Goal: Task Accomplishment & Management: Manage account settings

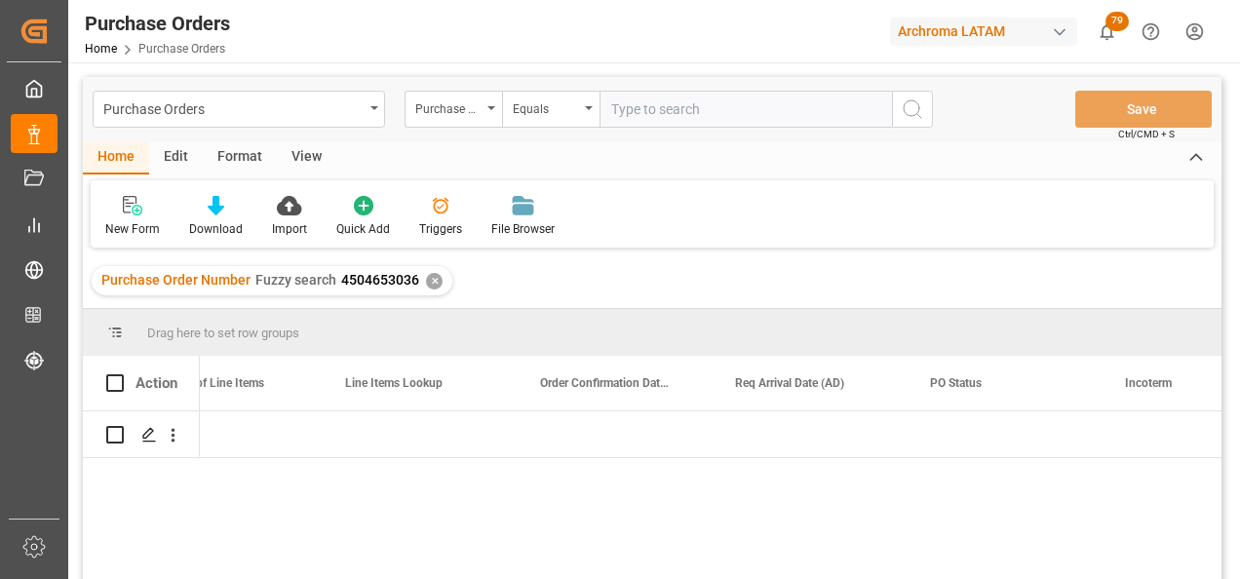
scroll to position [0, 1632]
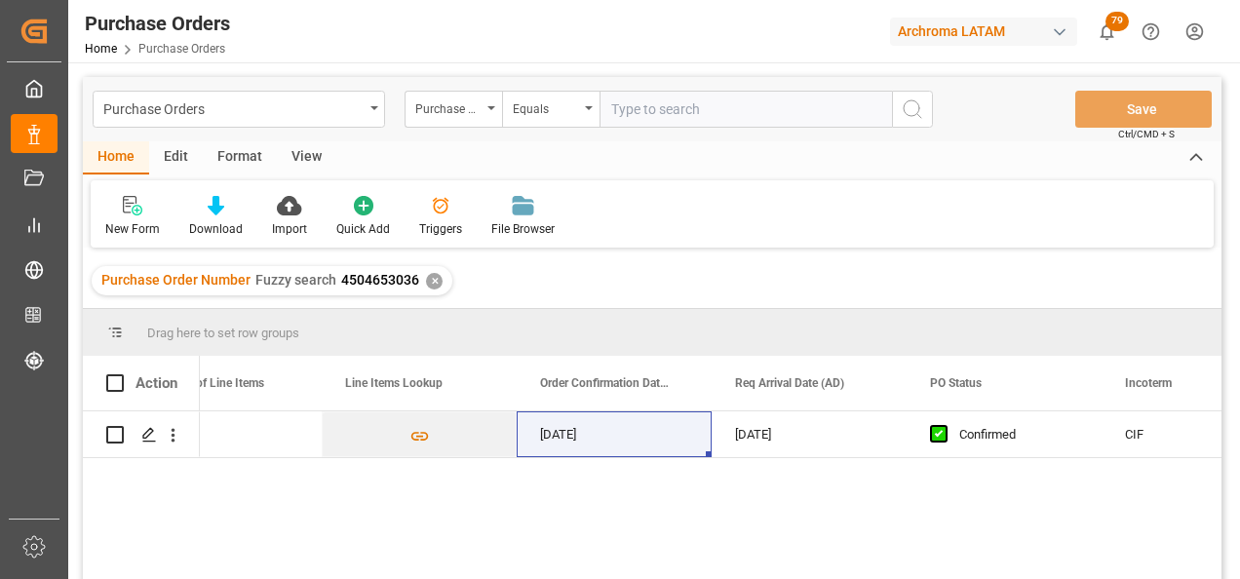
click at [428, 281] on div "✕" at bounding box center [434, 281] width 17 height 17
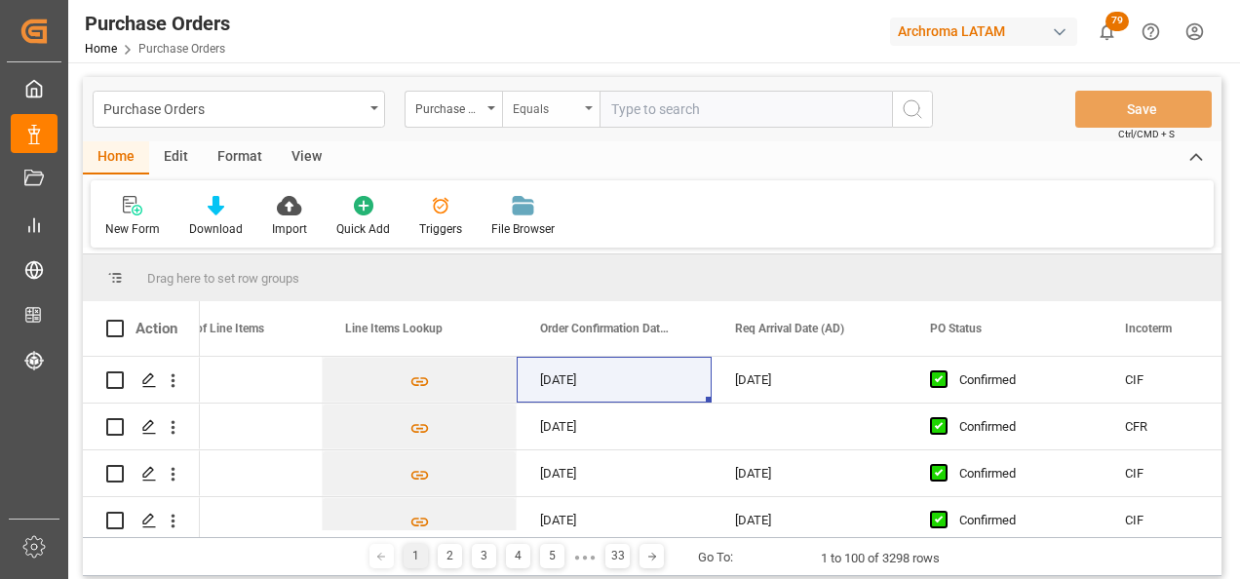
click at [548, 94] on div "Equals" at bounding box center [550, 109] width 97 height 37
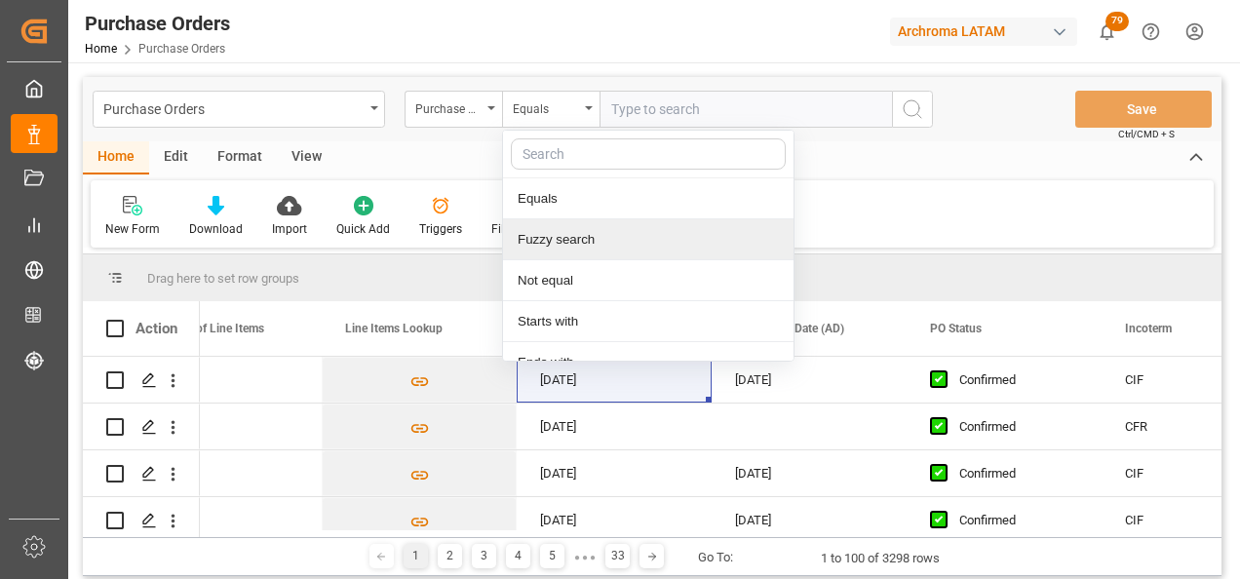
click at [580, 227] on div "Fuzzy search" at bounding box center [648, 239] width 290 height 41
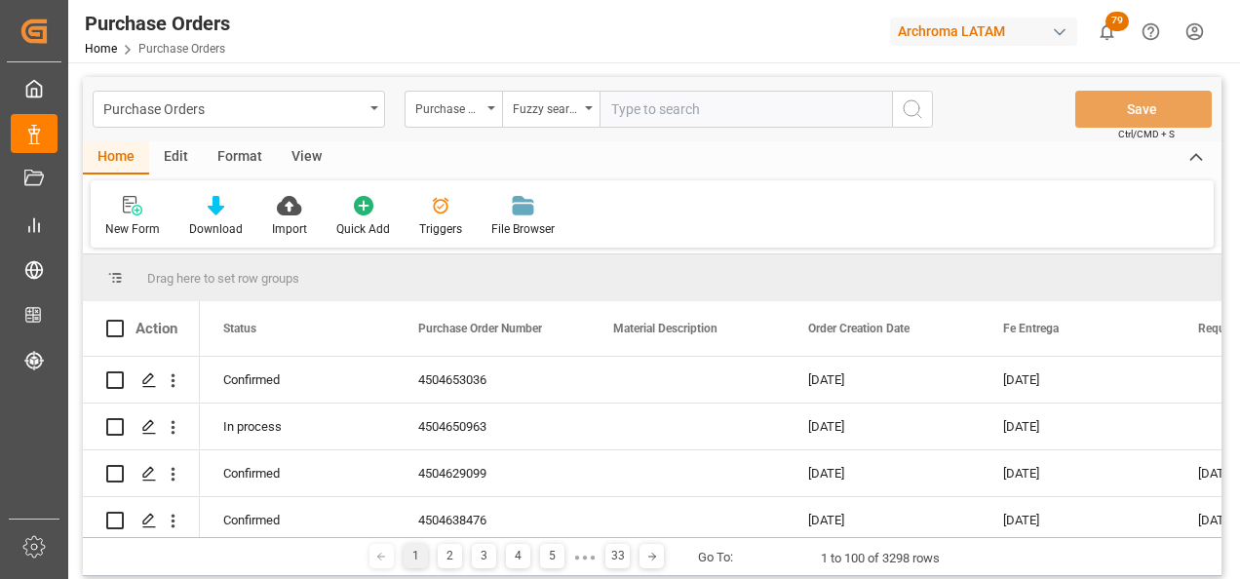
paste input "4504600994"
type input "4504600994"
click at [918, 113] on icon "search button" at bounding box center [911, 108] width 23 height 23
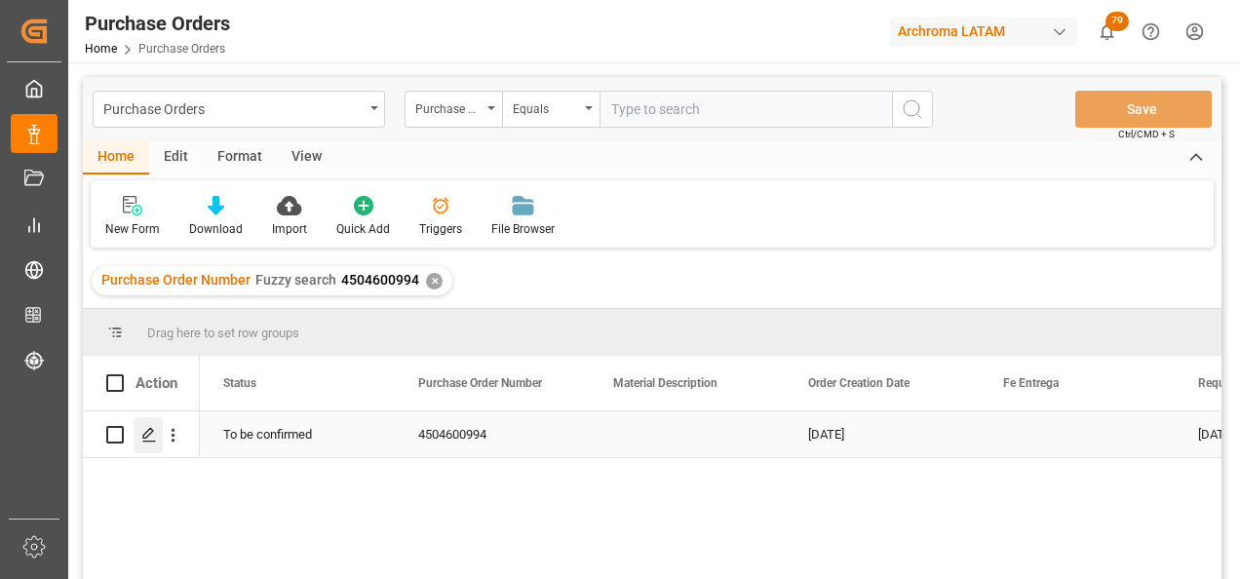
click at [149, 438] on icon "Press SPACE to select this row." at bounding box center [149, 435] width 16 height 16
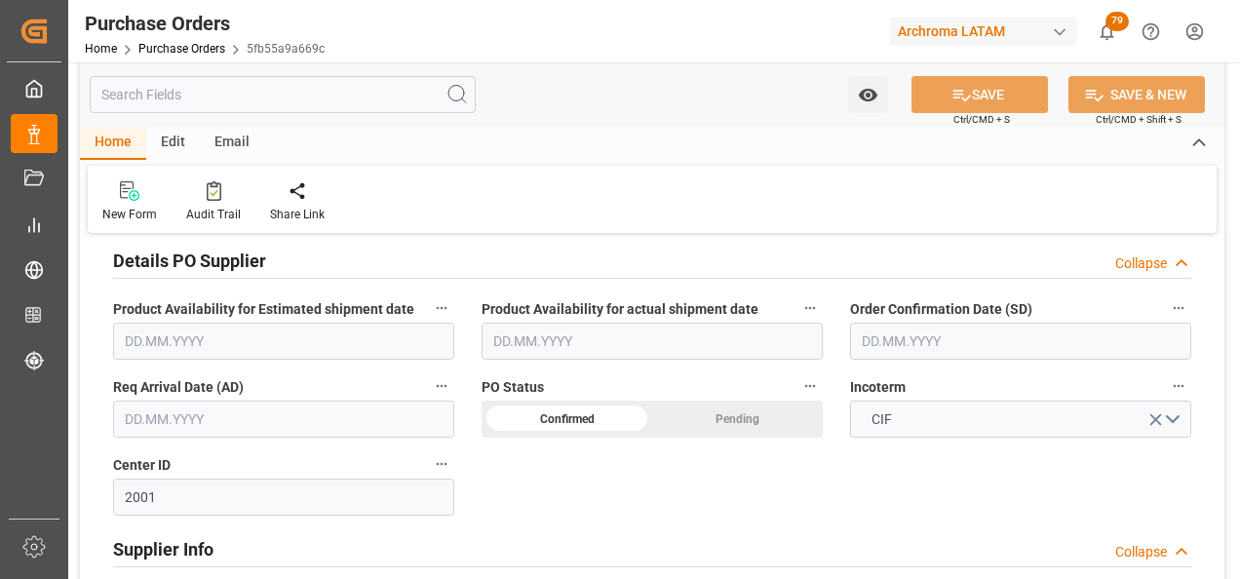
scroll to position [585, 0]
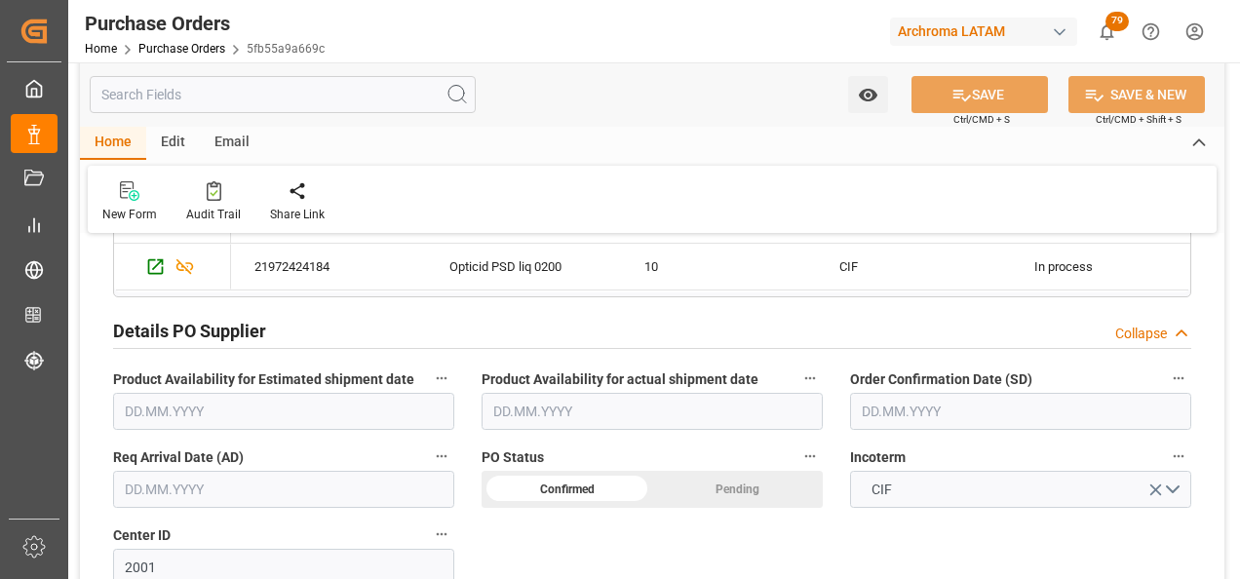
click at [873, 414] on input "text" at bounding box center [1020, 411] width 341 height 37
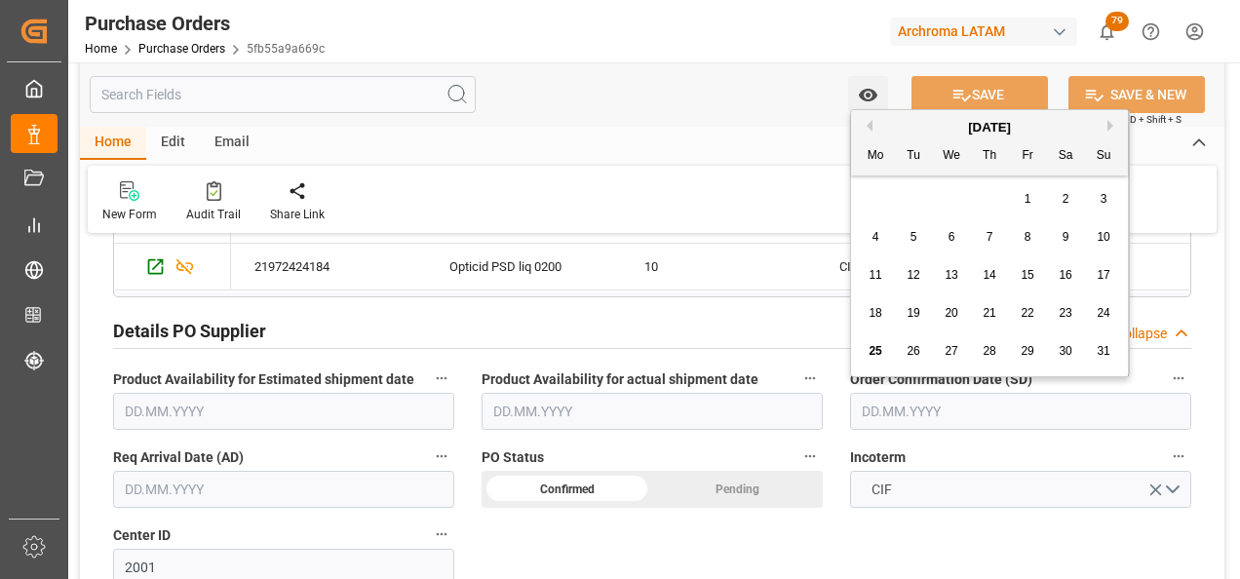
click at [859, 325] on div "18 19 20 21 22 23 24" at bounding box center [990, 313] width 266 height 38
click at [1023, 348] on span "29" at bounding box center [1026, 351] width 13 height 14
type input "[DATE]"
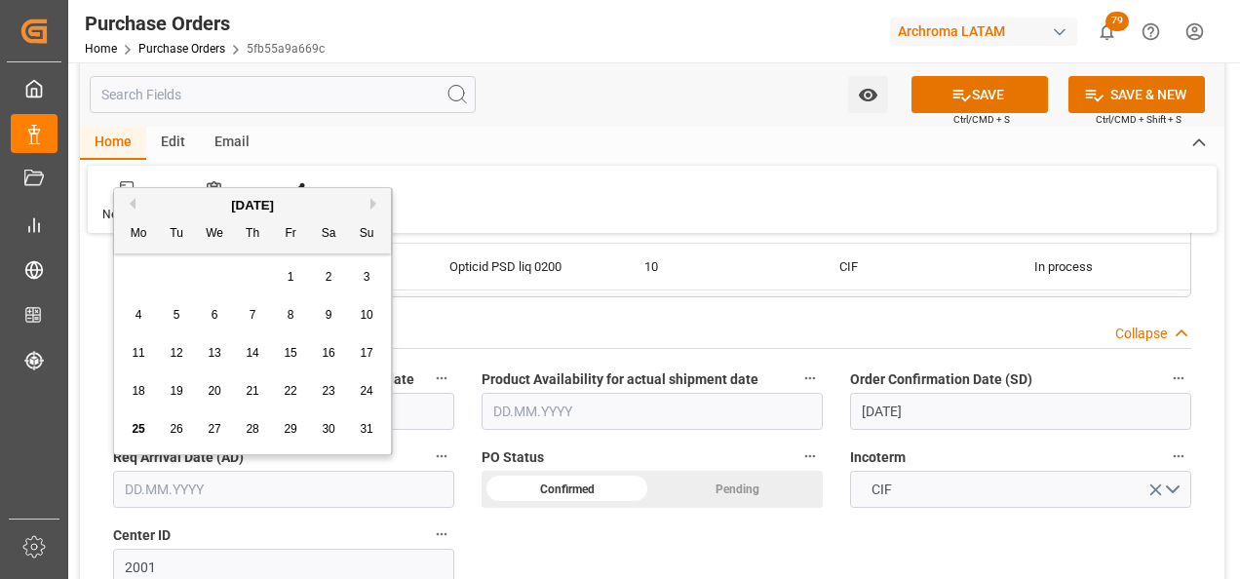
click at [262, 481] on input "text" at bounding box center [283, 489] width 341 height 37
click at [370, 202] on div "Previous Month Next Month August 2025 Mo Tu We Th Fr Sa Su 28 29 30 31 1 2 3 4 …" at bounding box center [253, 321] width 280 height 268
click at [375, 204] on button "Next Month" at bounding box center [376, 204] width 12 height 12
click at [329, 277] on span "6" at bounding box center [328, 277] width 7 height 14
type input "06.09.2025"
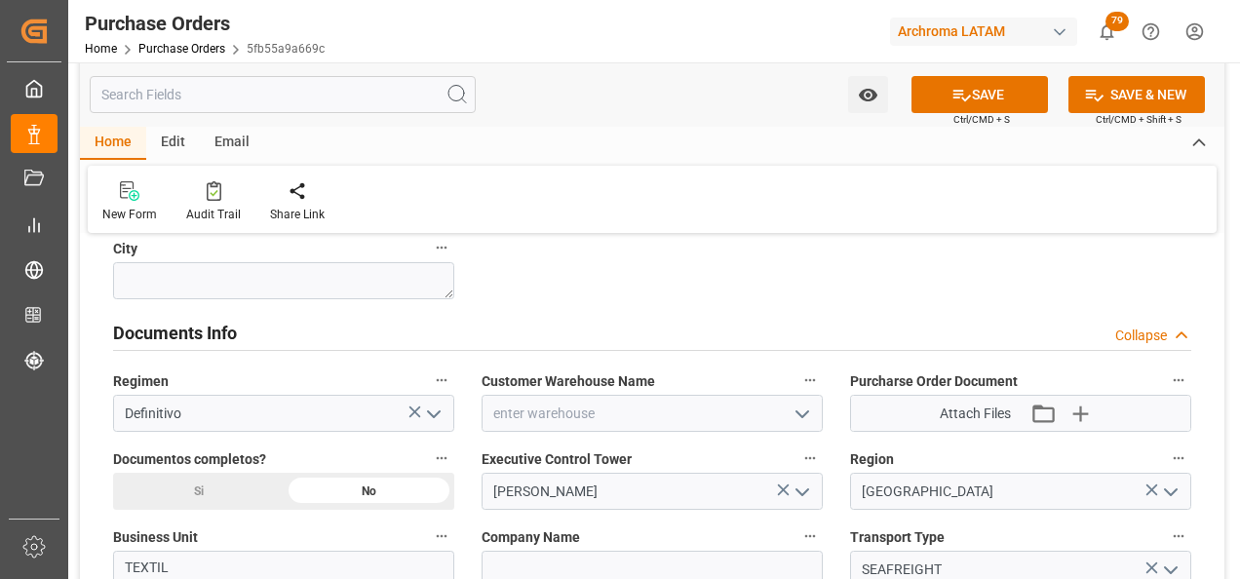
scroll to position [1364, 0]
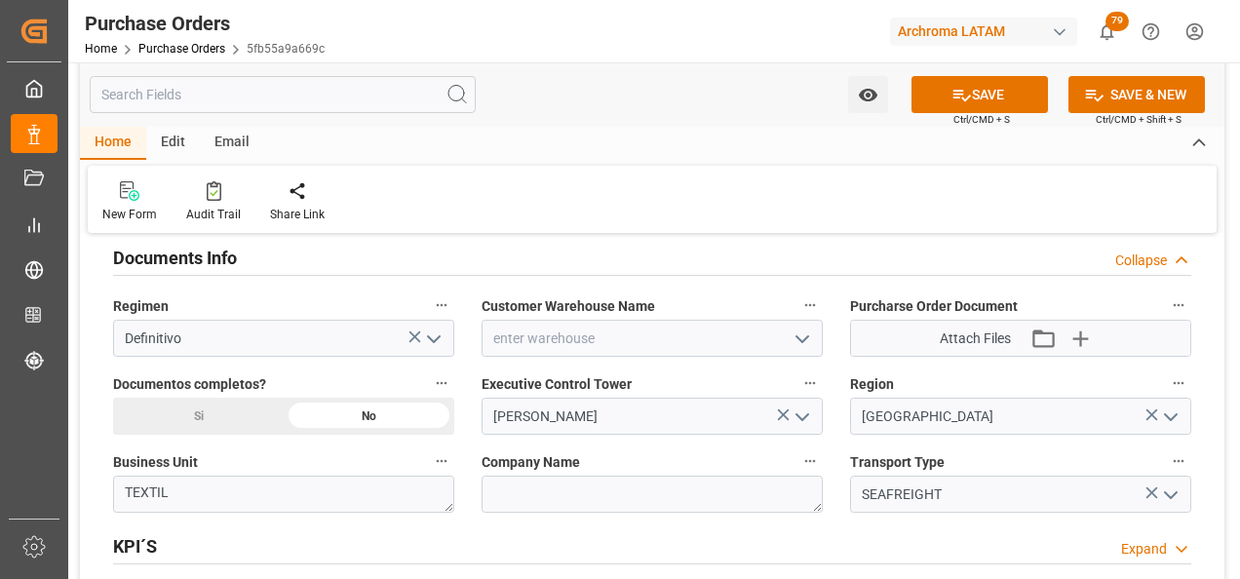
click at [794, 348] on icon "open menu" at bounding box center [801, 338] width 23 height 23
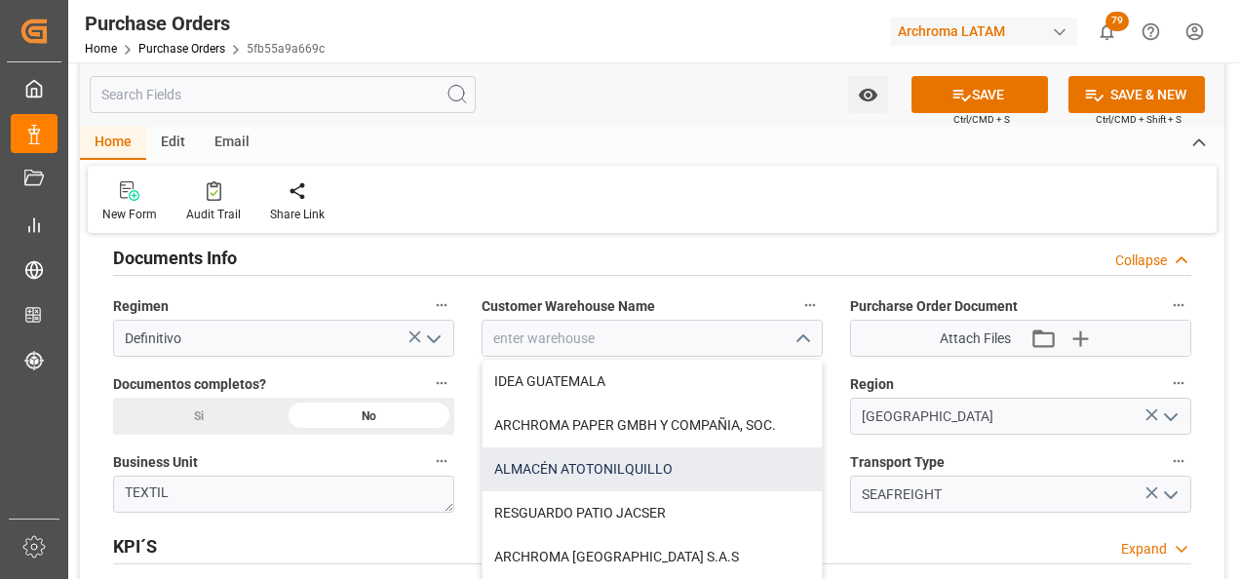
scroll to position [97, 0]
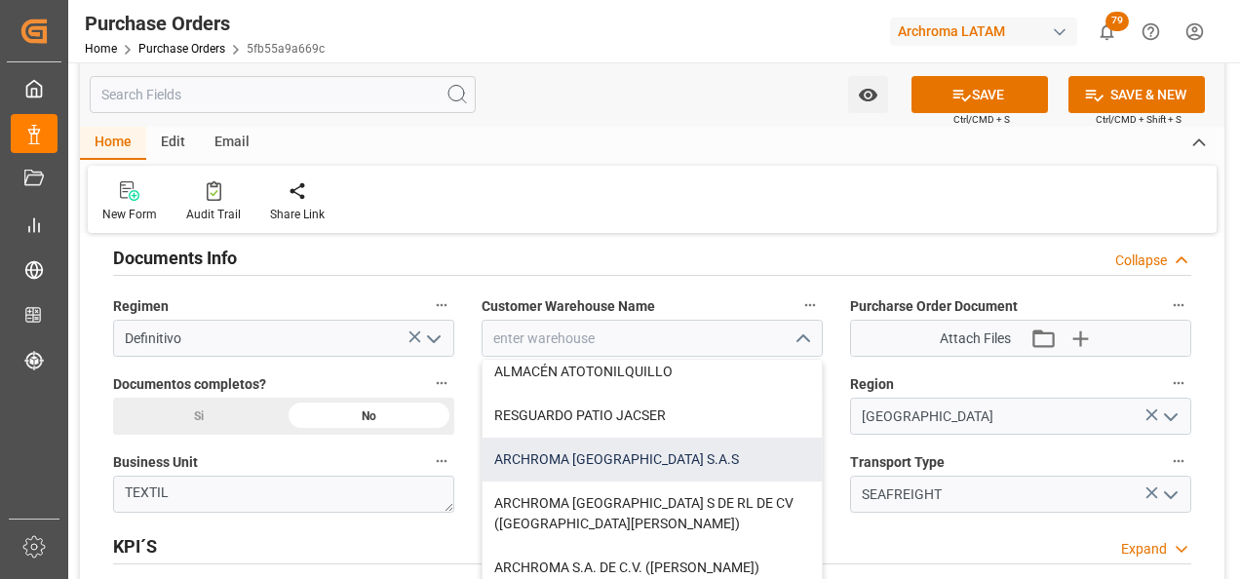
click at [691, 448] on div "ARCHROMA [GEOGRAPHIC_DATA] S.A.S" at bounding box center [651, 460] width 339 height 44
type input "ARCHROMA [GEOGRAPHIC_DATA] S.A.S"
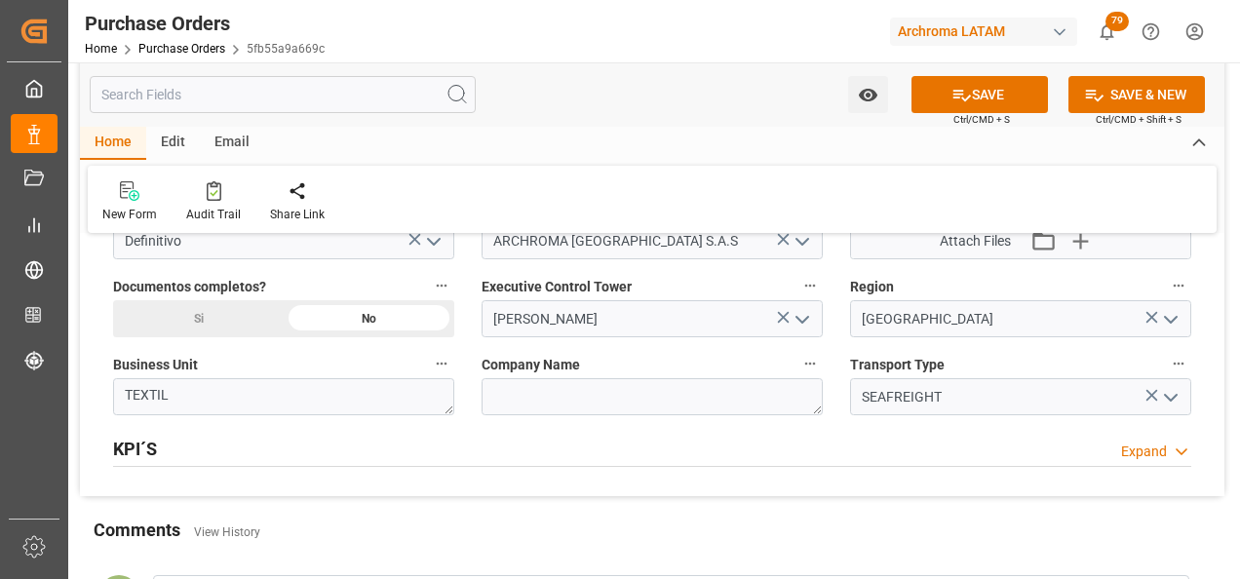
scroll to position [1364, 0]
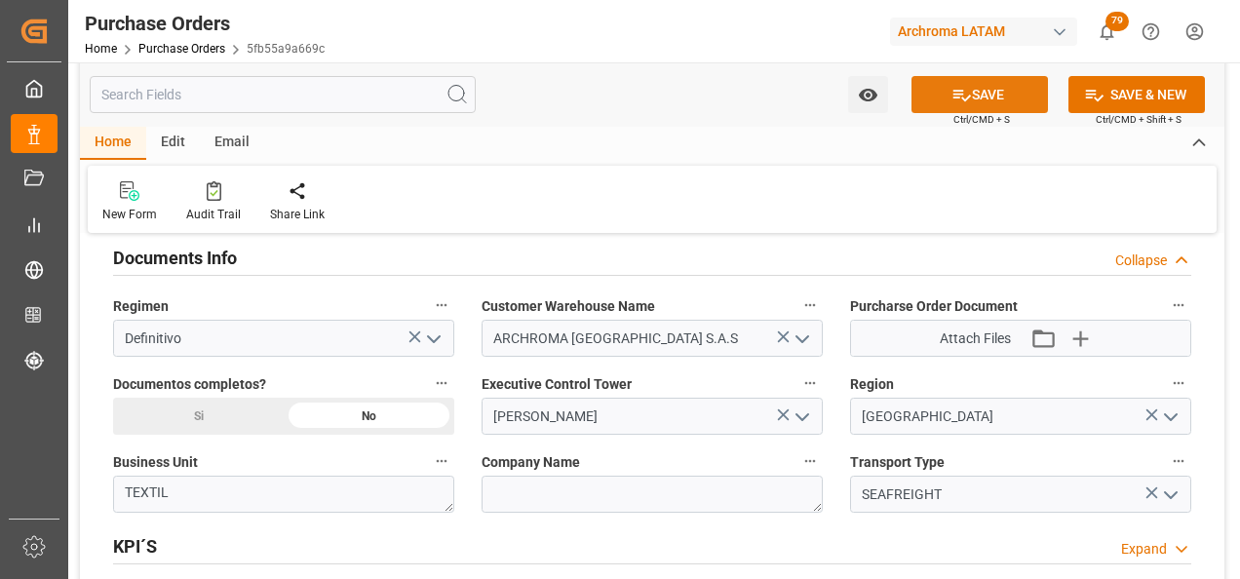
click at [959, 99] on icon at bounding box center [961, 95] width 20 height 20
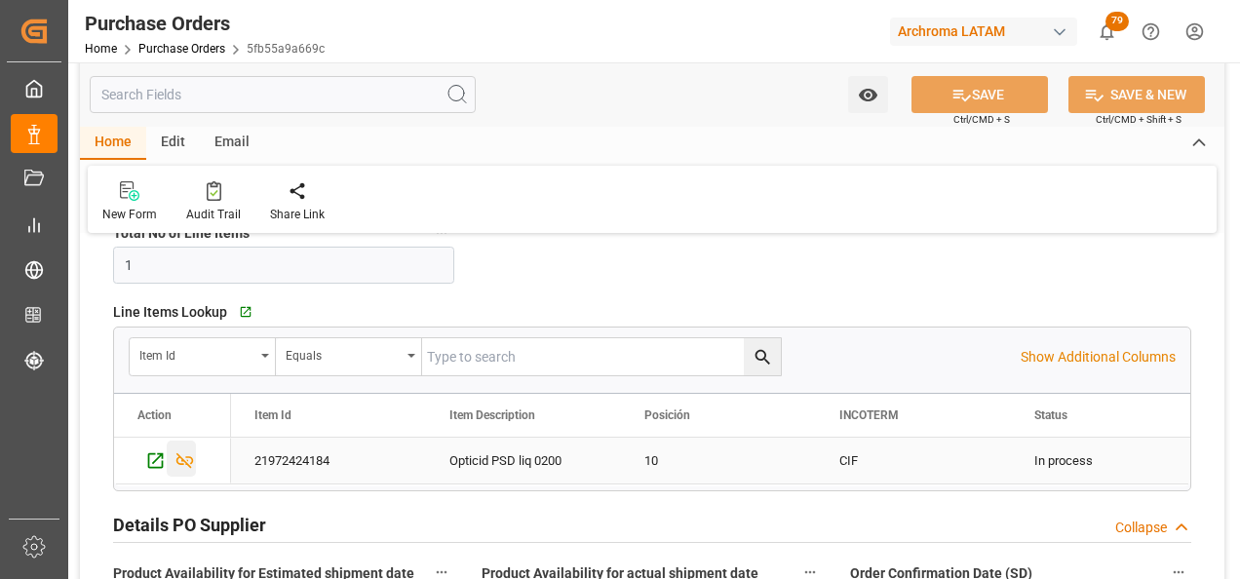
scroll to position [390, 0]
click at [152, 458] on icon "Press SPACE to select this row." at bounding box center [155, 461] width 20 height 20
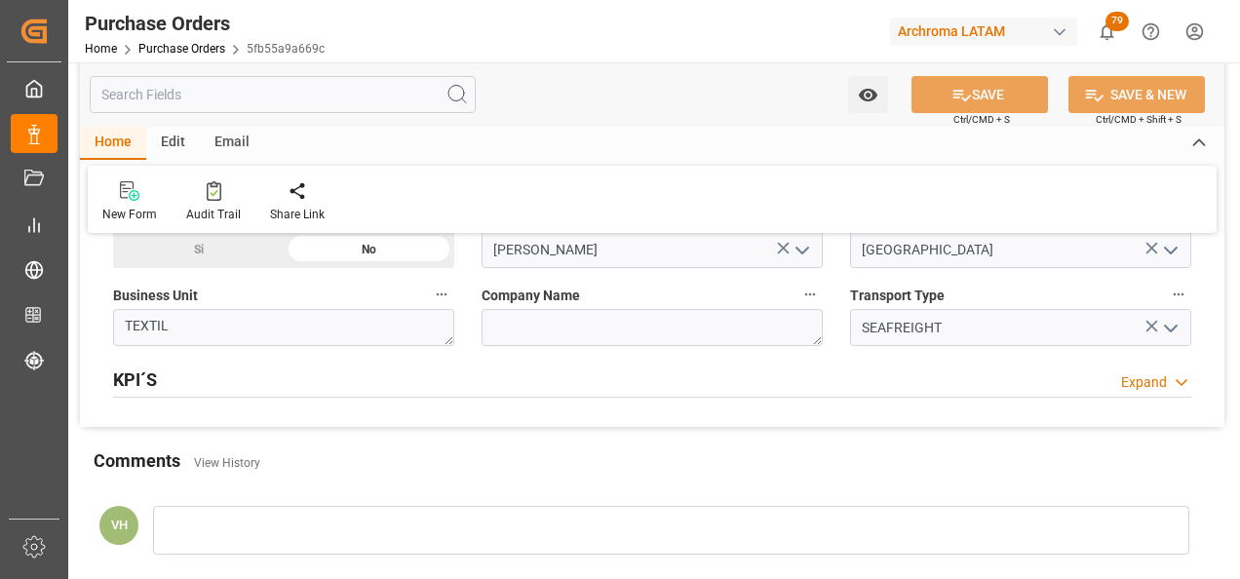
scroll to position [1559, 0]
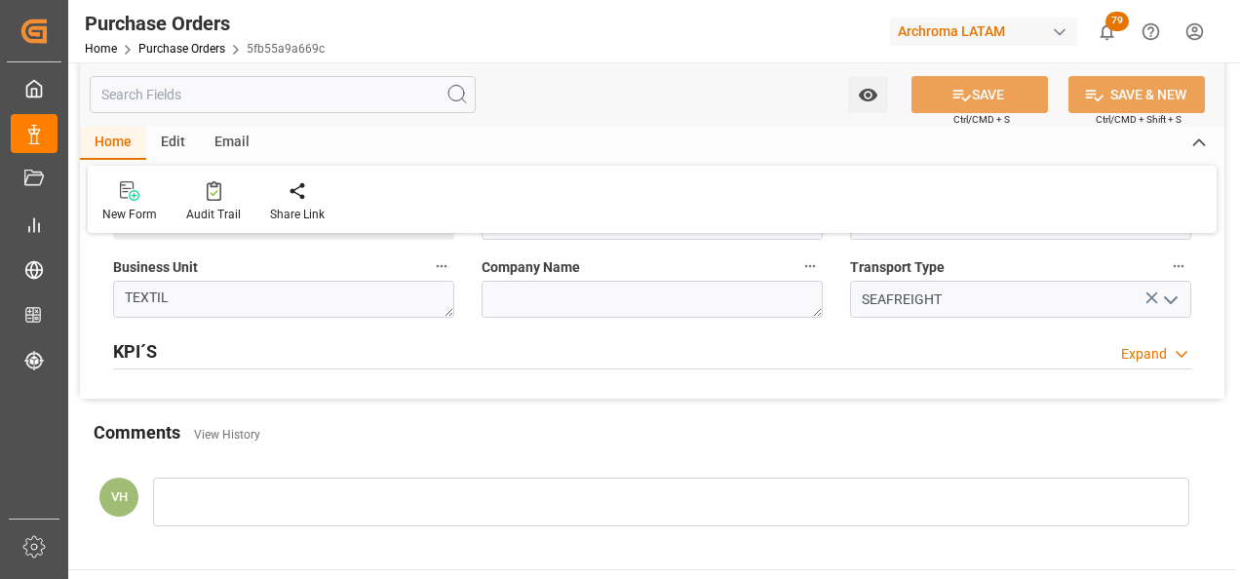
click at [253, 521] on div at bounding box center [671, 501] width 1036 height 49
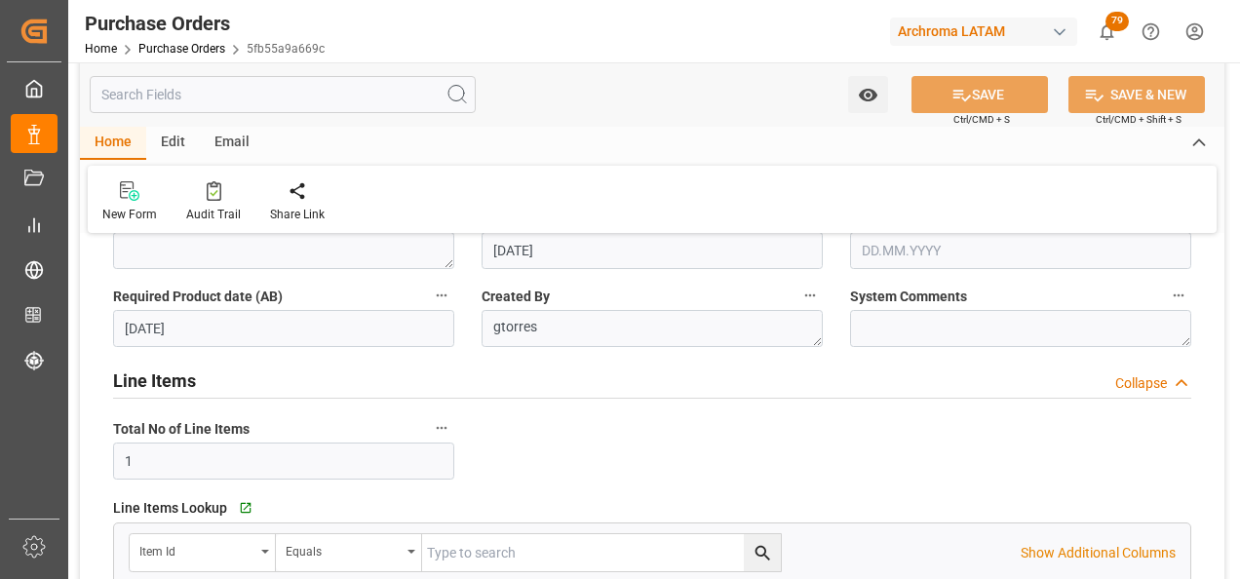
scroll to position [0, 0]
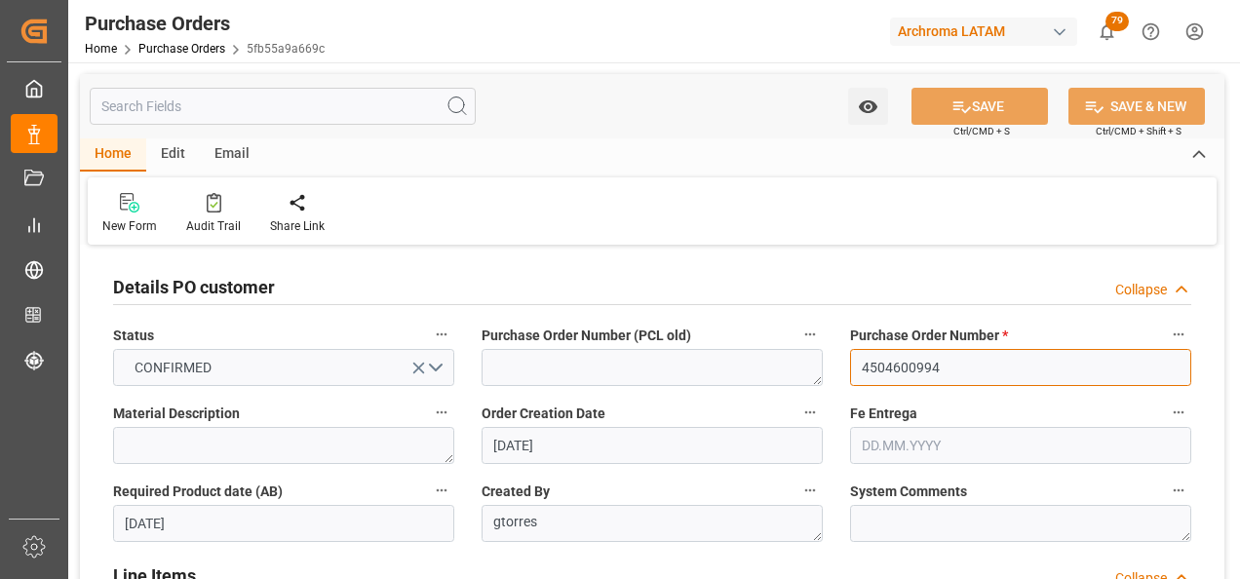
click at [900, 366] on input "4504600994" at bounding box center [1020, 367] width 341 height 37
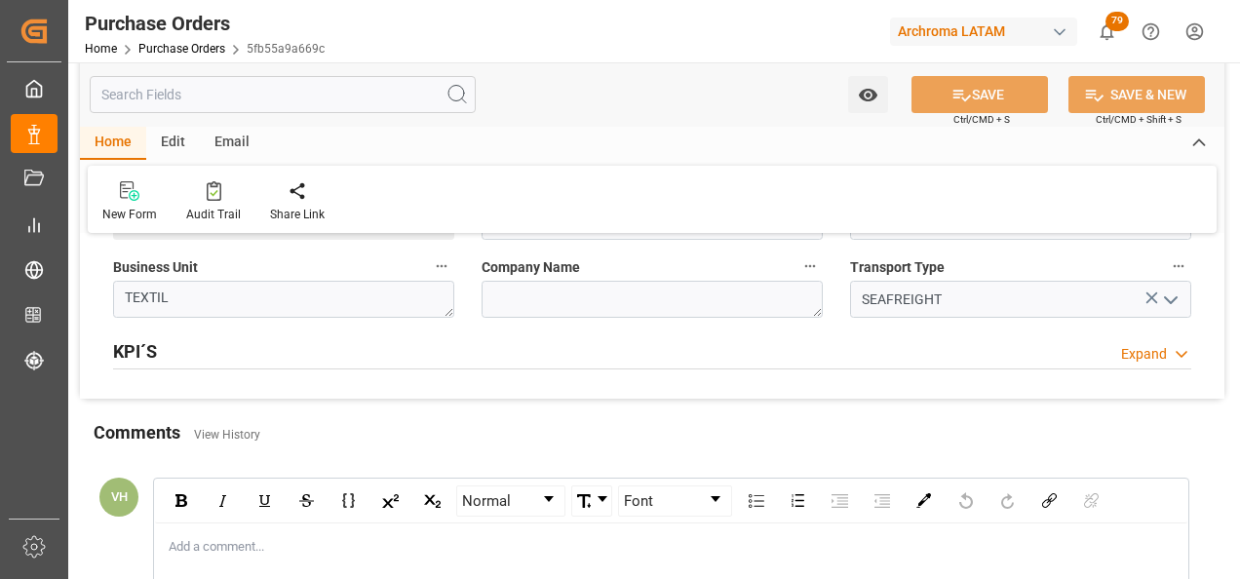
scroll to position [1657, 0]
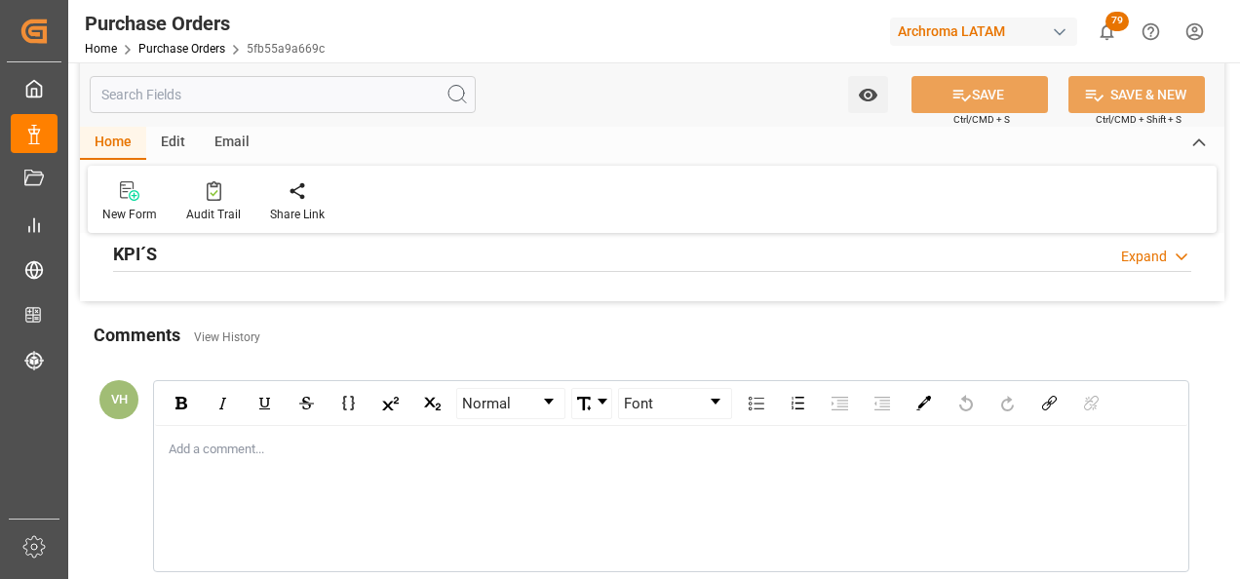
click at [251, 464] on div "Add a comment..." at bounding box center [671, 498] width 1032 height 145
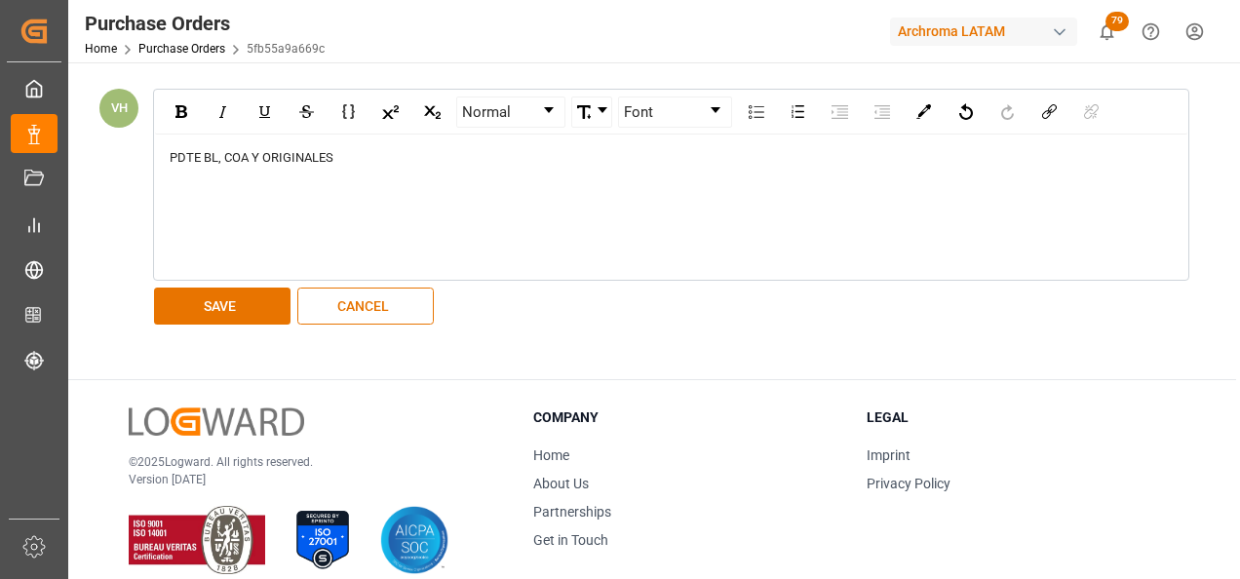
scroll to position [1949, 0]
click at [219, 311] on button "SAVE" at bounding box center [222, 304] width 136 height 37
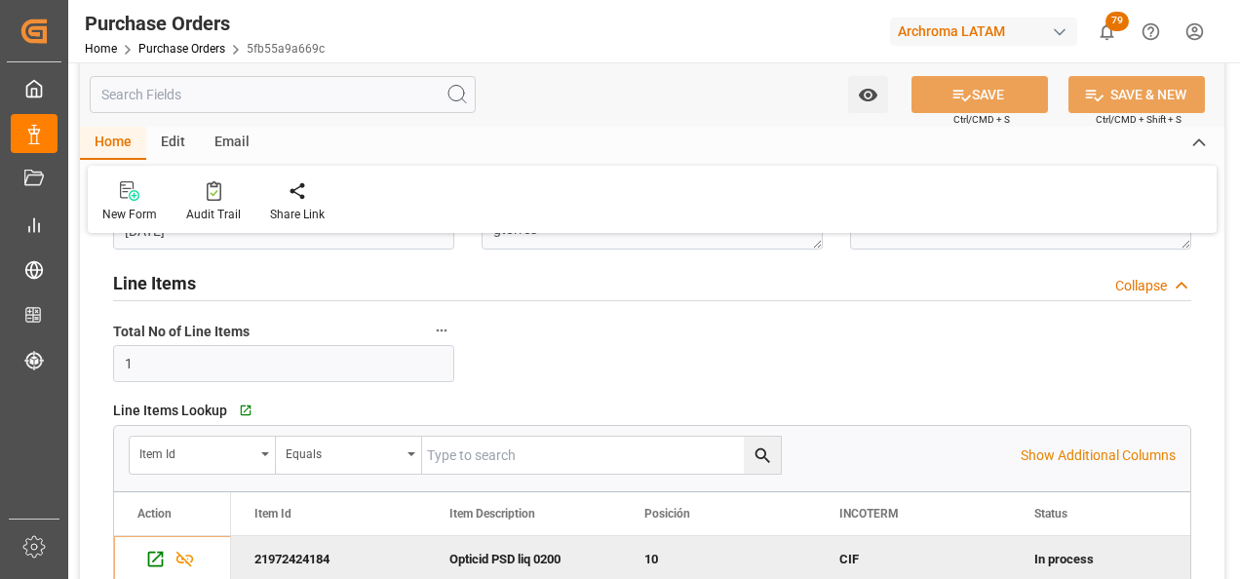
scroll to position [0, 0]
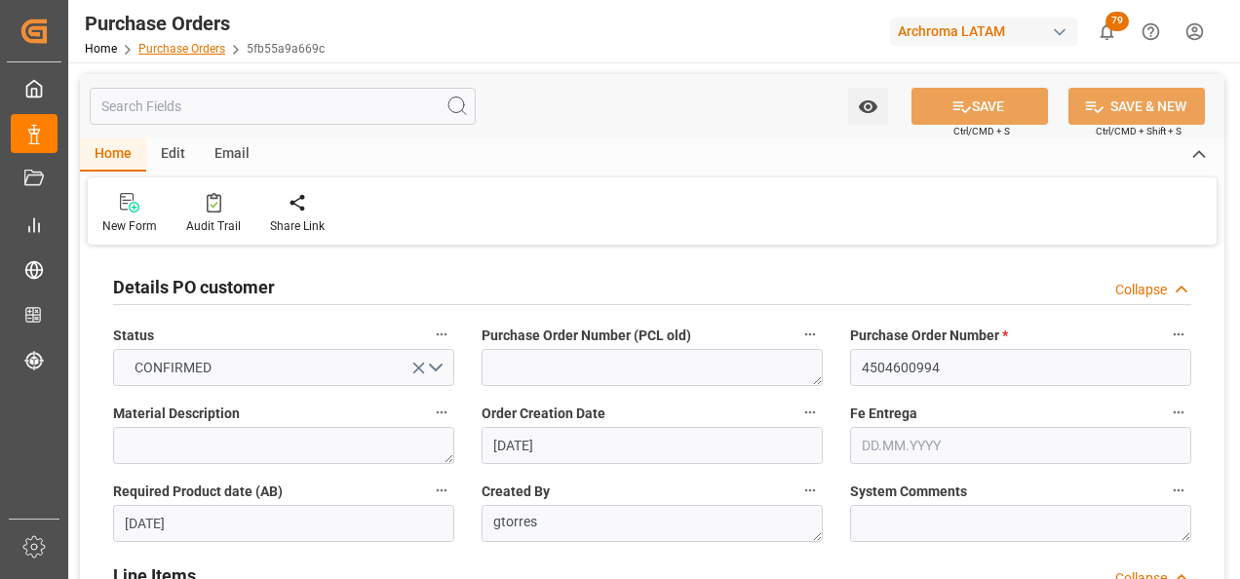
click at [174, 52] on link "Purchase Orders" at bounding box center [181, 49] width 87 height 14
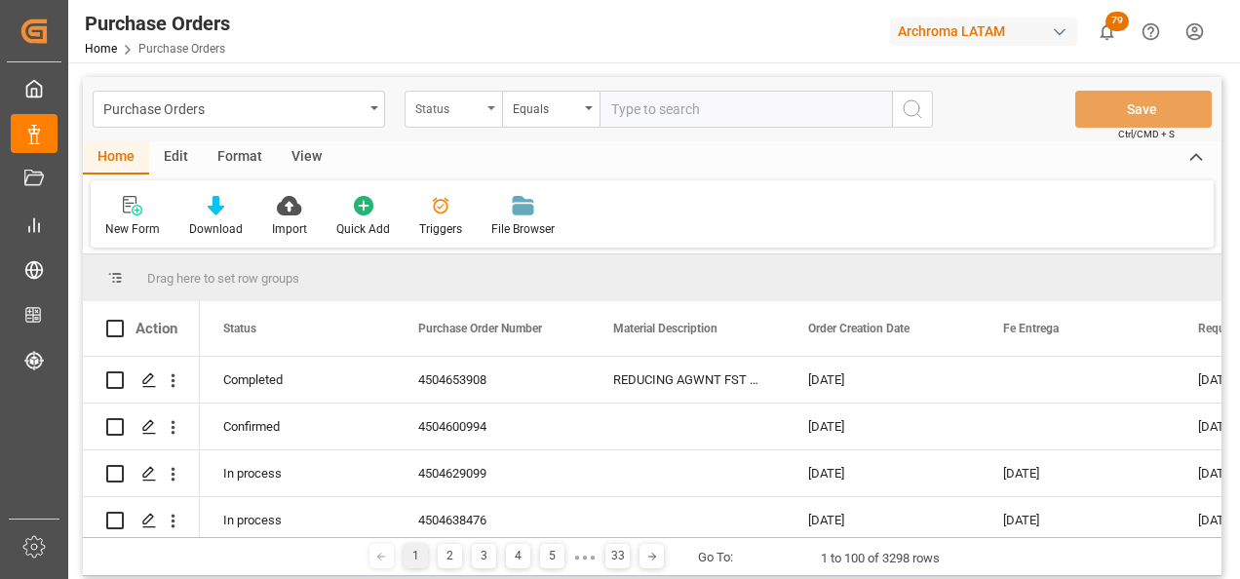
click at [418, 116] on div "Status" at bounding box center [448, 106] width 66 height 22
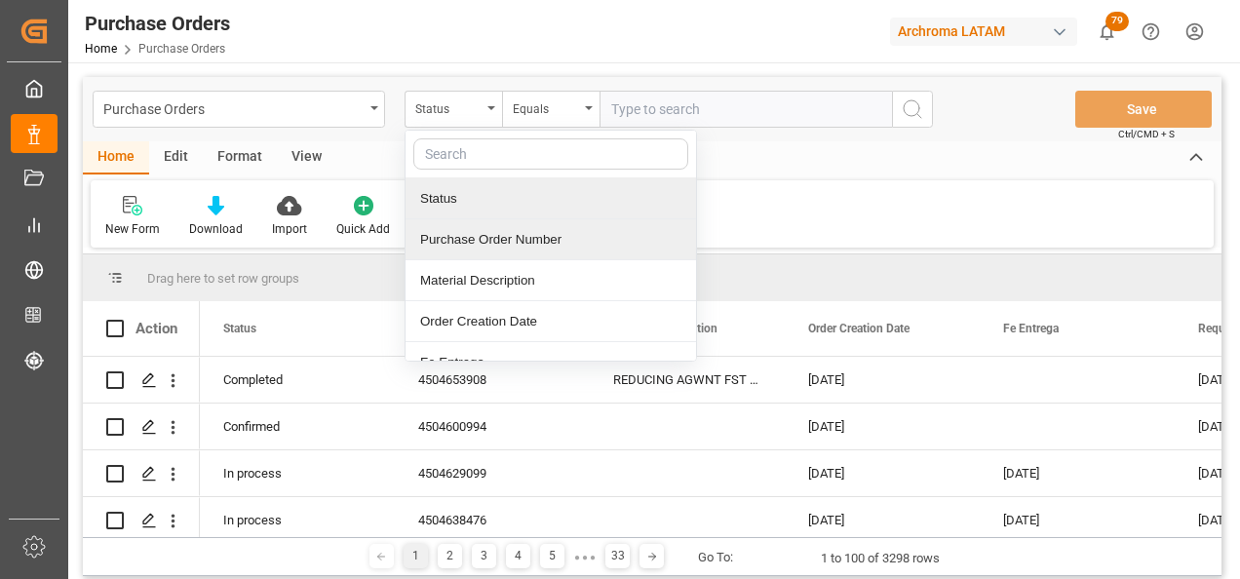
click at [479, 238] on div "Purchase Order Number" at bounding box center [550, 239] width 290 height 41
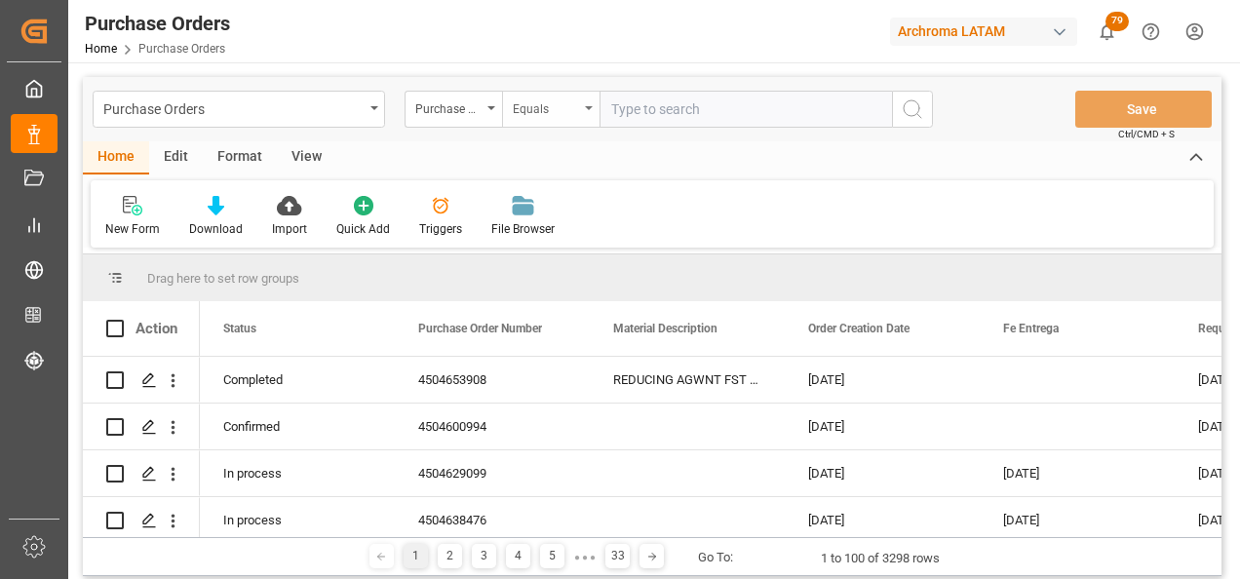
click at [545, 117] on div "Equals" at bounding box center [546, 106] width 66 height 22
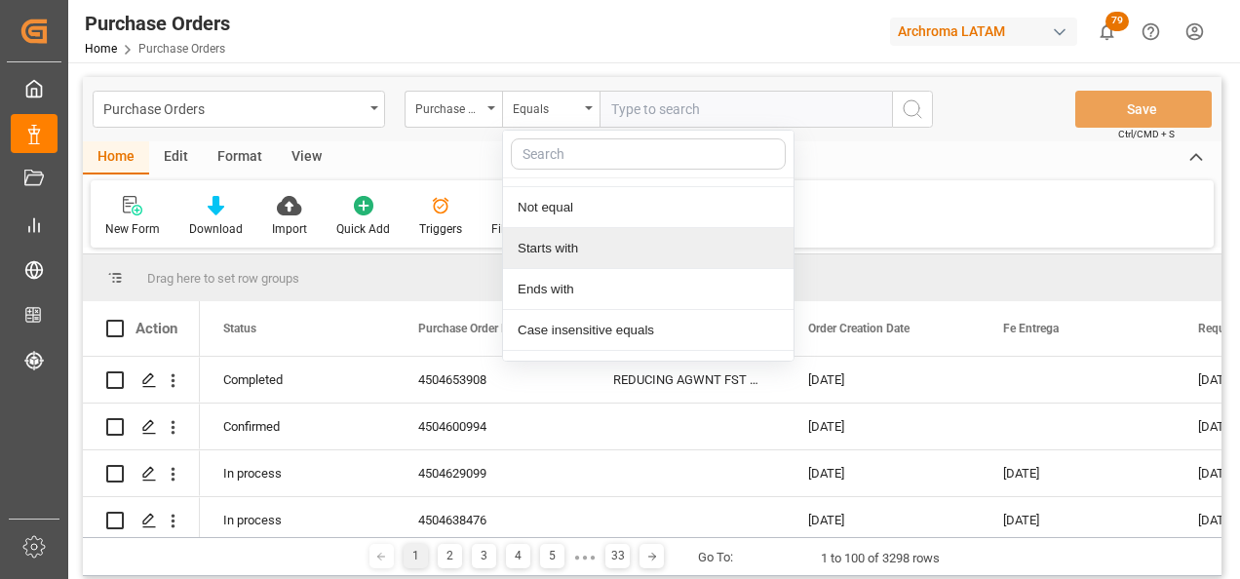
scroll to position [145, 0]
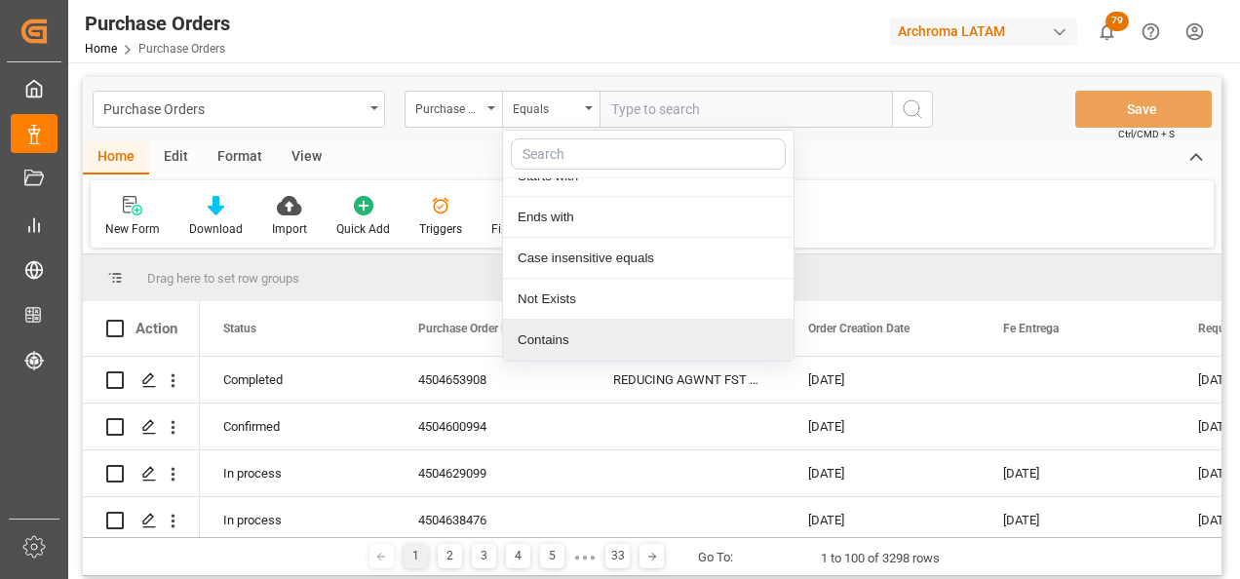
click at [554, 330] on div "Contains" at bounding box center [648, 340] width 290 height 41
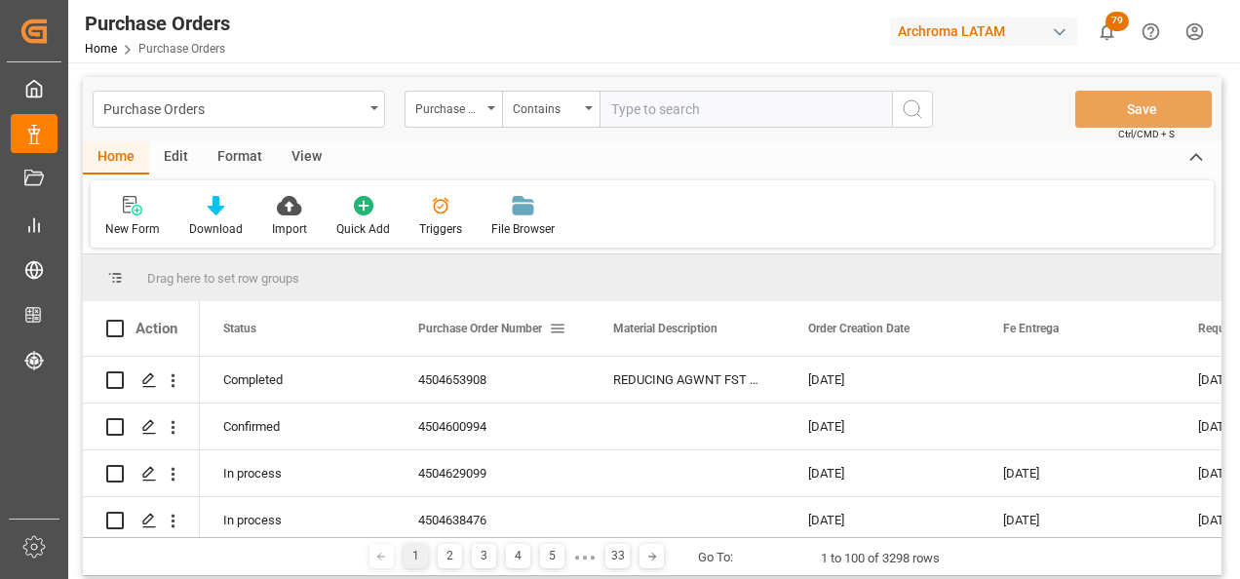
paste input "4504621578"
type input "4504621578"
click at [569, 107] on div "Contains" at bounding box center [546, 106] width 66 height 22
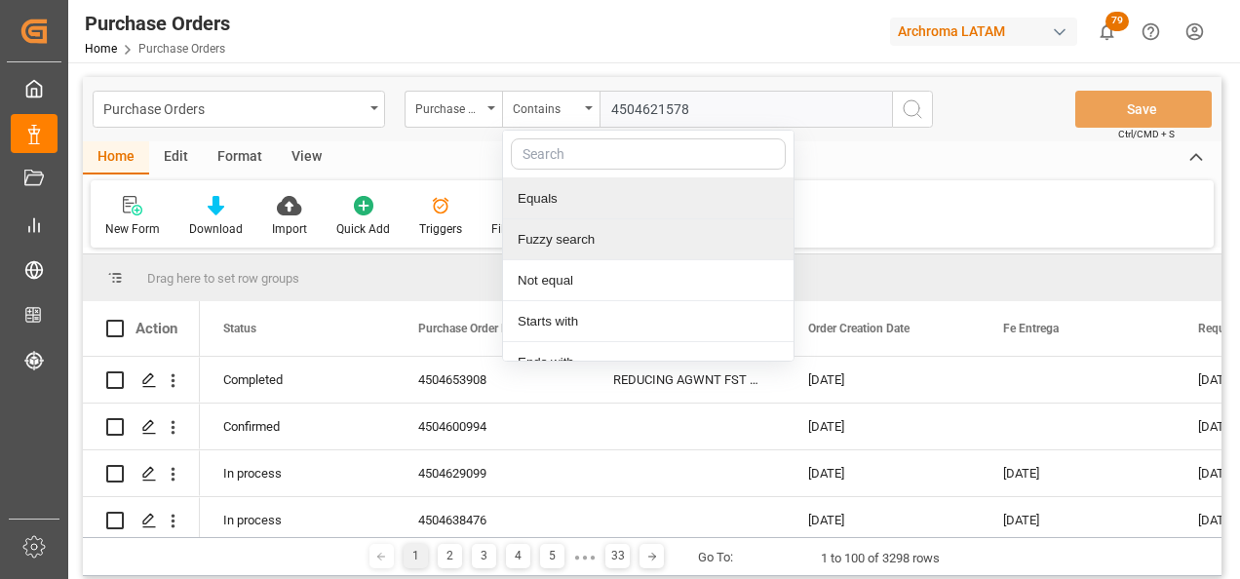
click at [580, 225] on div "Fuzzy search" at bounding box center [648, 239] width 290 height 41
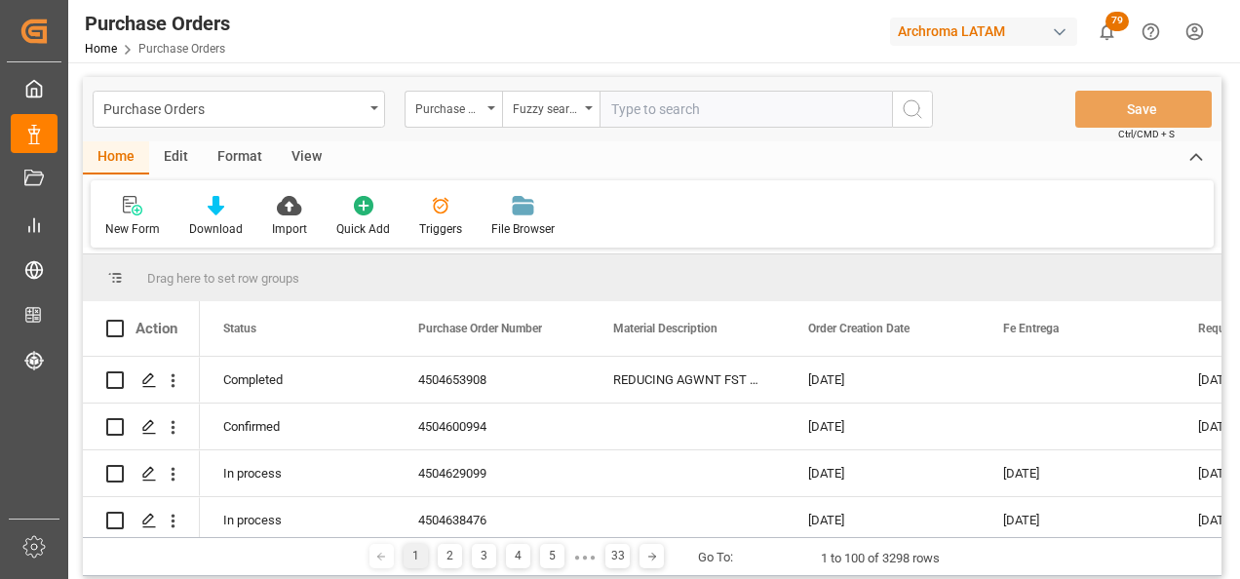
paste input "4504621578"
type input "4504621578"
click at [914, 108] on icon "search button" at bounding box center [911, 108] width 23 height 23
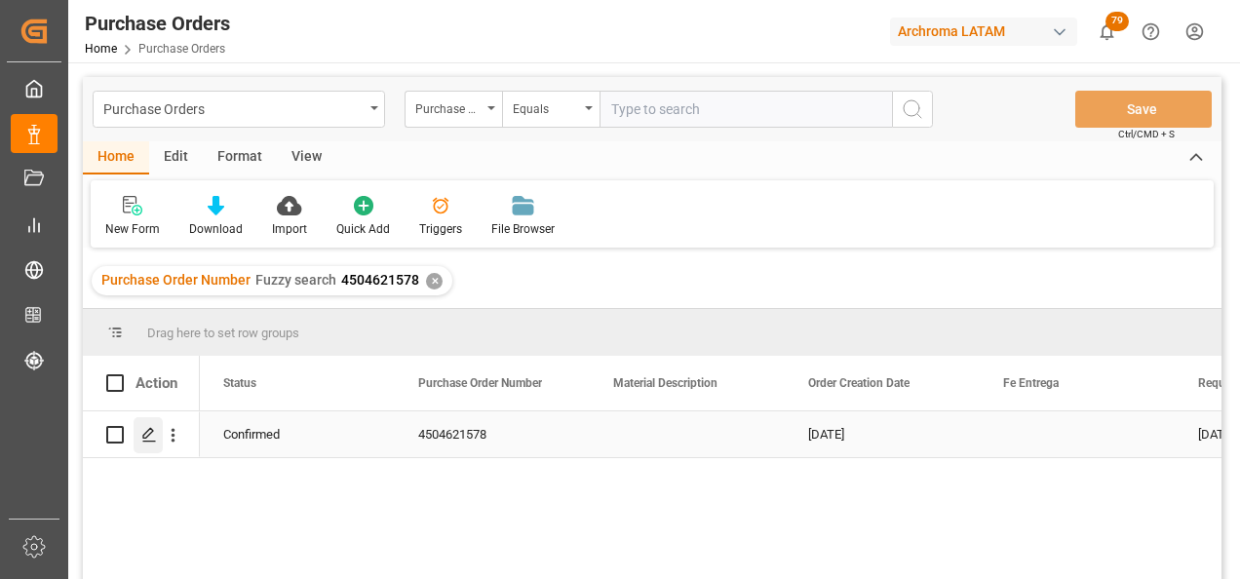
click at [145, 435] on icon "Press SPACE to select this row." at bounding box center [149, 435] width 16 height 16
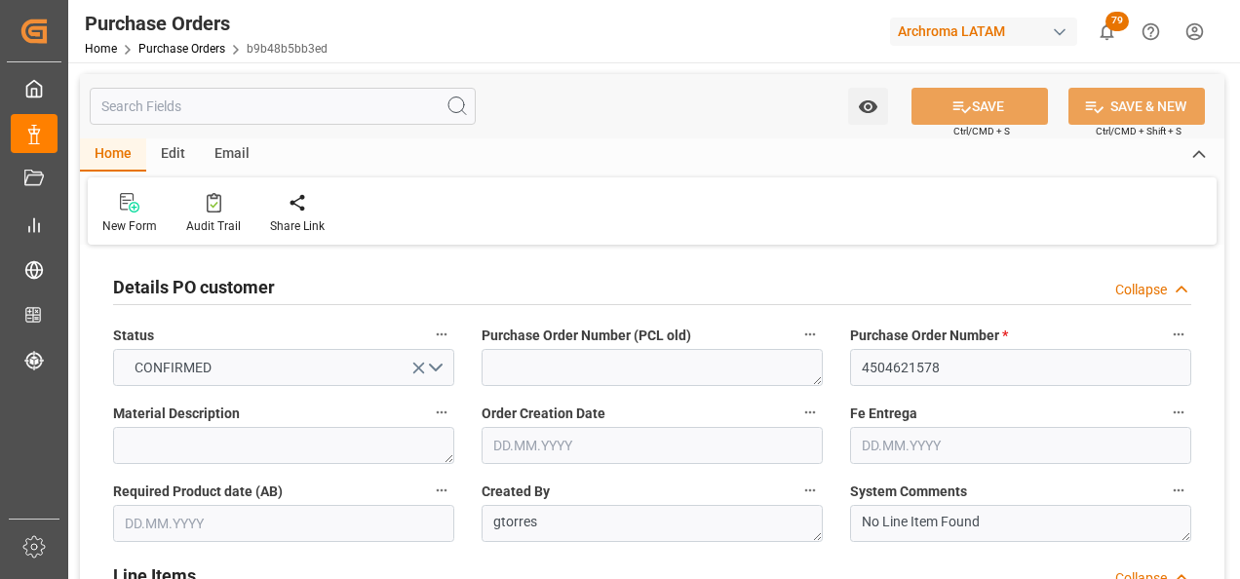
type input "[DATE]"
type input "29.09.2025"
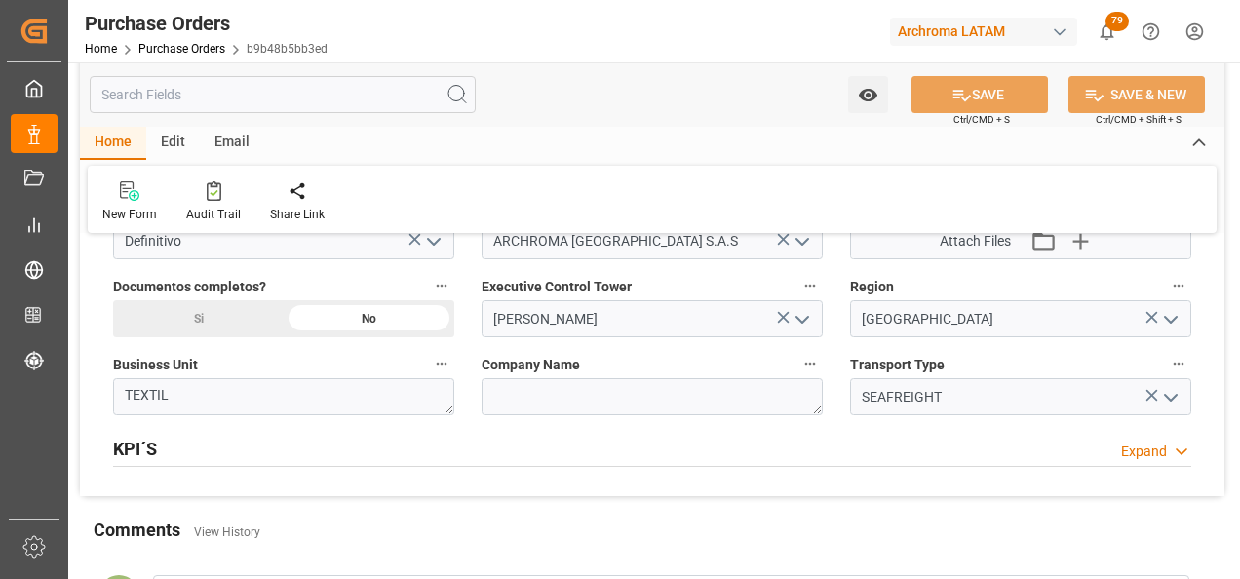
scroll to position [1559, 0]
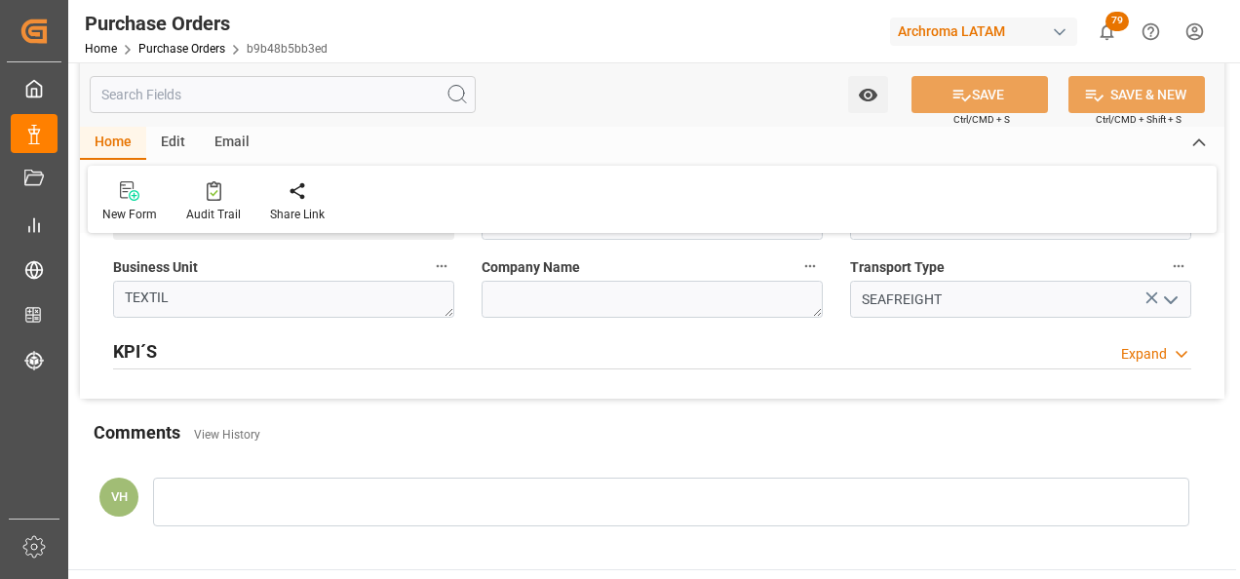
click at [363, 504] on div at bounding box center [671, 501] width 1036 height 49
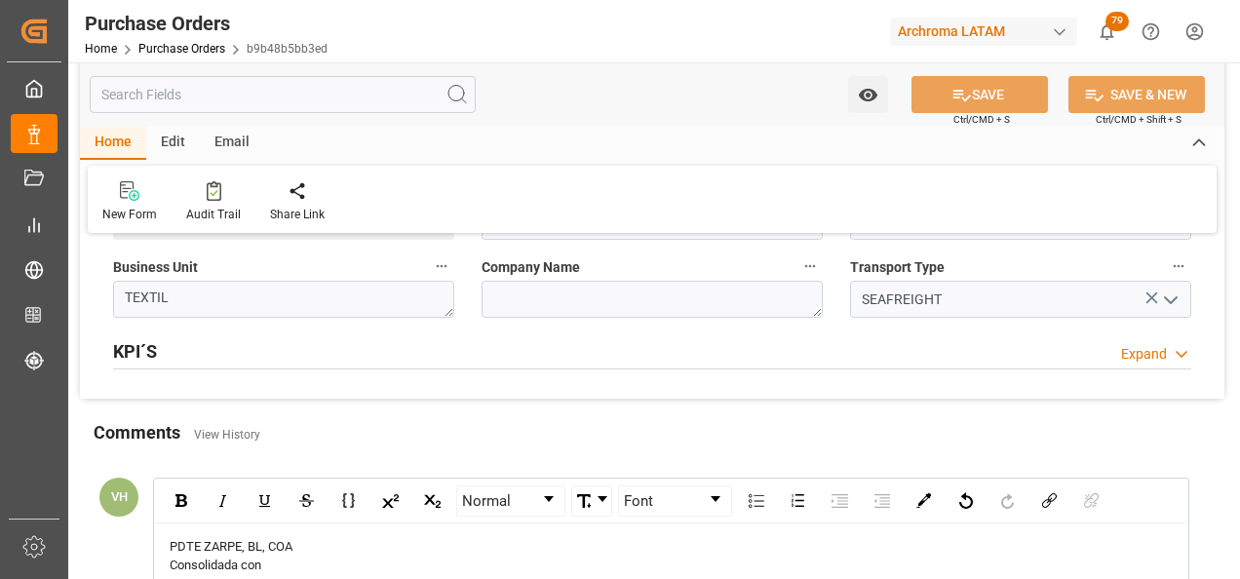
click at [299, 560] on div "Consolidada con" at bounding box center [672, 564] width 1004 height 19
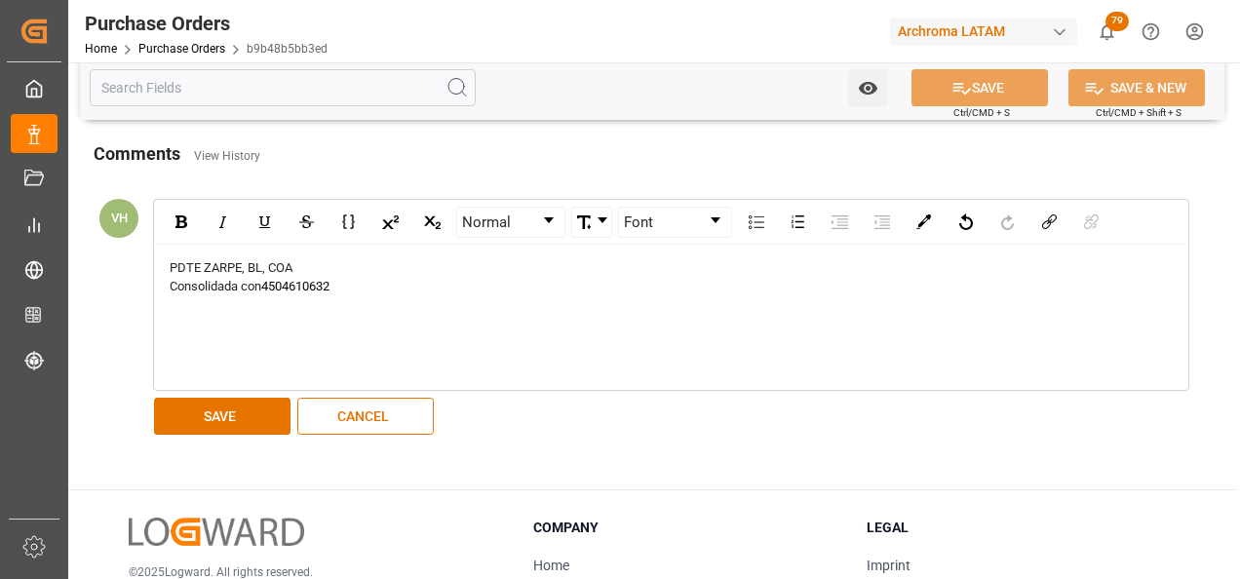
scroll to position [1852, 0]
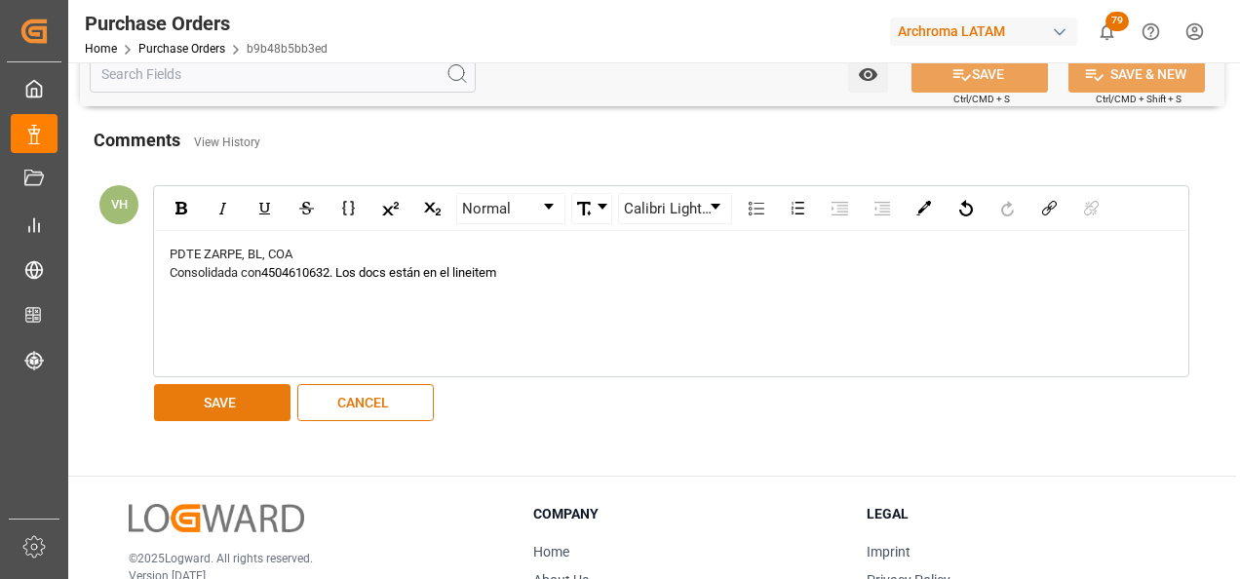
click at [245, 401] on button "SAVE" at bounding box center [222, 402] width 136 height 37
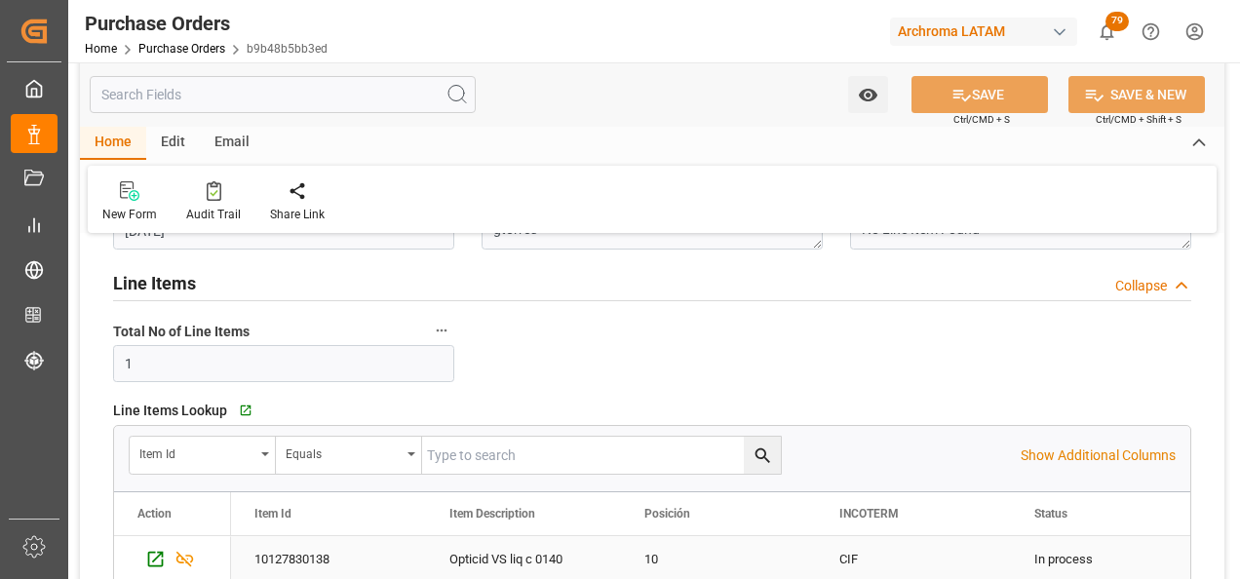
scroll to position [0, 0]
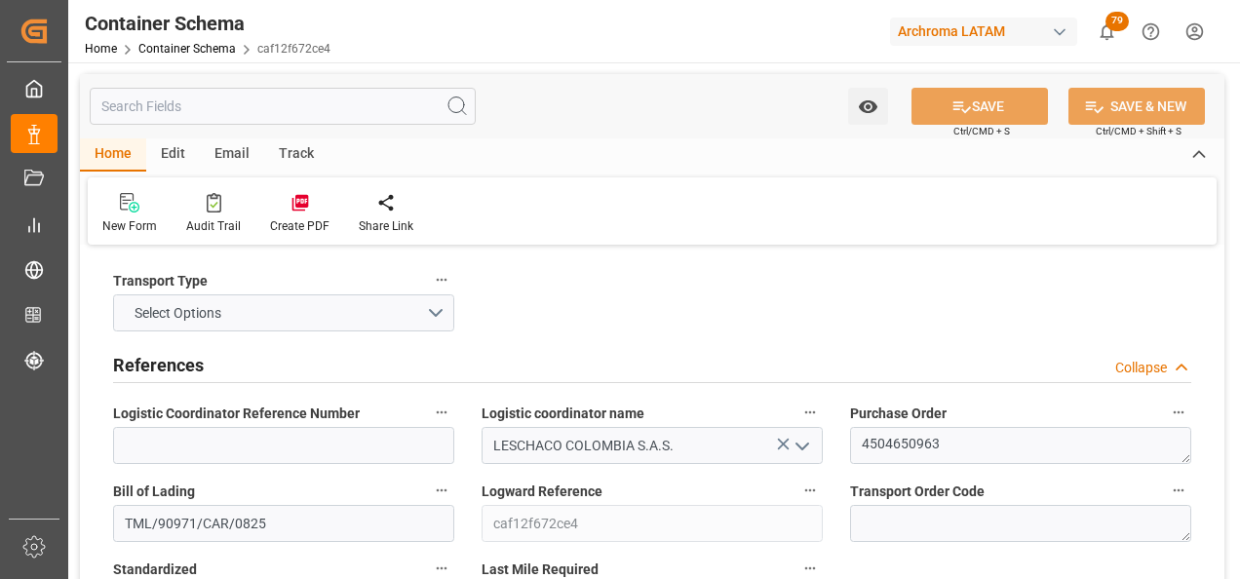
scroll to position [2436, 0]
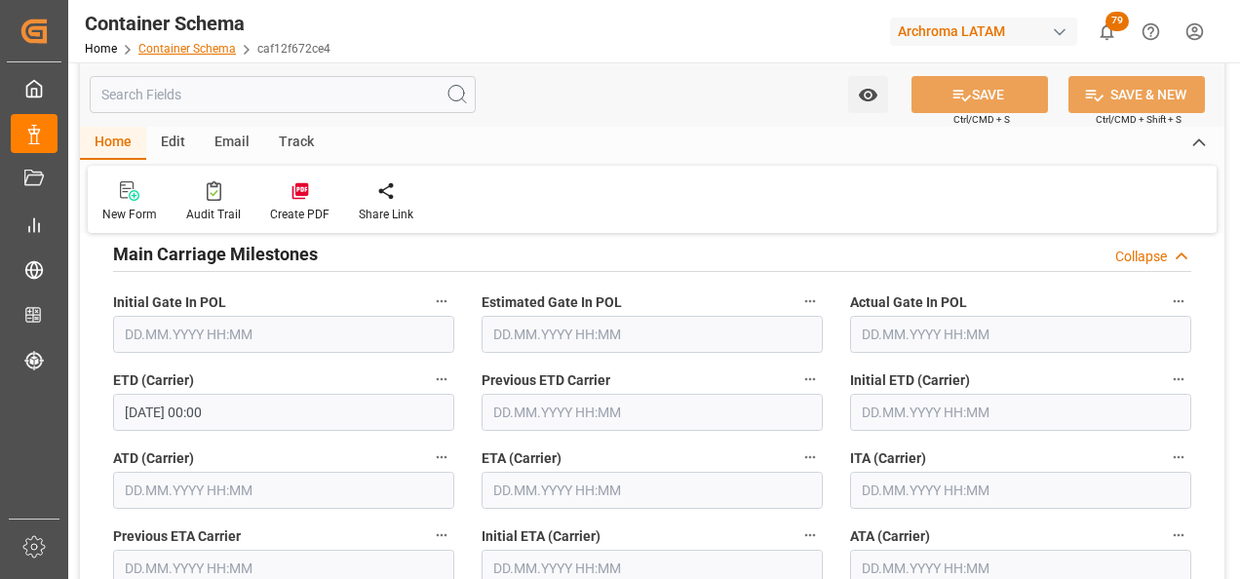
click at [158, 43] on link "Container Schema" at bounding box center [186, 49] width 97 height 14
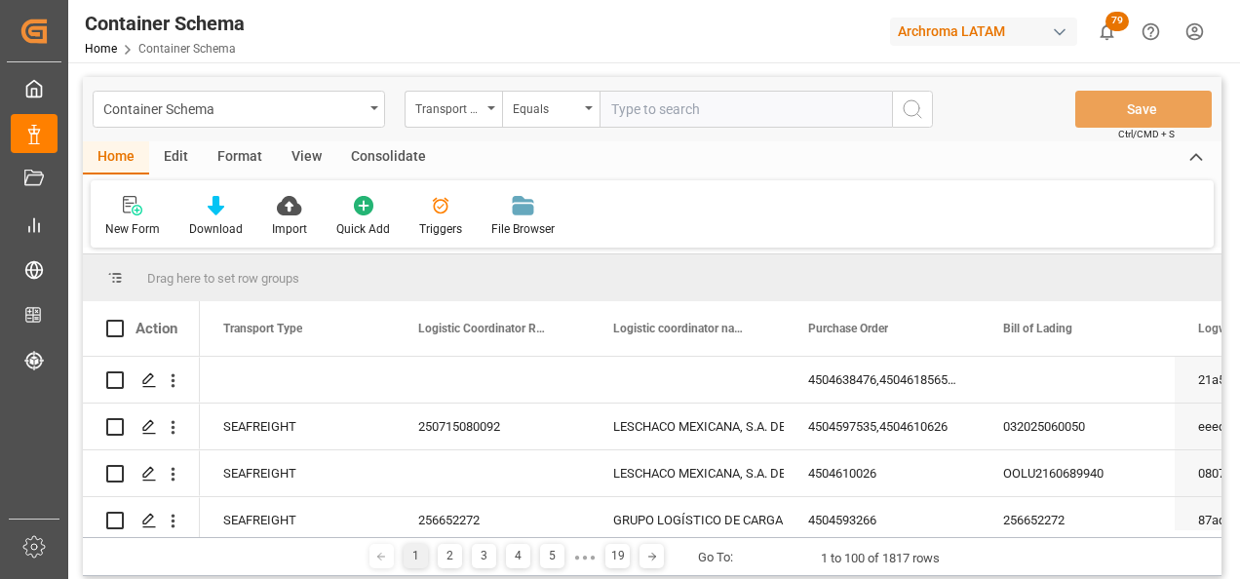
click at [385, 113] on div "Container Schema Transport Type Equals" at bounding box center [513, 109] width 840 height 37
click at [367, 113] on div "Container Schema" at bounding box center [239, 109] width 292 height 37
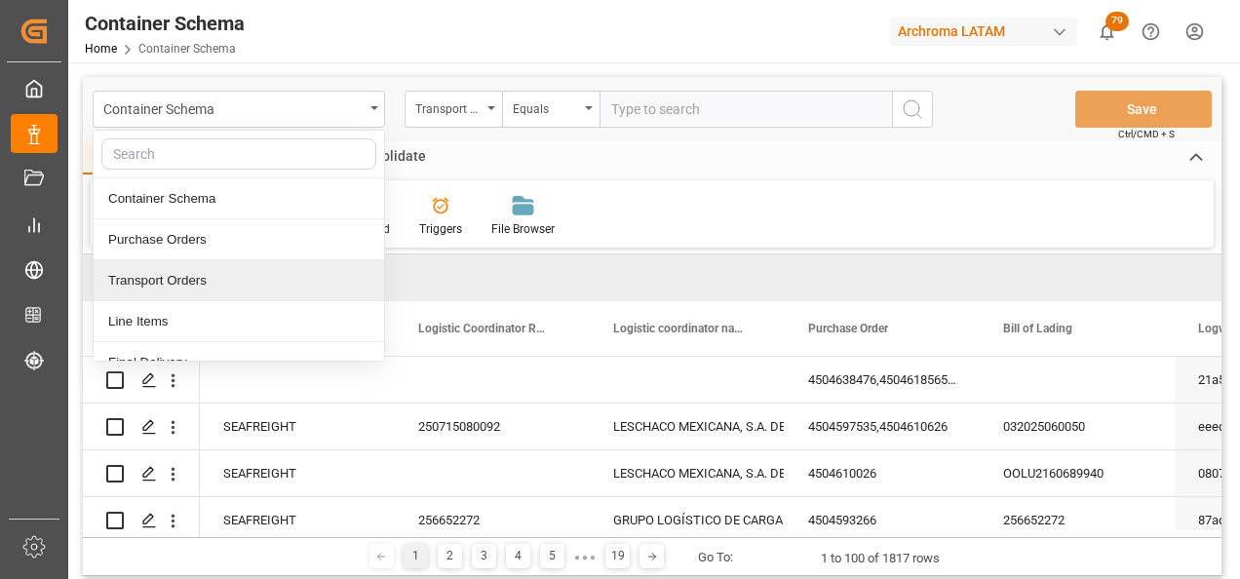
scroll to position [97, 0]
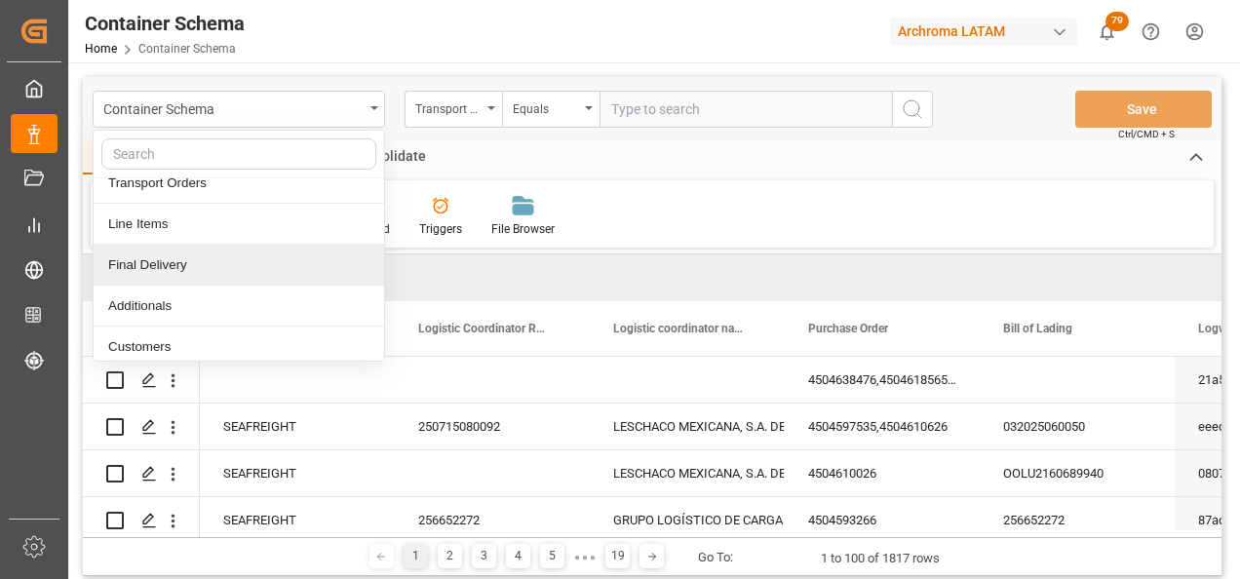
click at [186, 271] on div "Final Delivery" at bounding box center [239, 265] width 290 height 41
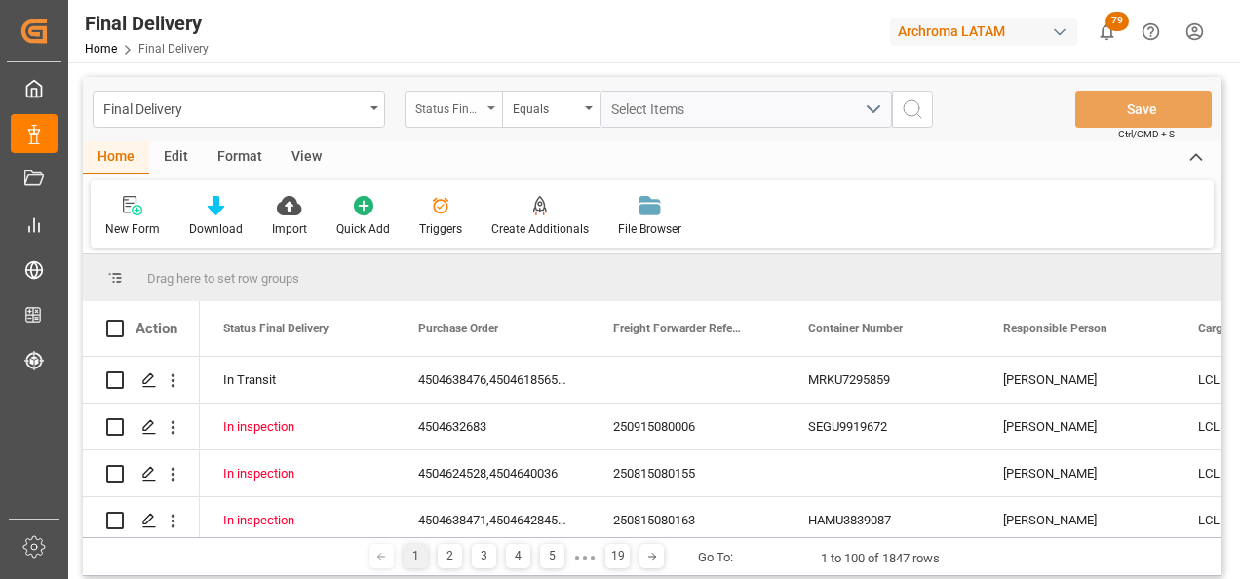
click at [476, 110] on div "Status Final Delivery" at bounding box center [448, 106] width 66 height 22
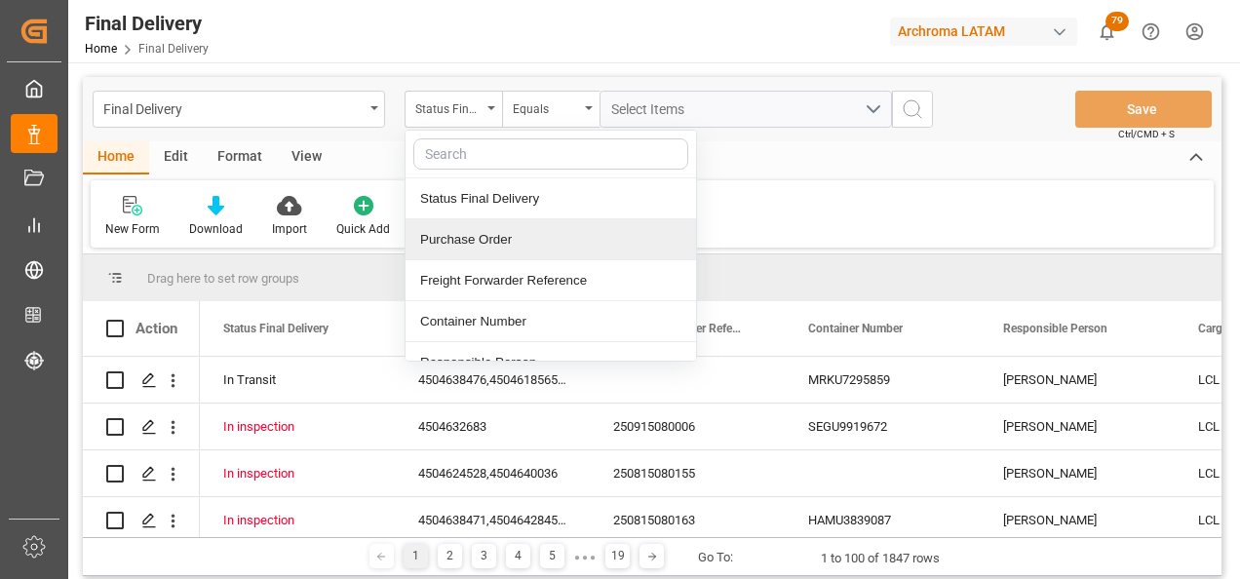
click at [488, 241] on div "Purchase Order" at bounding box center [550, 239] width 290 height 41
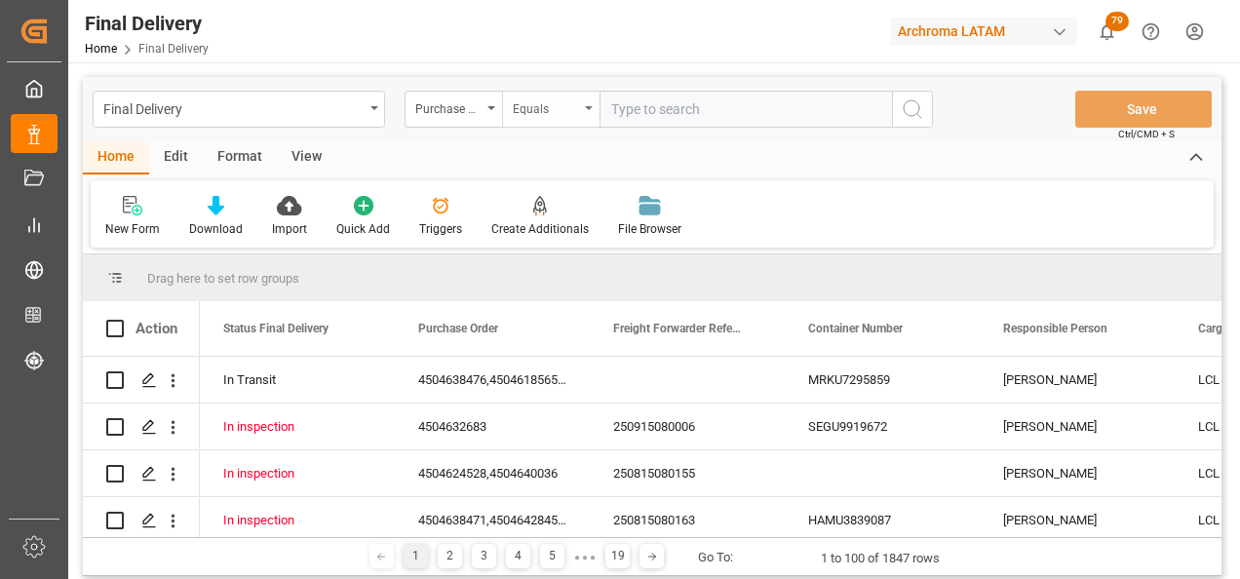
click at [565, 108] on div "Equals" at bounding box center [546, 106] width 66 height 22
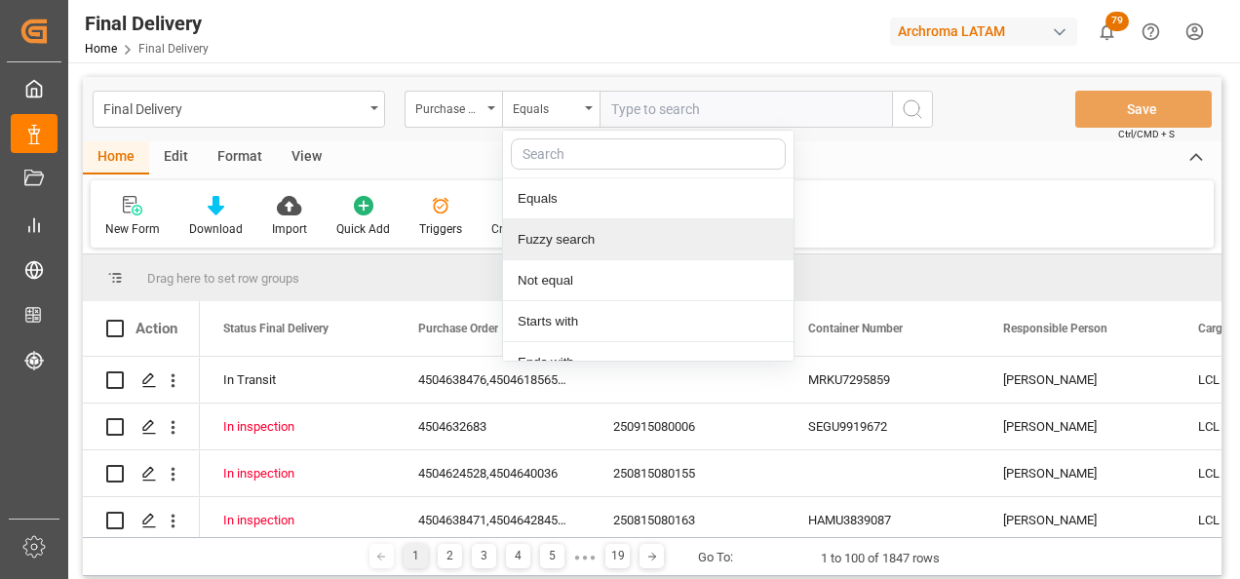
click at [592, 232] on div "Fuzzy search" at bounding box center [648, 239] width 290 height 41
paste input "4504653908"
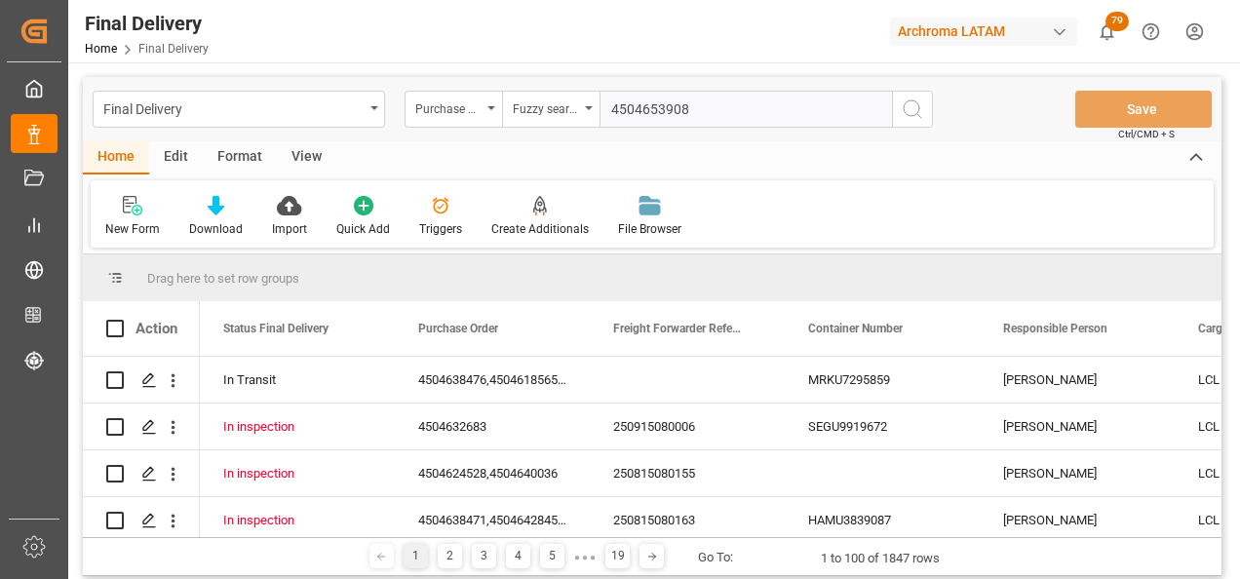
type input "4504653908"
click at [938, 111] on div "Final Delivery Purchase Order Fuzzy search 4504653908 Save Ctrl/CMD + S" at bounding box center [652, 109] width 1138 height 64
click at [931, 110] on button "search button" at bounding box center [912, 109] width 41 height 37
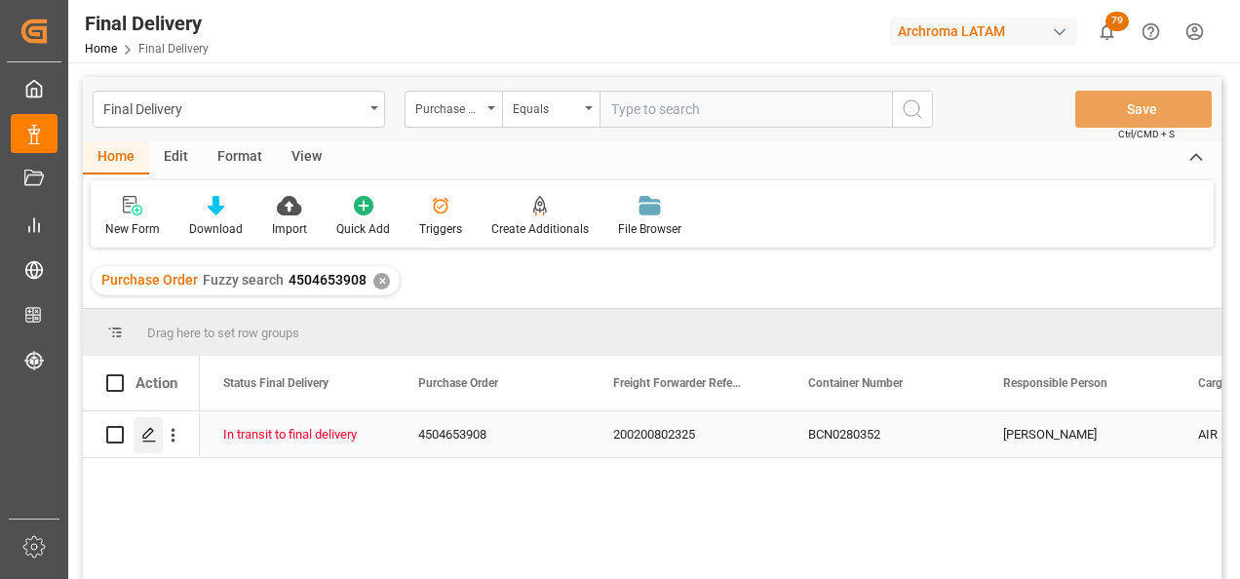
click at [153, 433] on icon "Press SPACE to select this row." at bounding box center [149, 435] width 16 height 16
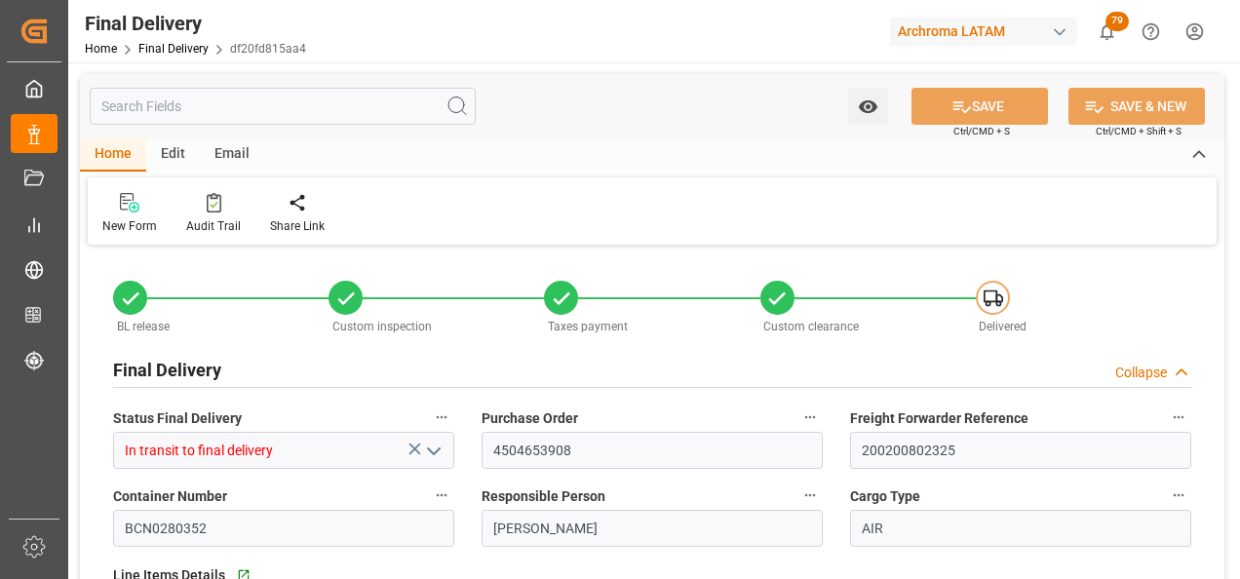
type input "1"
type input "22.08.2025"
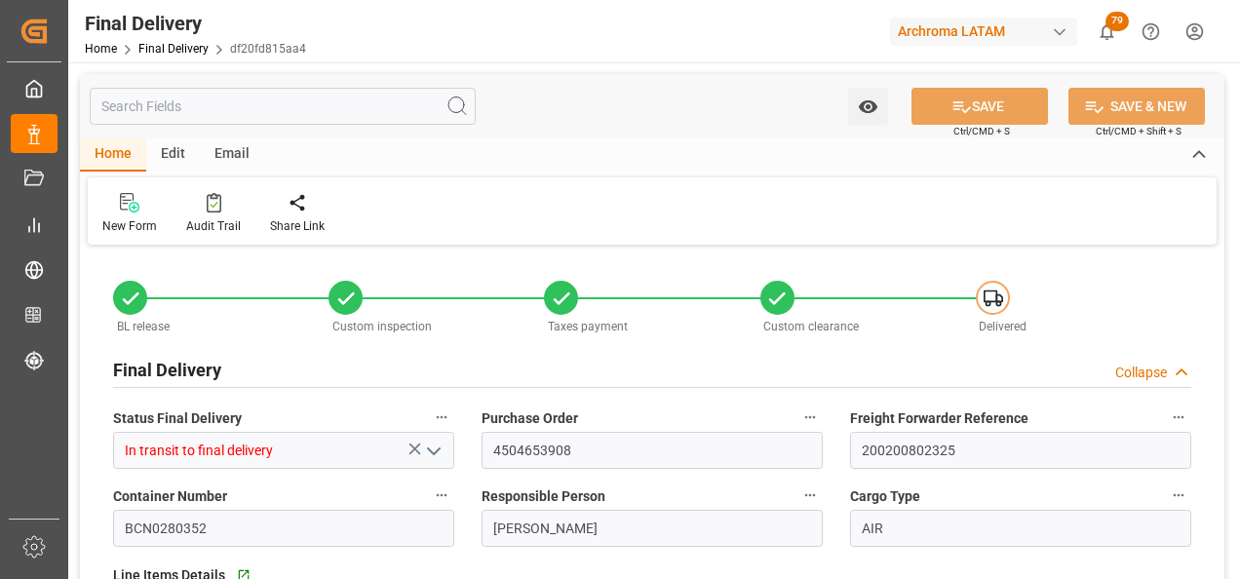
type input "22.08.2025"
type input "26.08.2025"
type input "[DATE]"
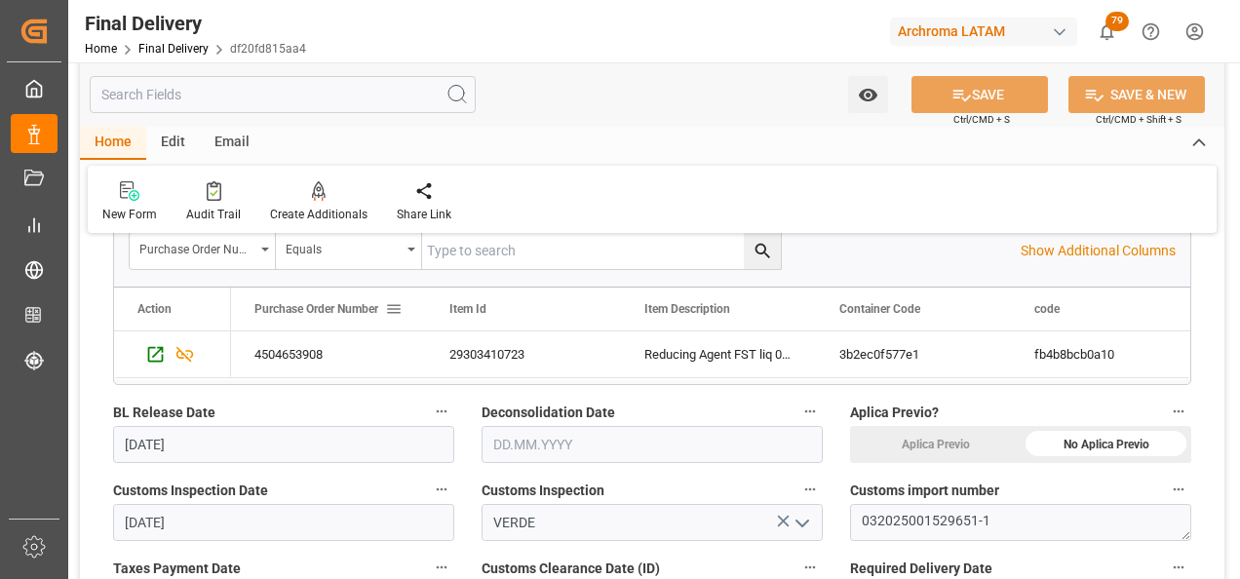
scroll to position [487, 0]
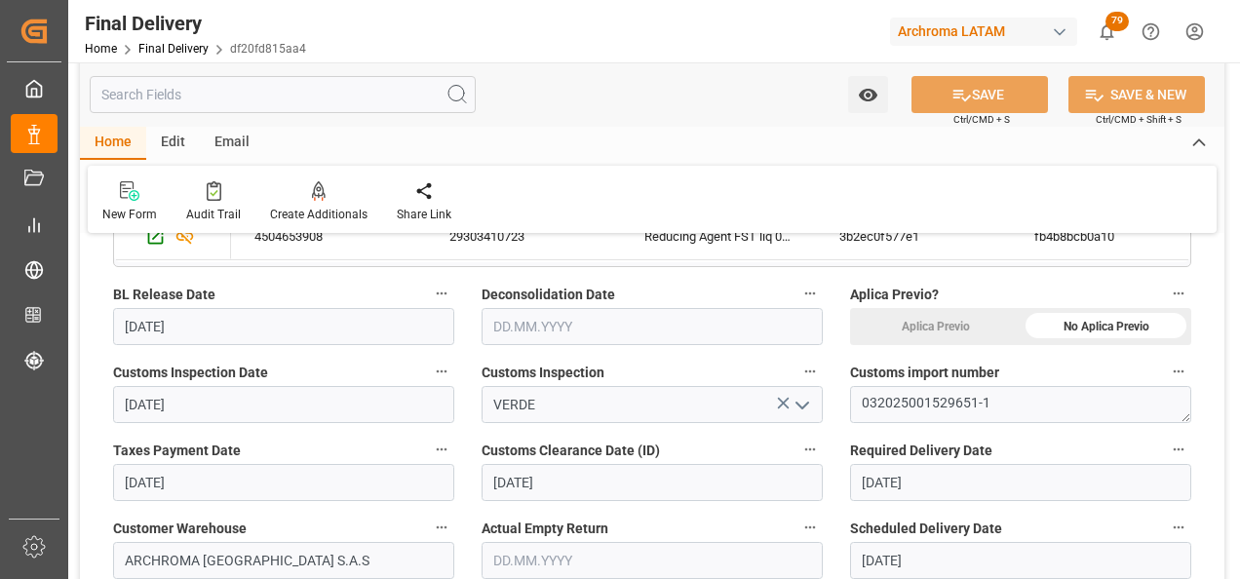
click at [576, 318] on input "text" at bounding box center [651, 326] width 341 height 37
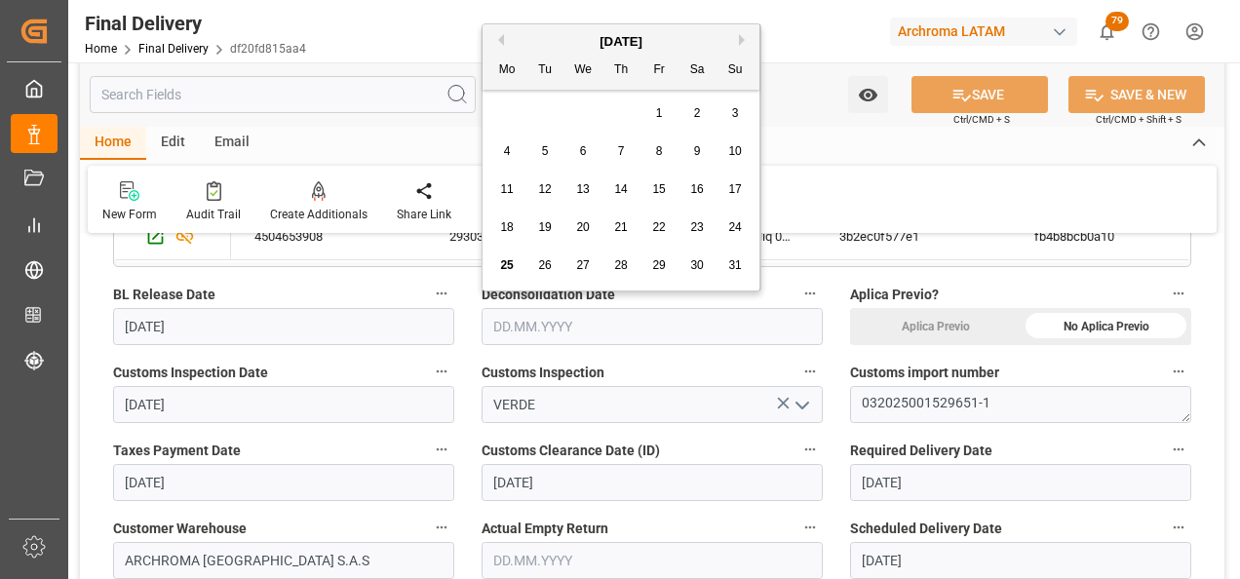
click at [507, 257] on div "25" at bounding box center [507, 265] width 24 height 23
type input "[DATE]"
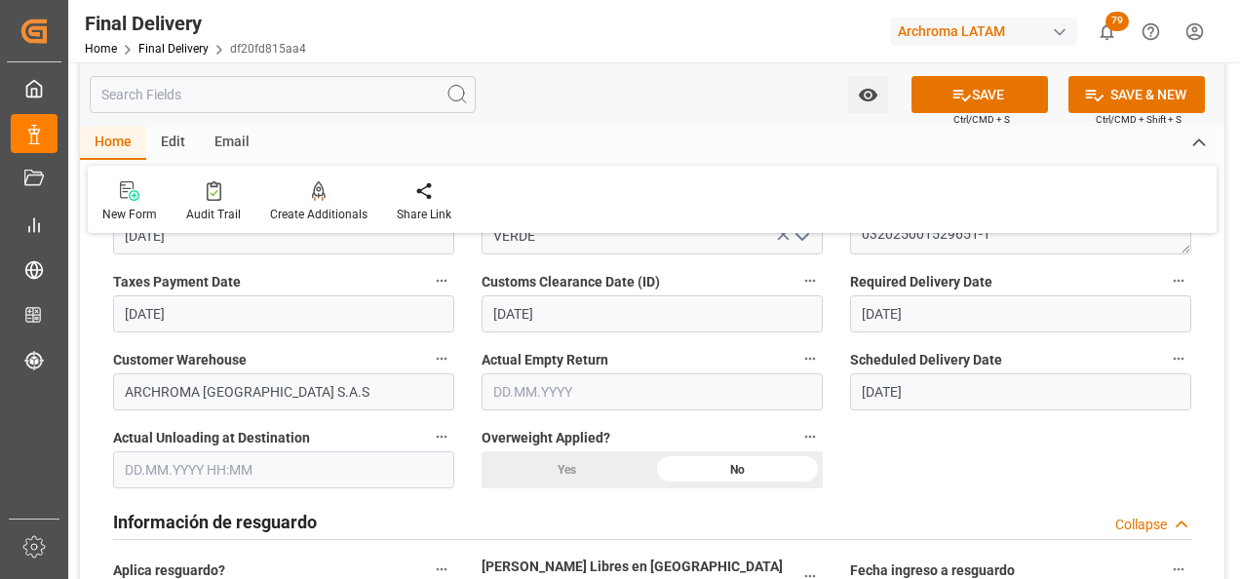
scroll to position [682, 0]
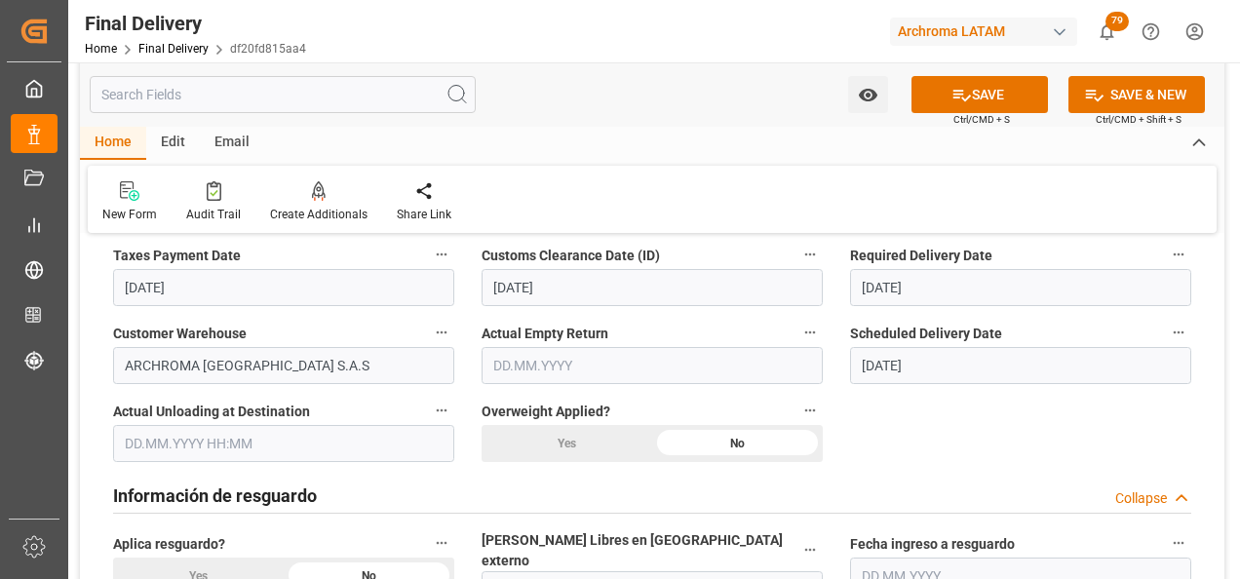
click at [219, 437] on input "text" at bounding box center [283, 443] width 341 height 37
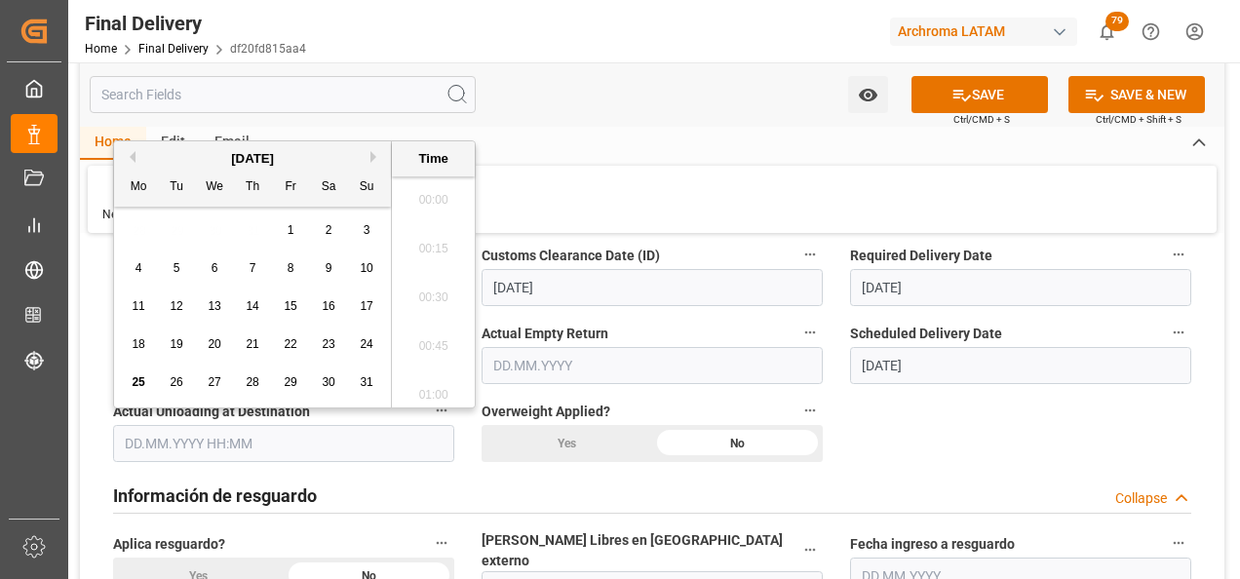
scroll to position [2979, 0]
click at [139, 380] on span "25" at bounding box center [138, 382] width 13 height 14
type input "25.08.2025 00:00"
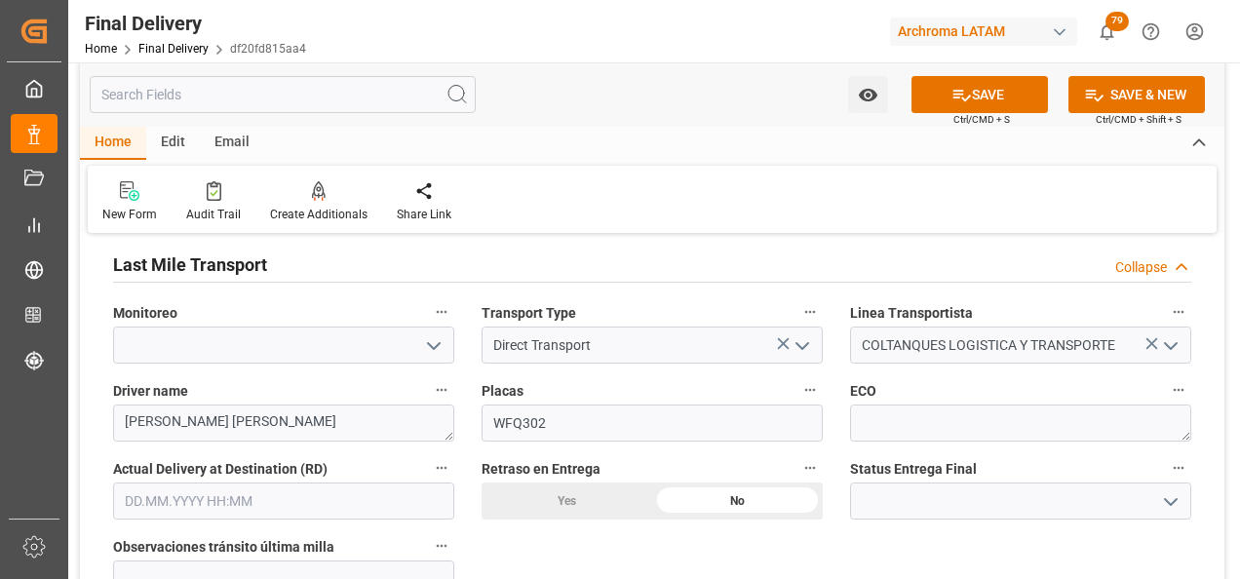
scroll to position [1169, 0]
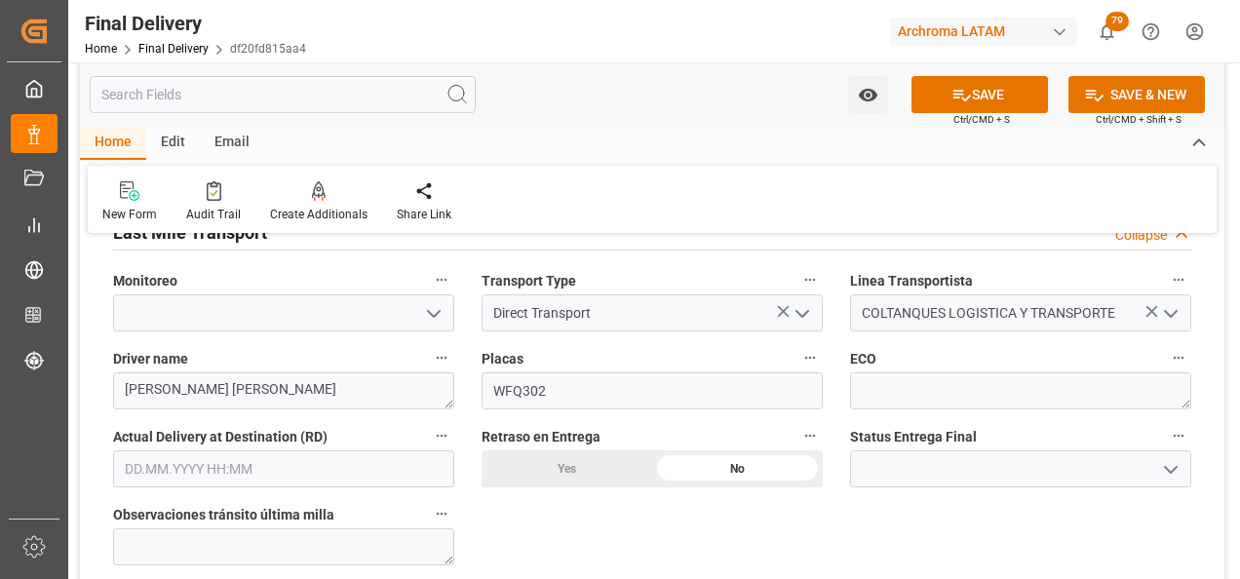
click at [1165, 458] on icon "open menu" at bounding box center [1170, 469] width 23 height 23
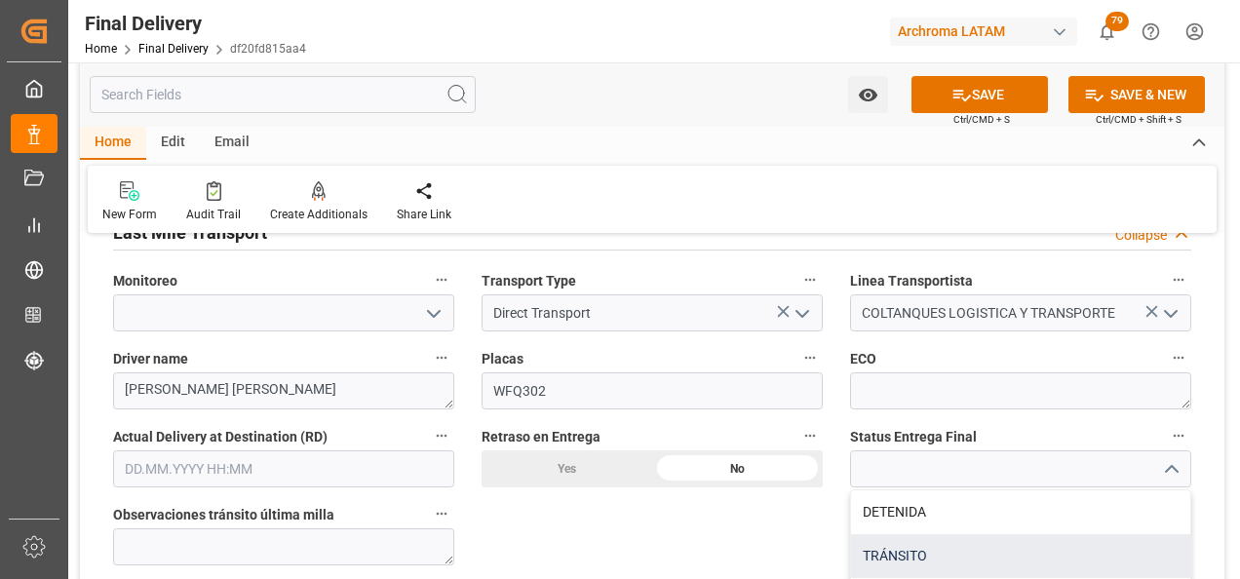
scroll to position [1267, 0]
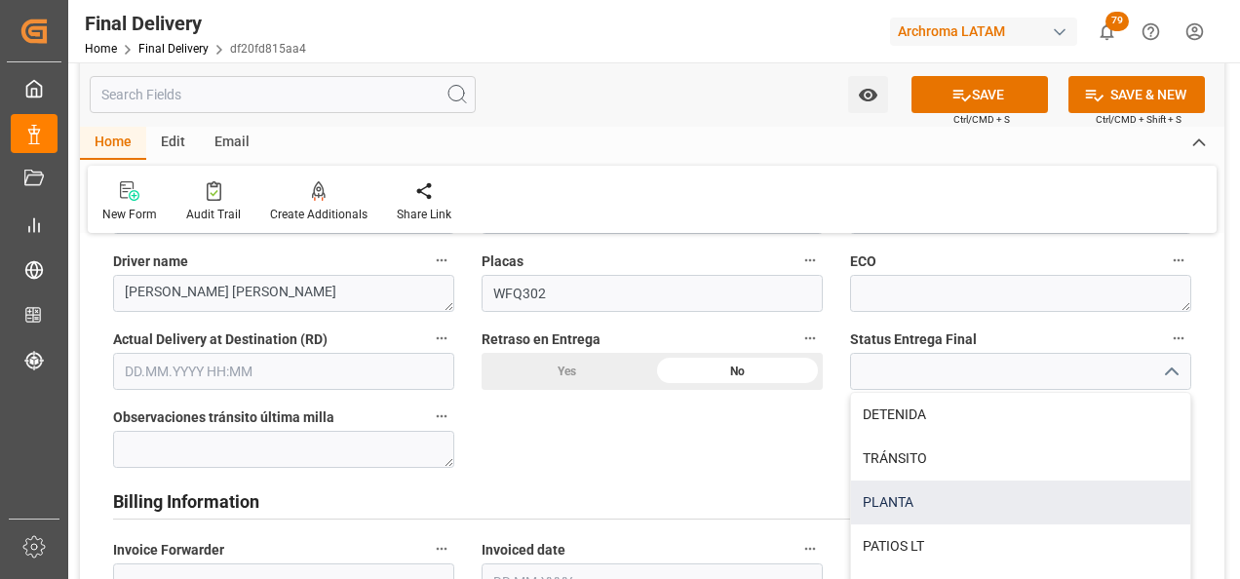
click at [989, 486] on div "PLANTA" at bounding box center [1020, 502] width 339 height 44
type input "PLANTA"
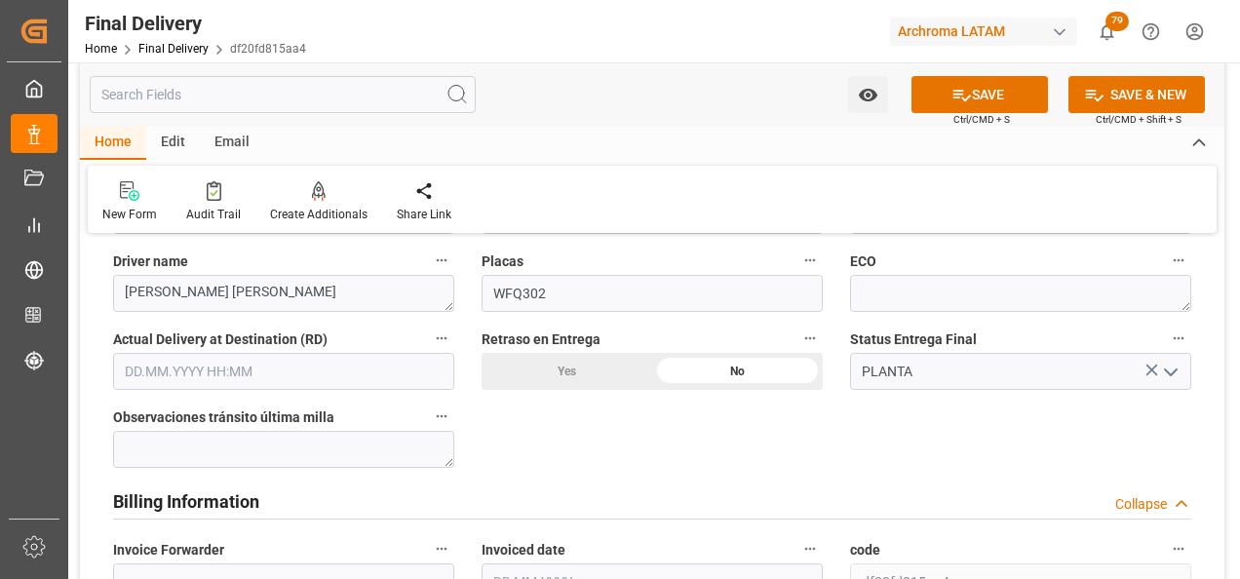
click at [236, 355] on input "text" at bounding box center [283, 371] width 341 height 37
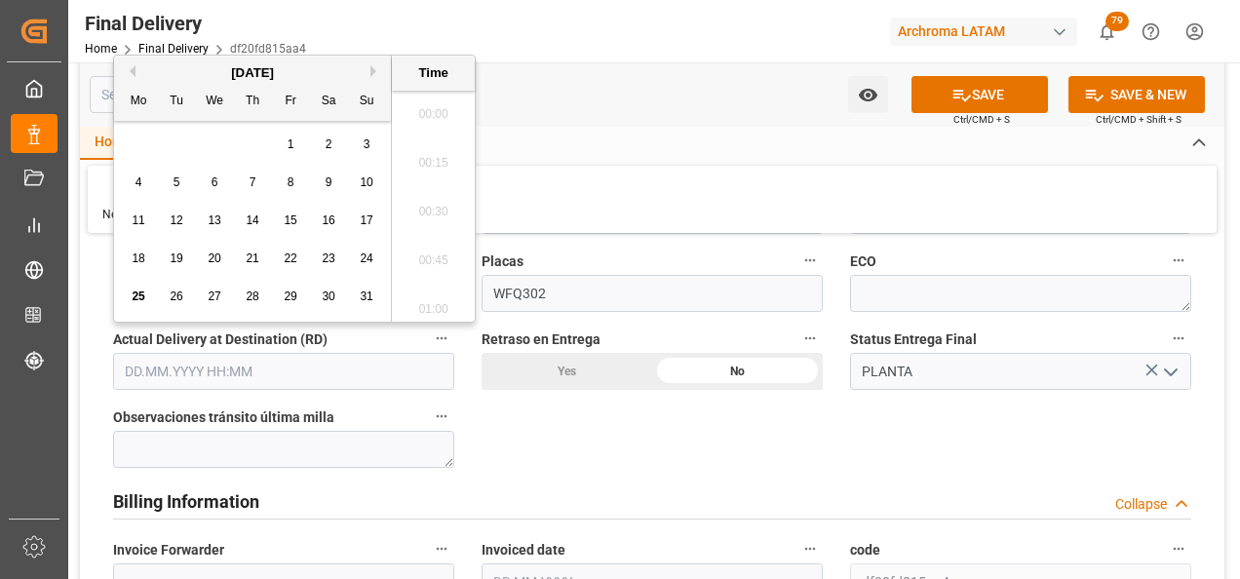
scroll to position [2979, 0]
click at [142, 295] on span "25" at bounding box center [138, 296] width 13 height 14
type input "25.08.2025 00:00"
click at [664, 419] on div "BL release Custom inspection Taxes payment Custom clearance Delivered Final Del…" at bounding box center [652, 286] width 1144 height 2604
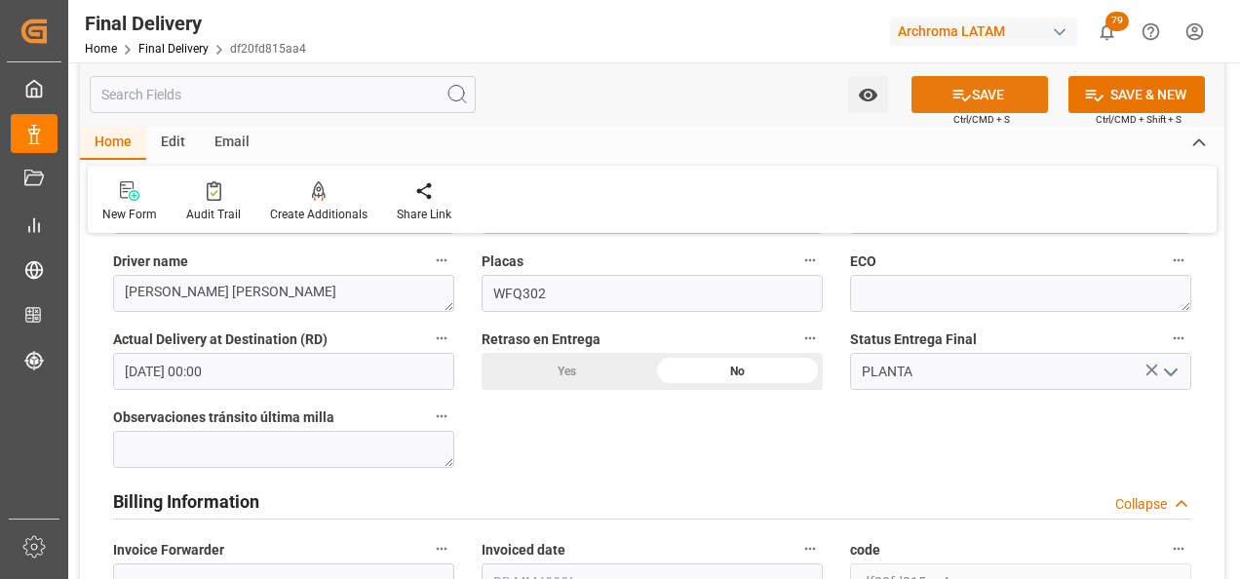
click at [990, 97] on button "SAVE" at bounding box center [979, 94] width 136 height 37
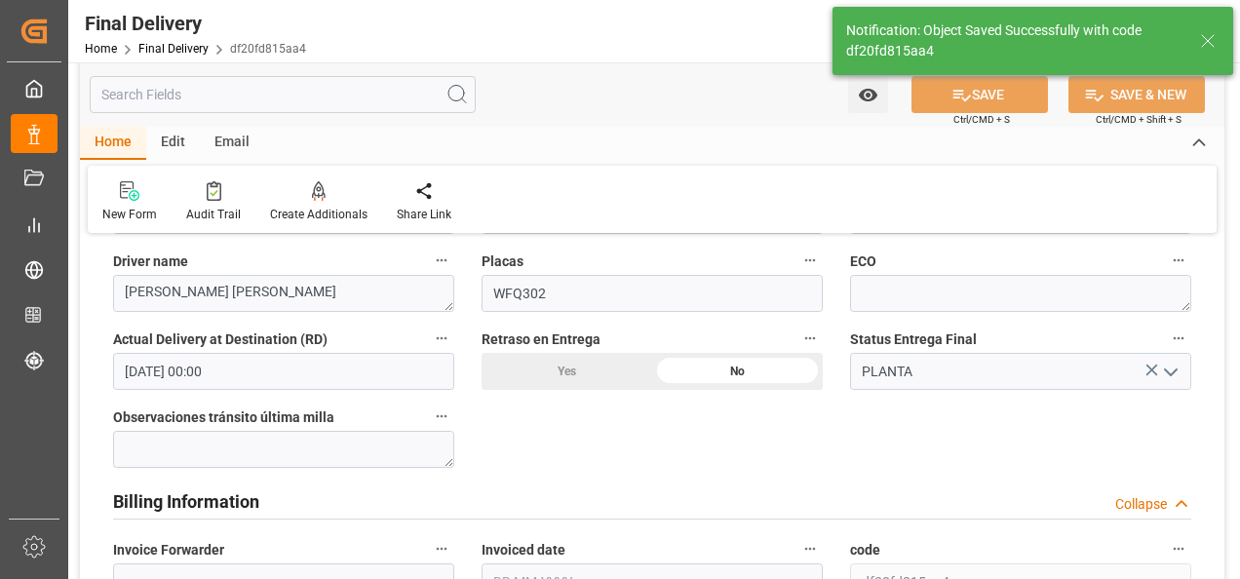
type textarea "1"
type input "Unloaded"
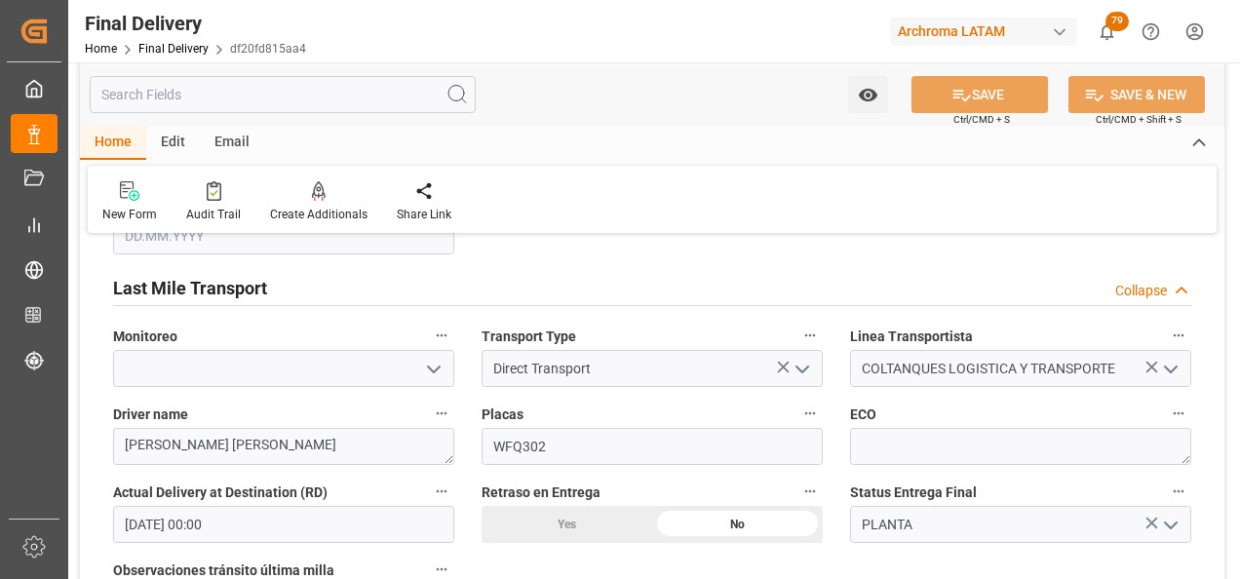
scroll to position [1072, 0]
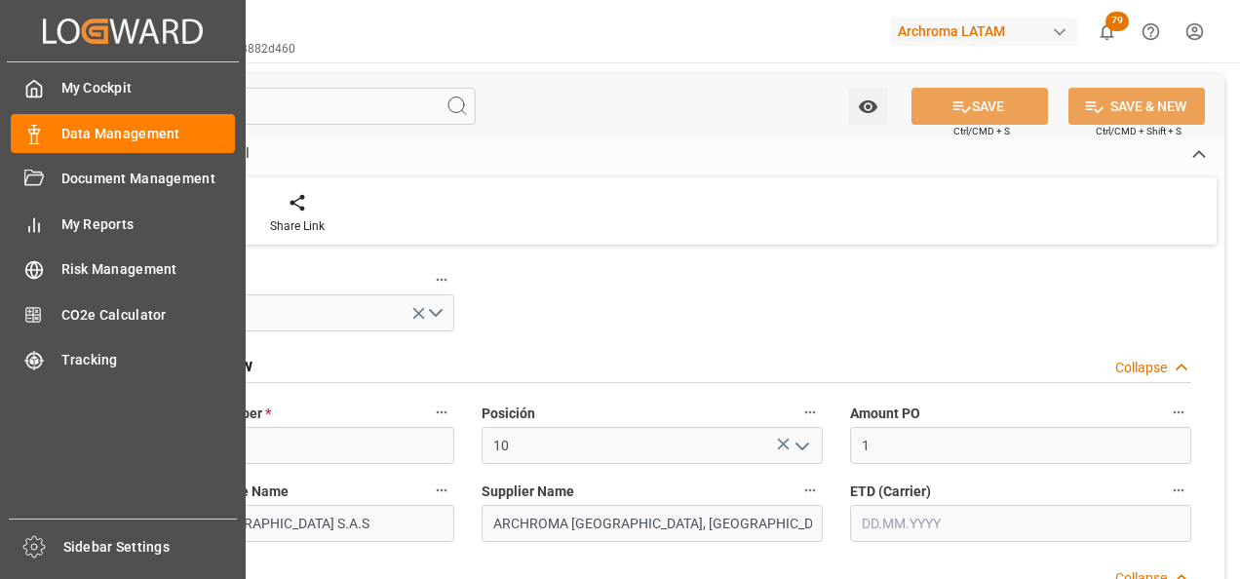
type input "[DATE] 20:47"
type input "[DATE] 18:11"
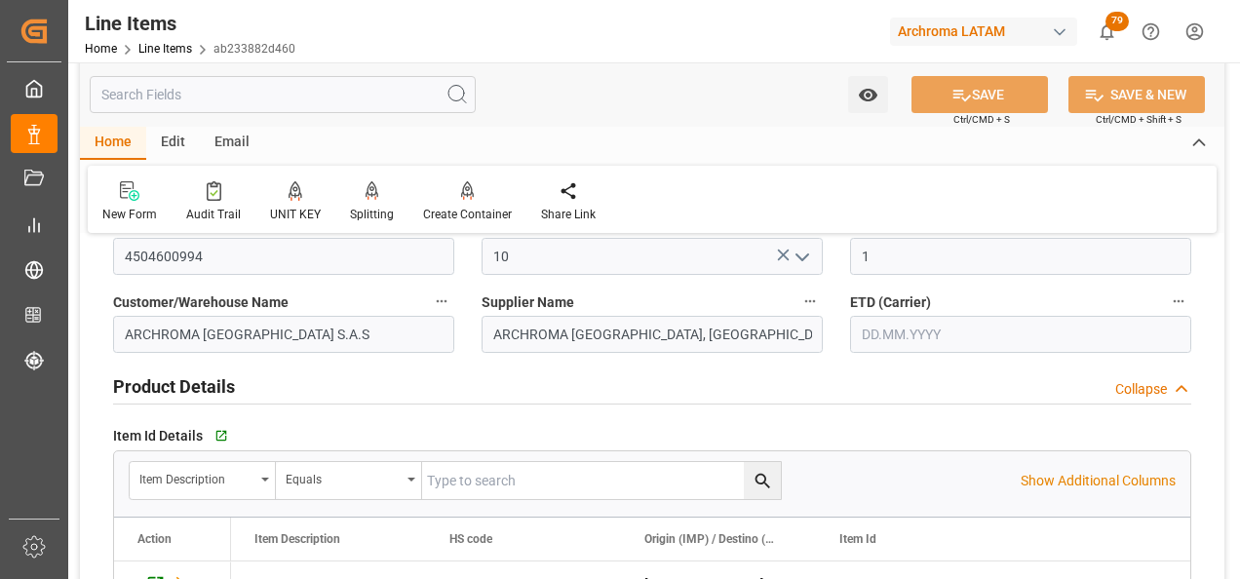
scroll to position [195, 0]
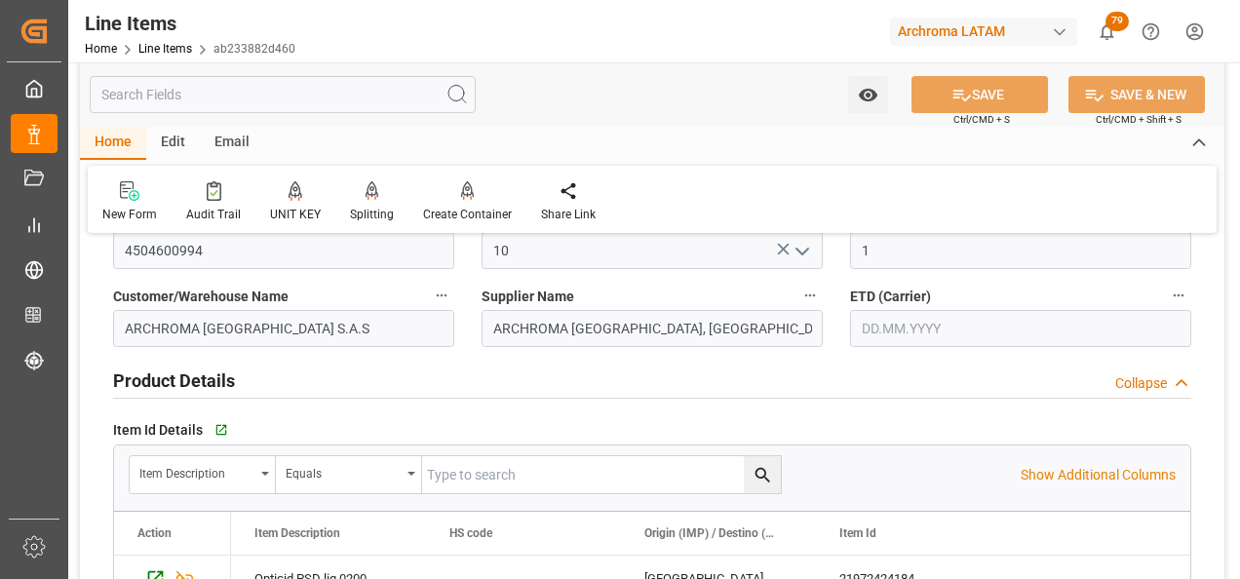
click at [903, 332] on input "text" at bounding box center [1020, 328] width 341 height 37
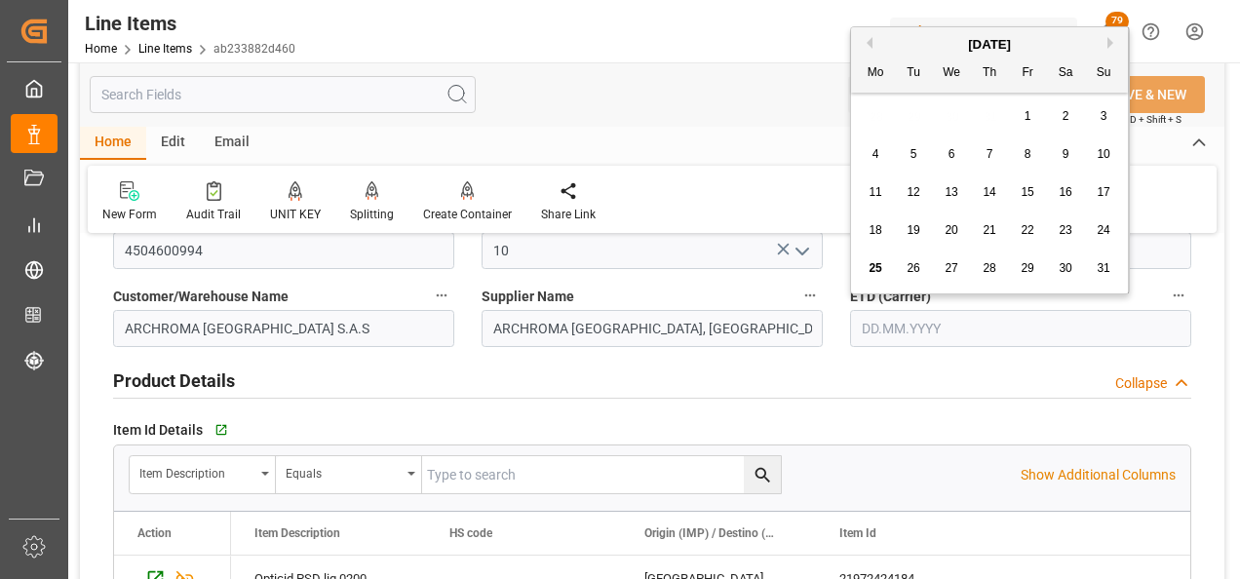
click at [873, 110] on div "28 29 30 31 1 2 3" at bounding box center [990, 116] width 266 height 38
click at [1023, 266] on span "29" at bounding box center [1026, 268] width 13 height 14
type input "[DATE]"
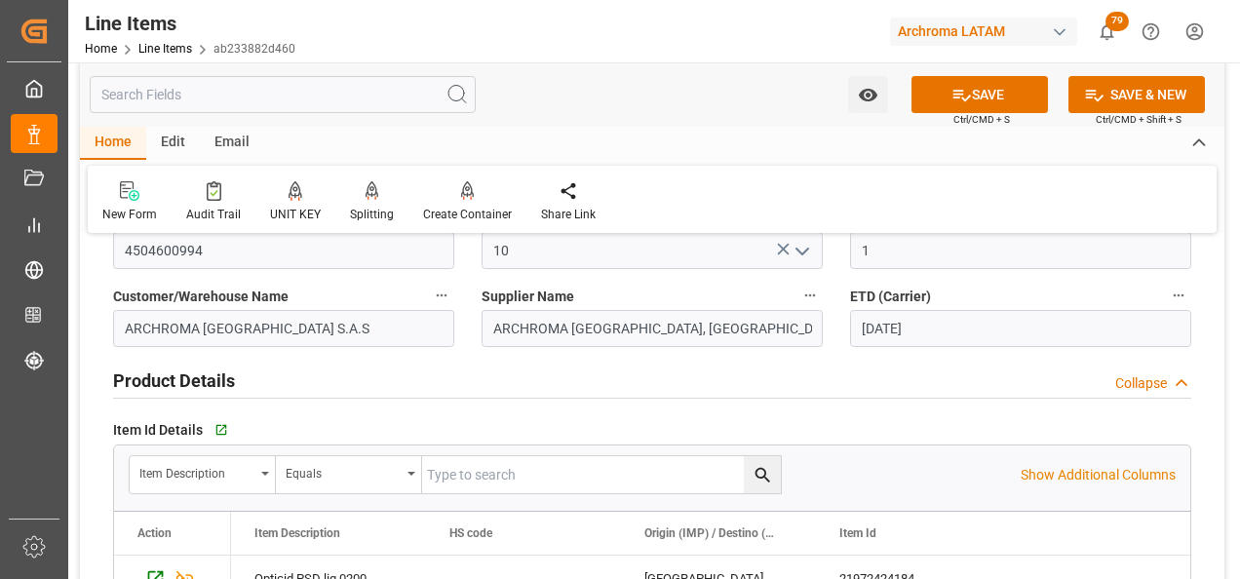
scroll to position [97, 0]
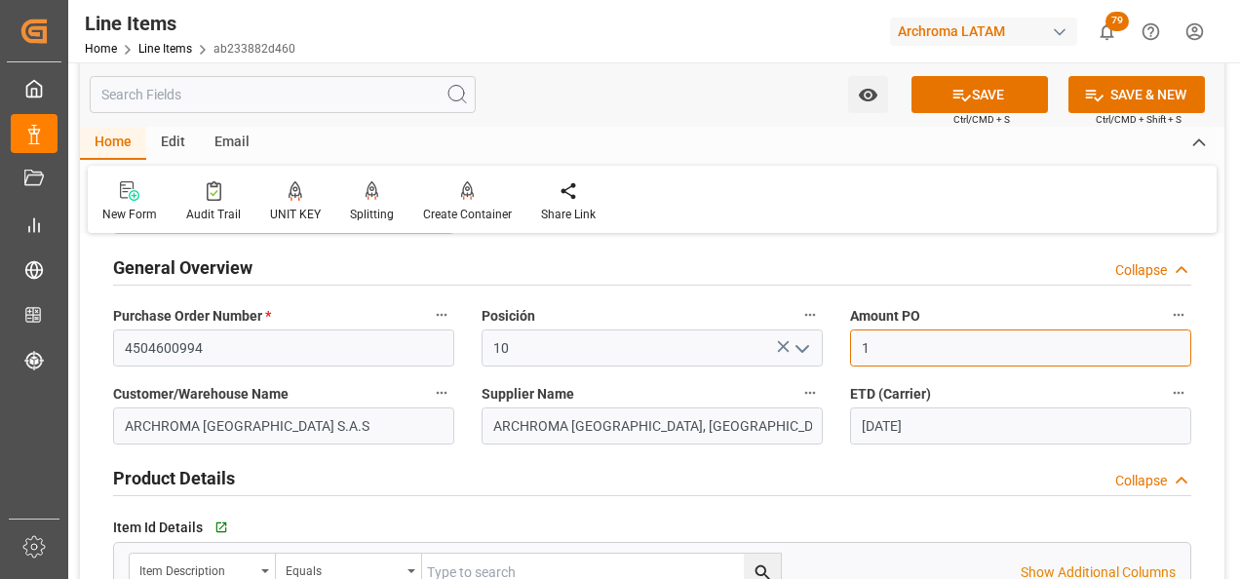
drag, startPoint x: 885, startPoint y: 351, endPoint x: 835, endPoint y: 341, distance: 50.6
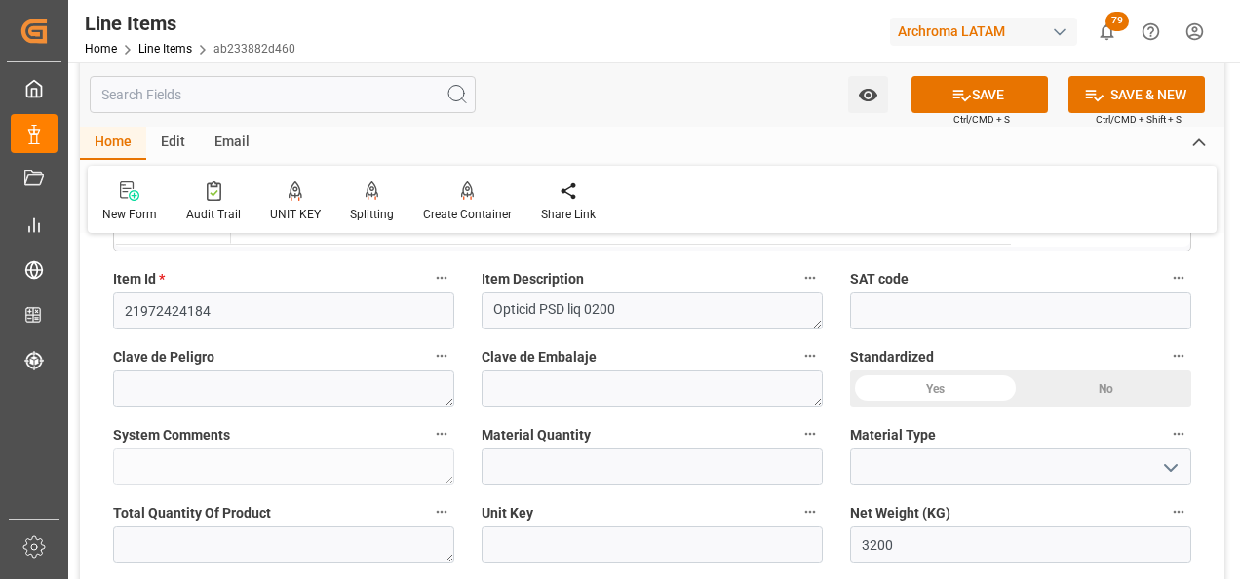
scroll to position [585, 0]
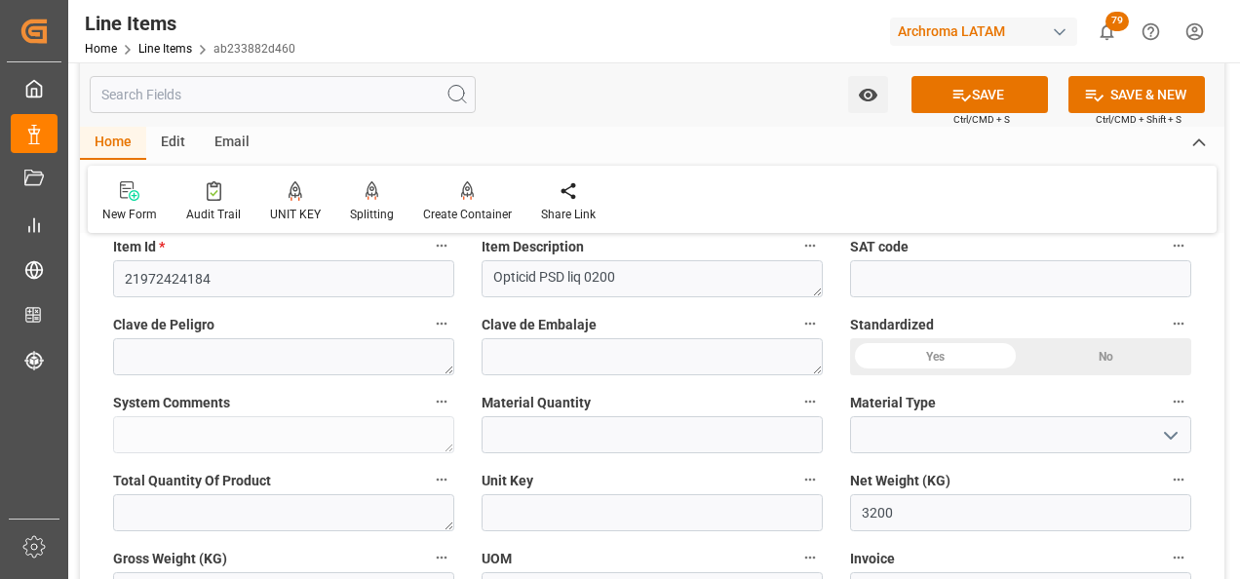
type input "1.14"
click at [585, 423] on input "text" at bounding box center [651, 434] width 341 height 37
type input "15"
click at [1175, 437] on icon "open menu" at bounding box center [1170, 435] width 23 height 23
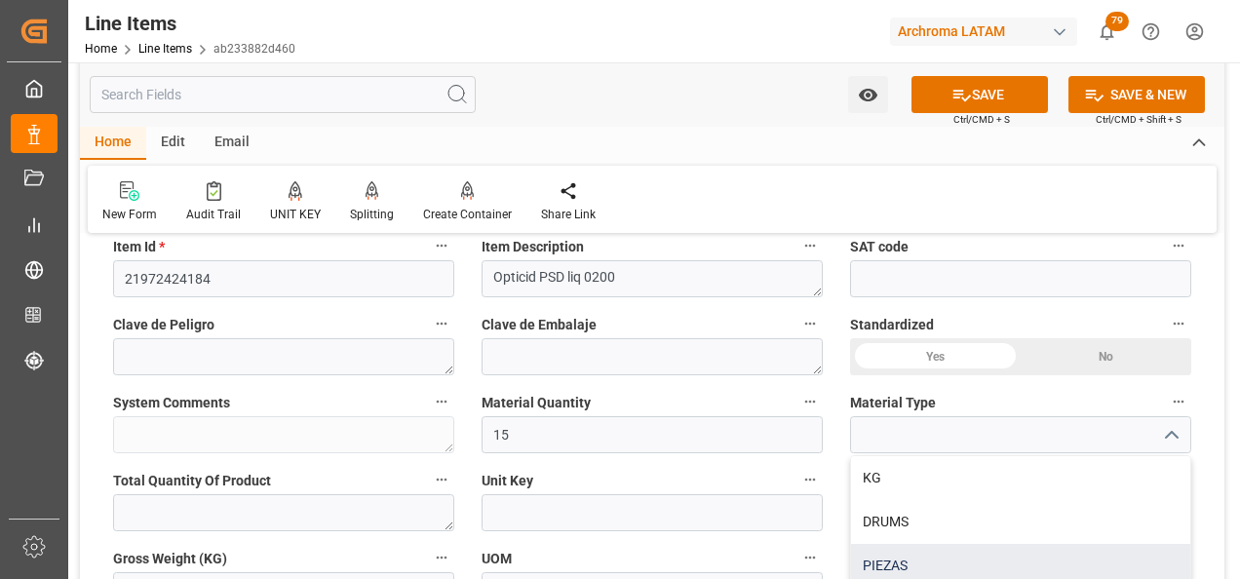
click at [1061, 552] on div "PIEZAS" at bounding box center [1020, 566] width 339 height 44
type input "PIEZAS"
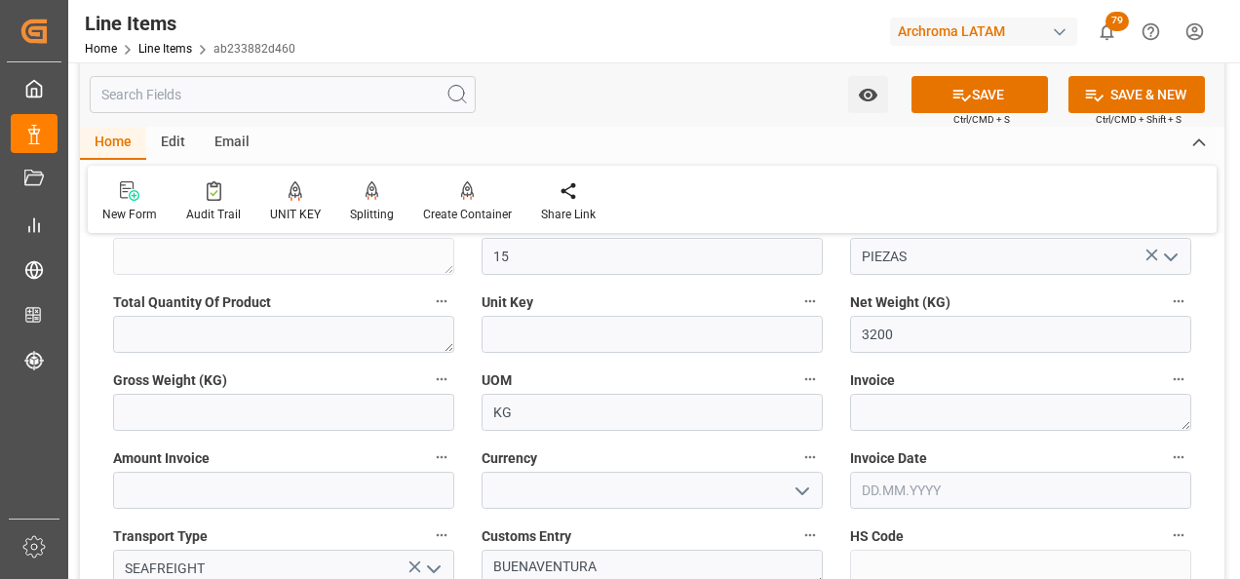
scroll to position [780, 0]
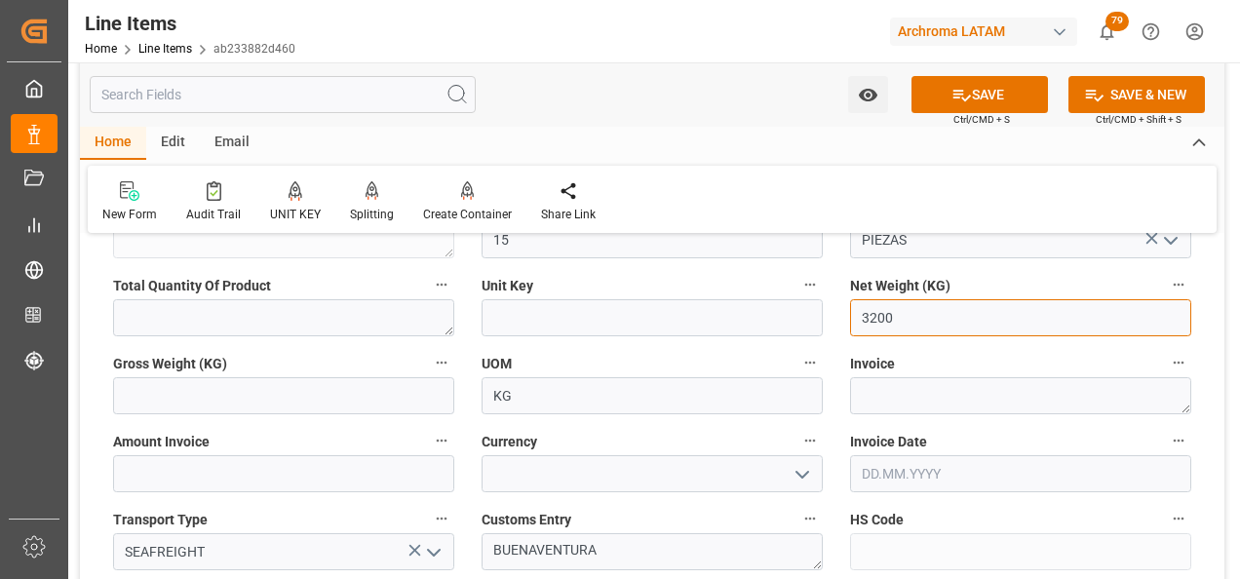
click at [909, 318] on input "3200" at bounding box center [1020, 317] width 341 height 37
drag, startPoint x: 904, startPoint y: 316, endPoint x: 779, endPoint y: 327, distance: 126.3
click at [779, 327] on div "Status IN PROCESS General Overview Collapse Purchase Order Number * 4504600994 …" at bounding box center [652, 426] width 1144 height 1910
type input "3000"
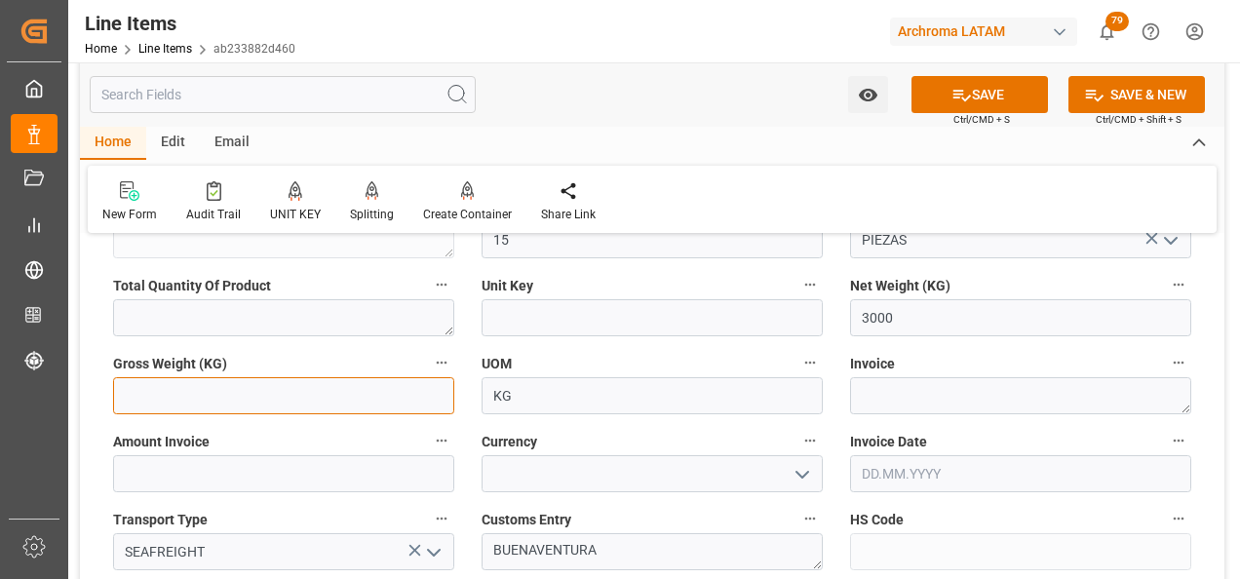
click at [323, 401] on input "text" at bounding box center [283, 395] width 341 height 37
type input "3162"
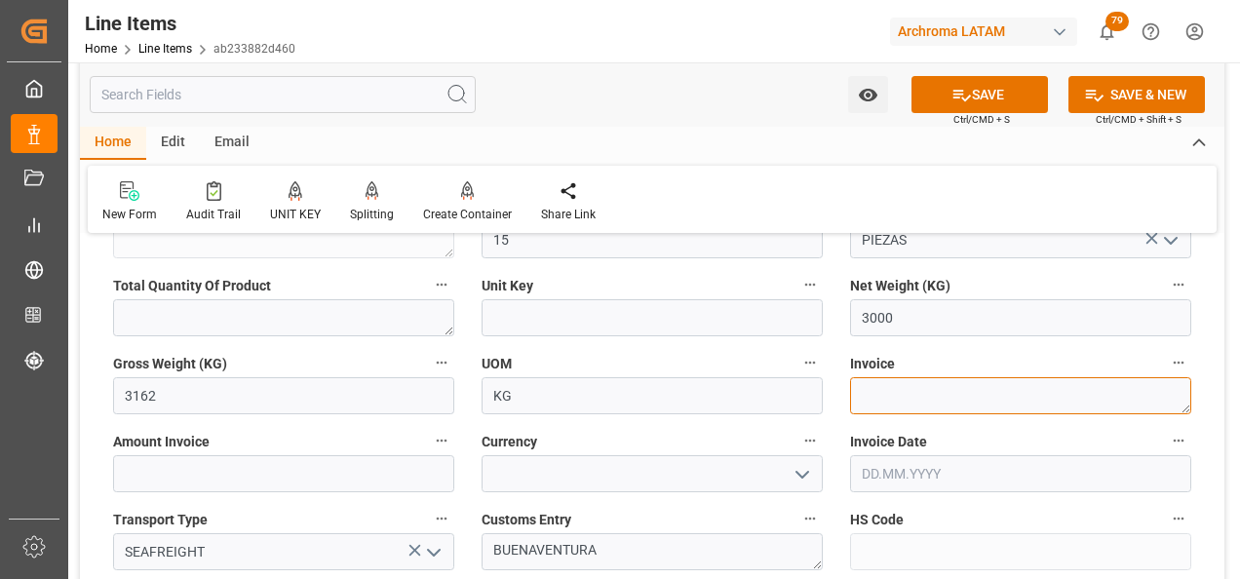
click at [997, 388] on textarea at bounding box center [1020, 395] width 341 height 37
click at [913, 402] on textarea at bounding box center [1020, 395] width 341 height 37
paste textarea "9003693582"
type textarea "9003693582"
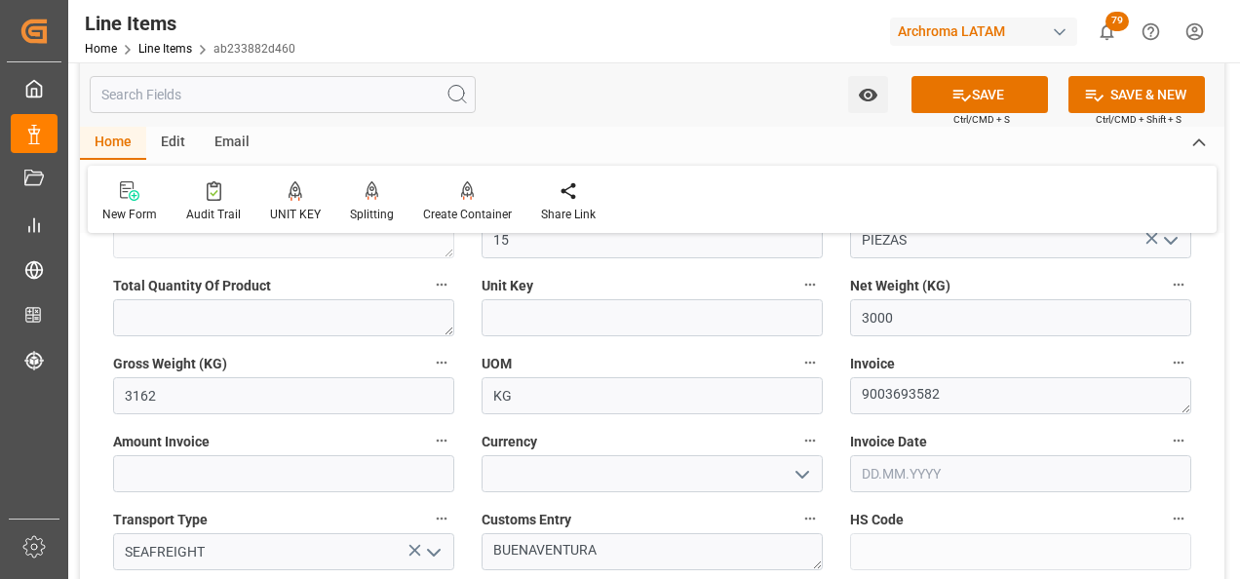
click at [346, 495] on div "Amount Invoice" at bounding box center [283, 460] width 368 height 78
click at [340, 479] on input "text" at bounding box center [283, 473] width 341 height 37
type input "3420"
click at [588, 486] on input at bounding box center [651, 473] width 341 height 37
click at [794, 474] on icon "open menu" at bounding box center [801, 474] width 23 height 23
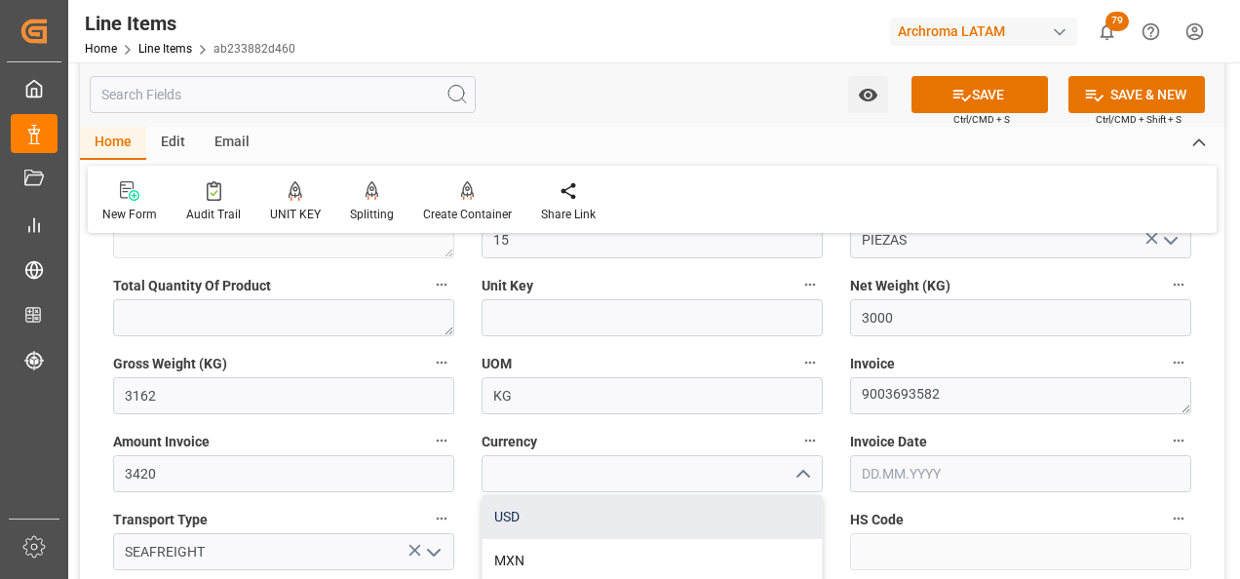
click at [685, 506] on div "USD" at bounding box center [651, 517] width 339 height 44
type input "USD"
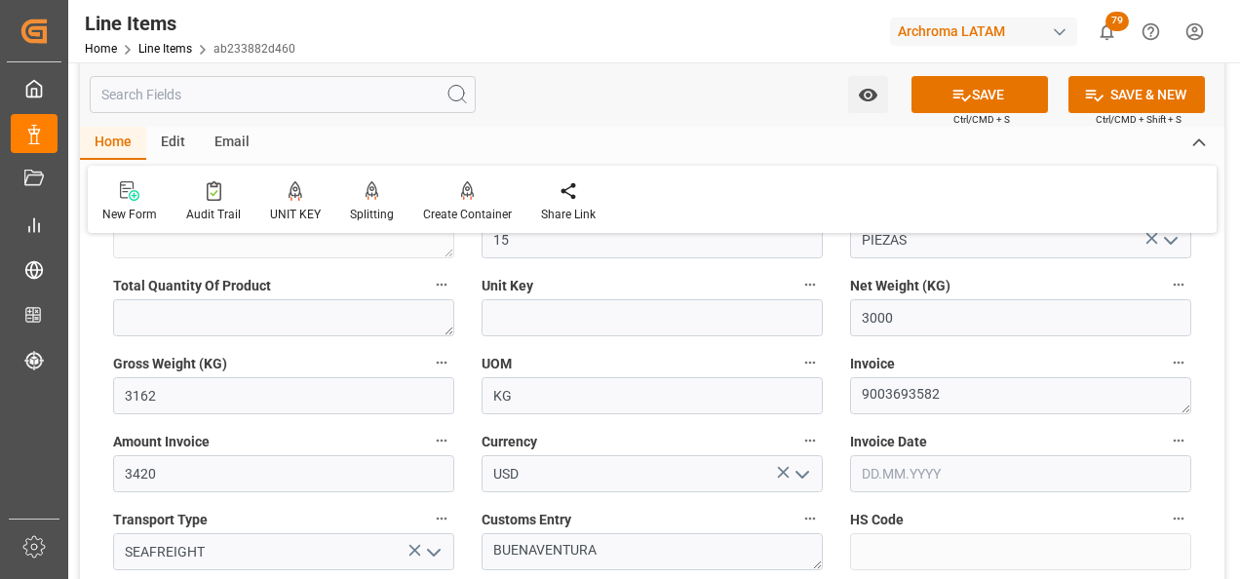
click at [896, 471] on input "text" at bounding box center [1020, 473] width 341 height 37
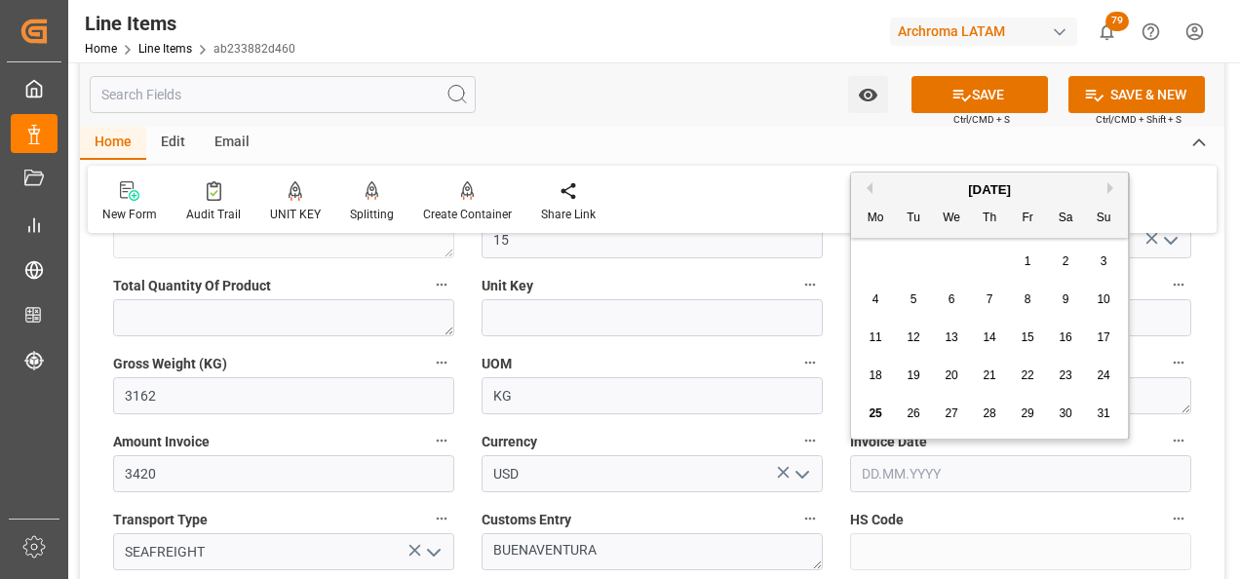
click at [870, 268] on div "28 29 30 31 1 2 3" at bounding box center [990, 262] width 266 height 38
click at [915, 328] on div "12" at bounding box center [913, 337] width 24 height 23
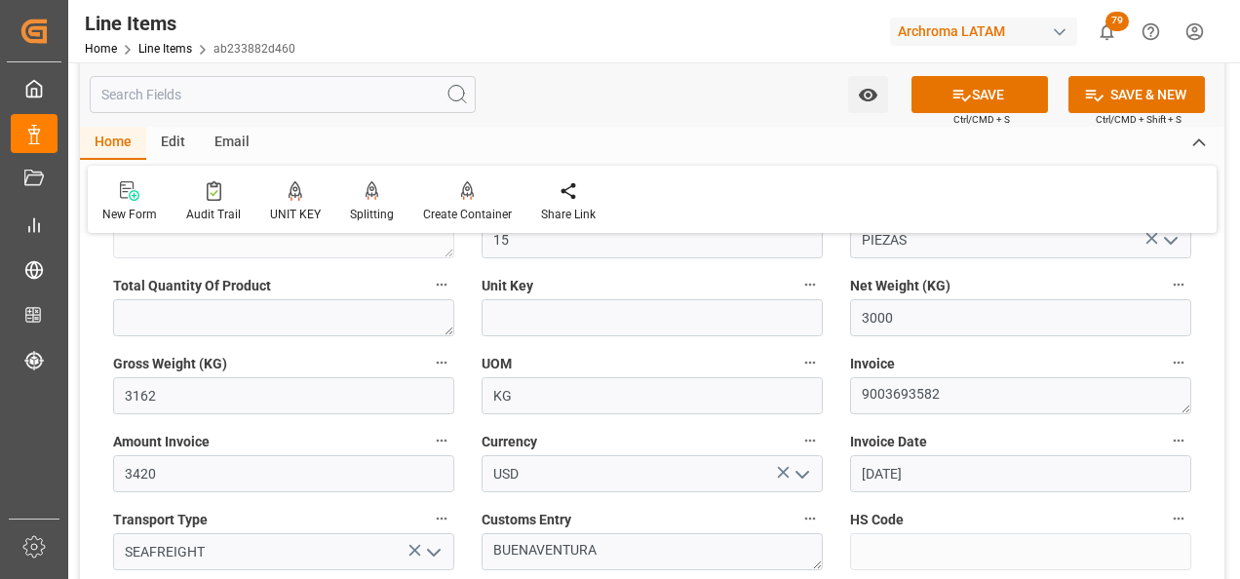
type input "[DATE]"
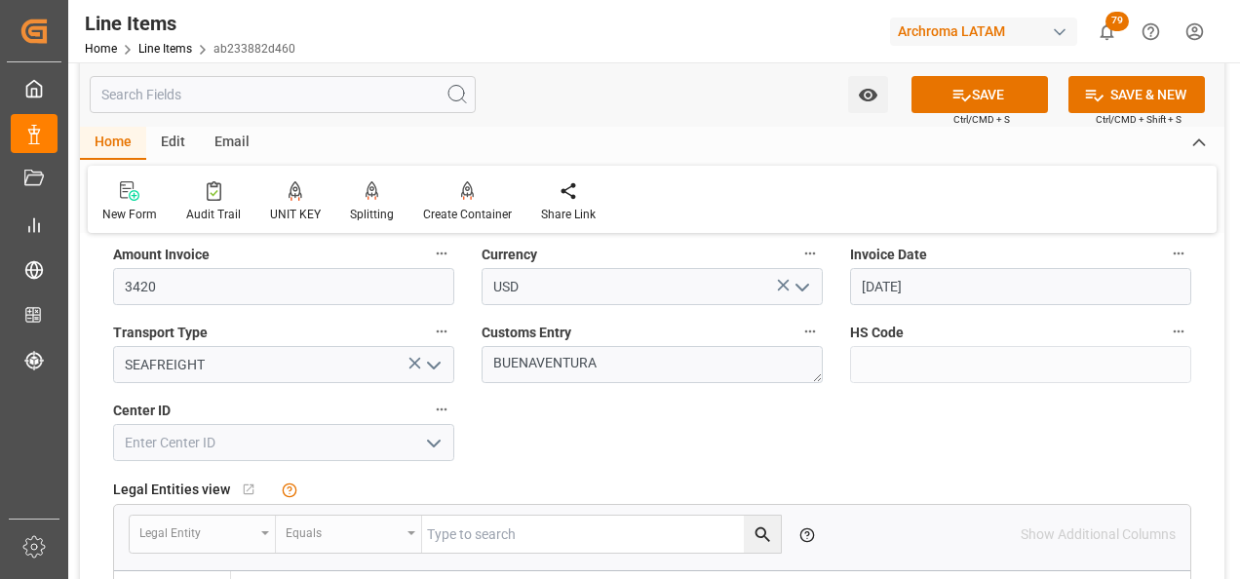
scroll to position [974, 0]
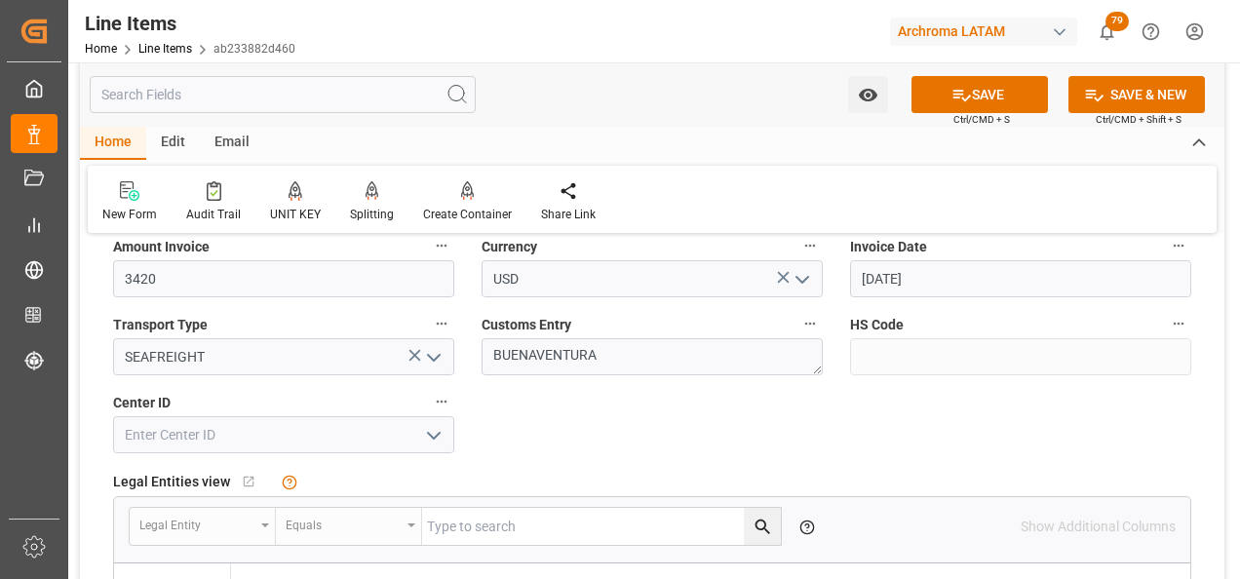
click at [423, 433] on icon "open menu" at bounding box center [433, 435] width 23 height 23
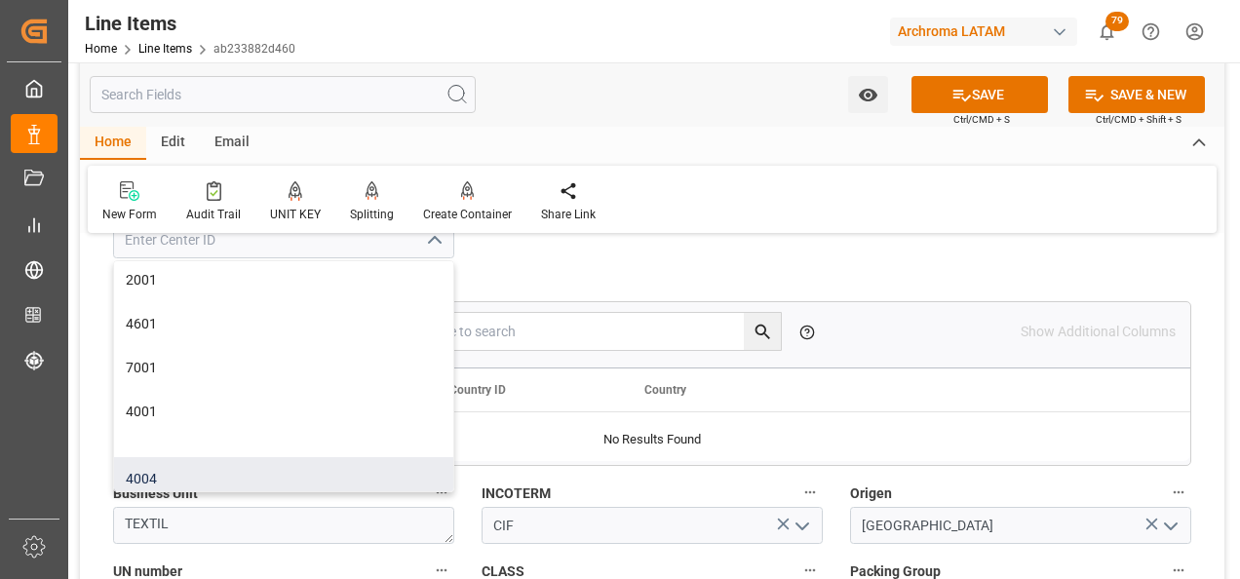
scroll to position [0, 0]
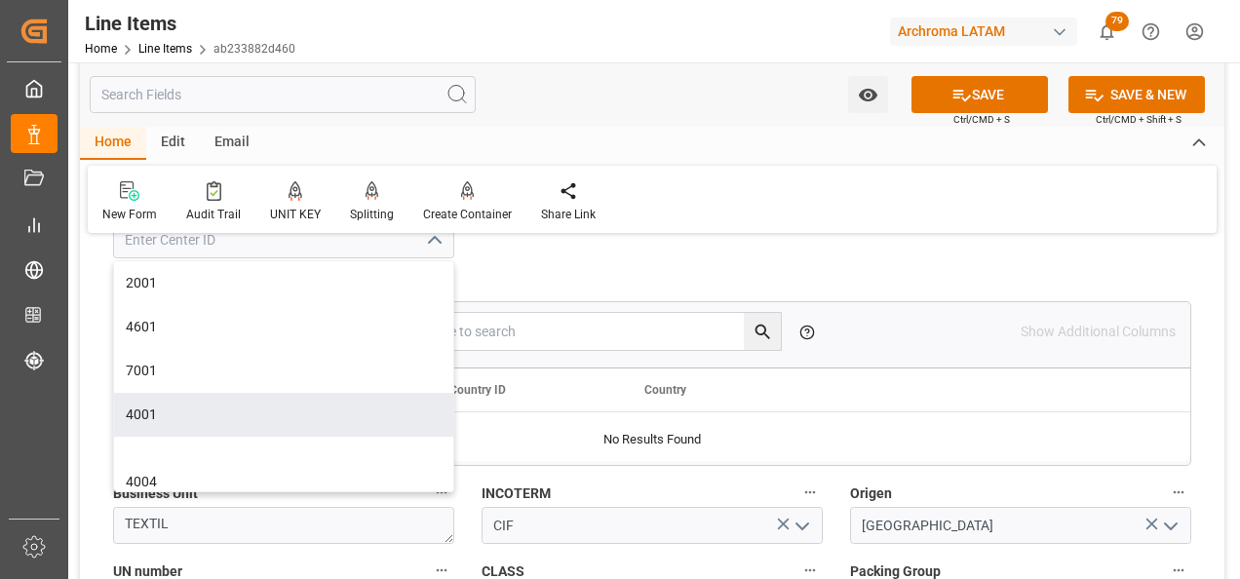
click at [865, 274] on div "Legal Entities view   No child Object linked" at bounding box center [652, 286] width 1078 height 29
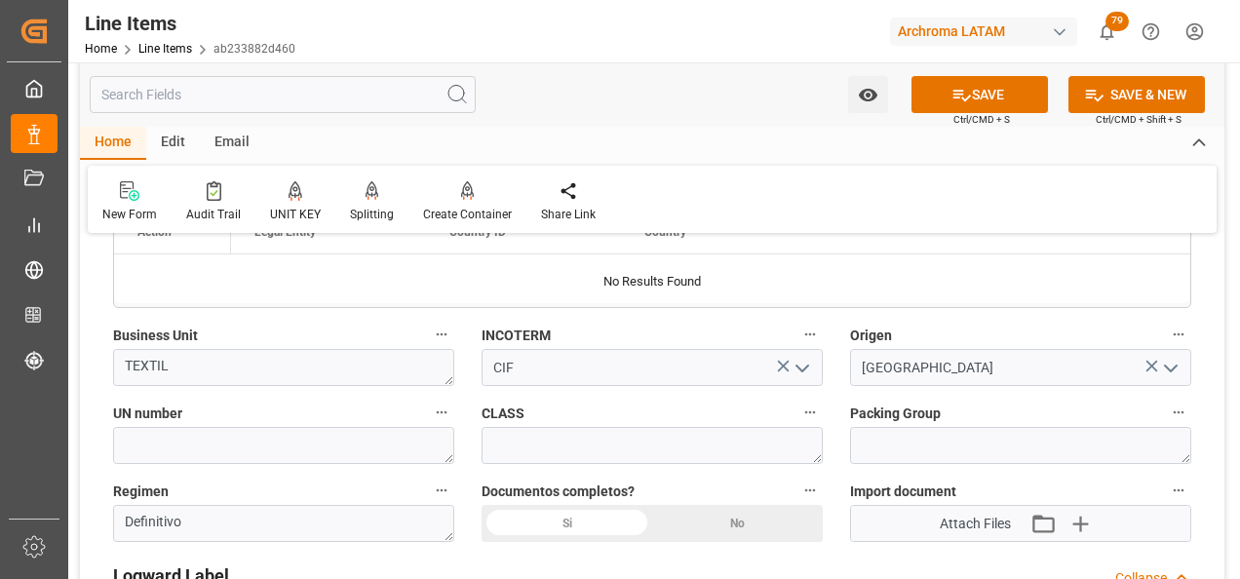
scroll to position [1364, 0]
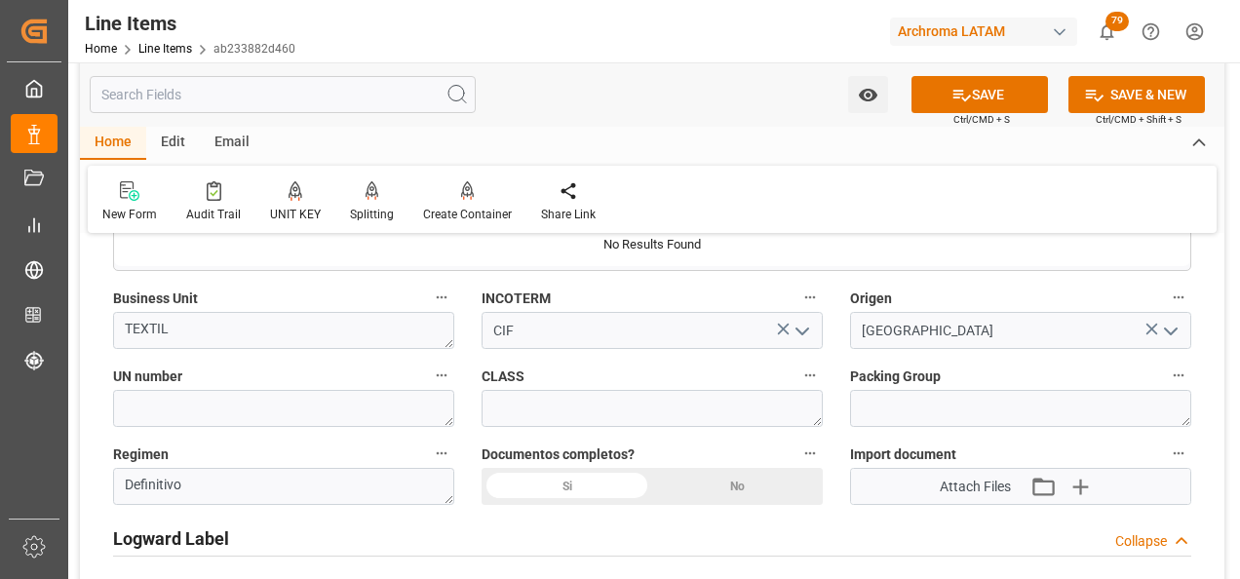
click at [593, 491] on div "Si" at bounding box center [566, 486] width 171 height 37
click at [1088, 475] on icon "button" at bounding box center [1079, 486] width 31 height 31
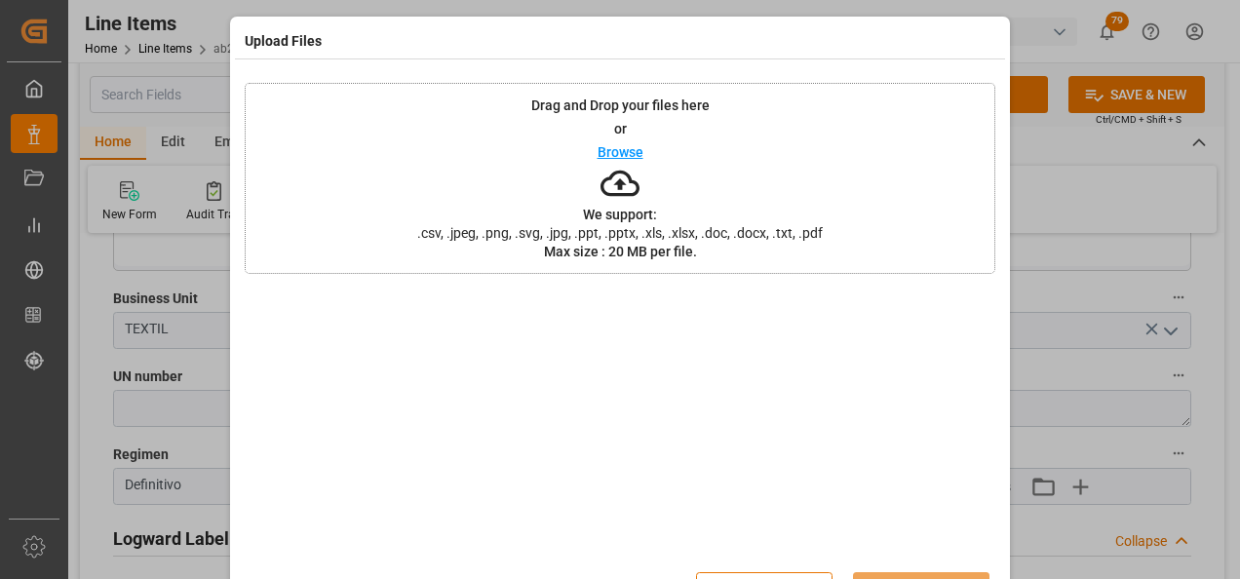
click at [745, 244] on div "Drag and Drop your files here or Browse We support: .csv, .jpeg, .png, .svg, .j…" at bounding box center [620, 178] width 750 height 191
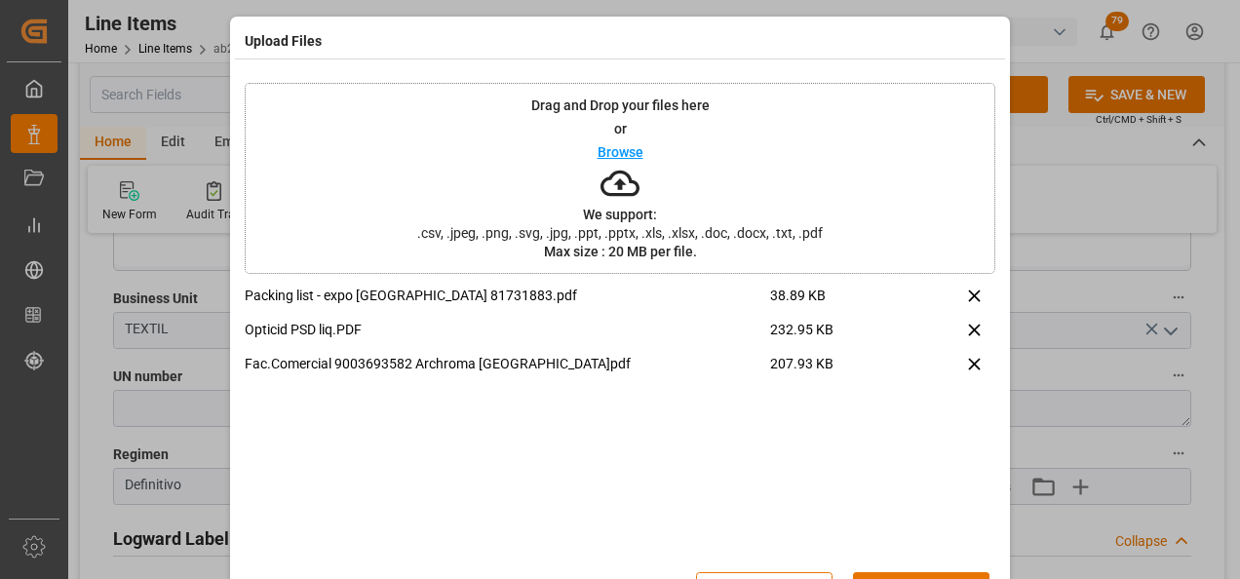
scroll to position [64, 0]
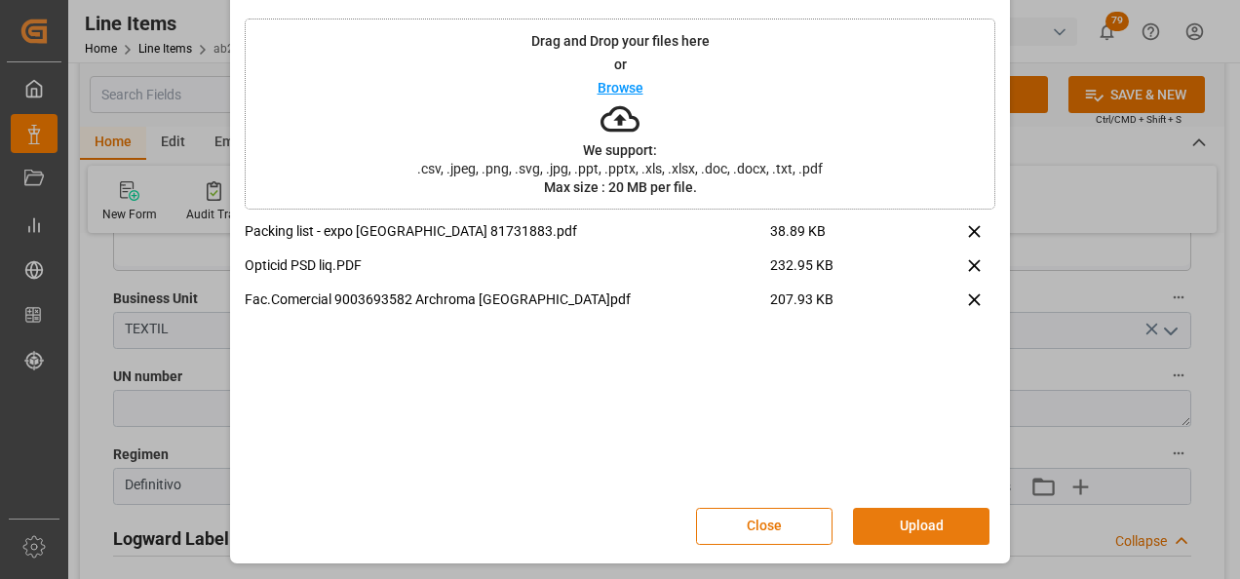
click at [906, 513] on button "Upload" at bounding box center [921, 526] width 136 height 37
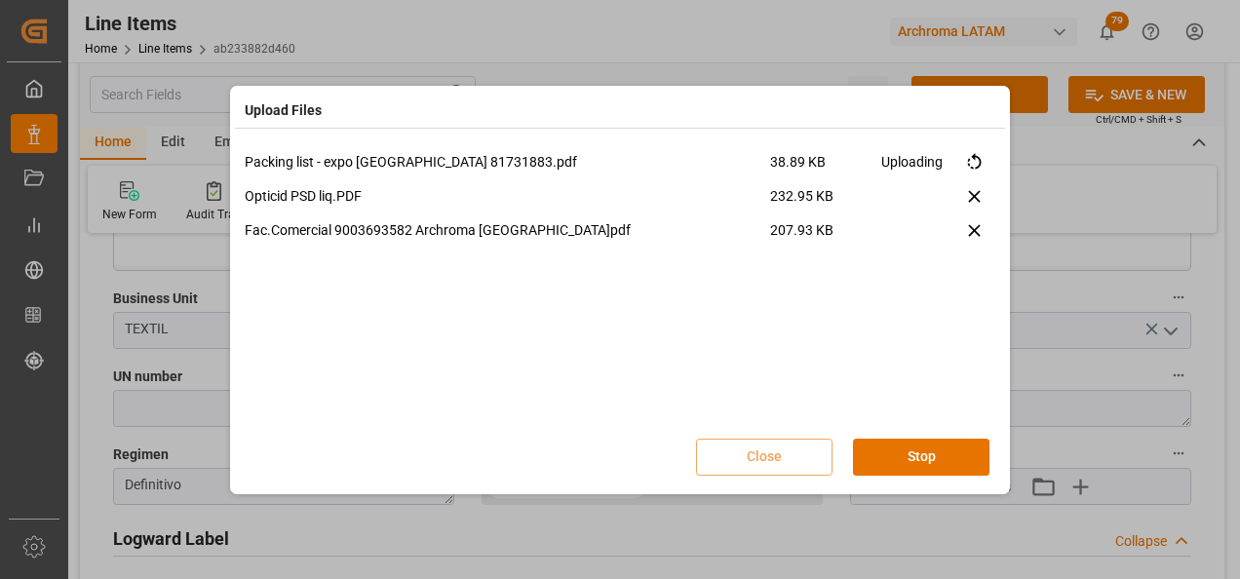
scroll to position [0, 0]
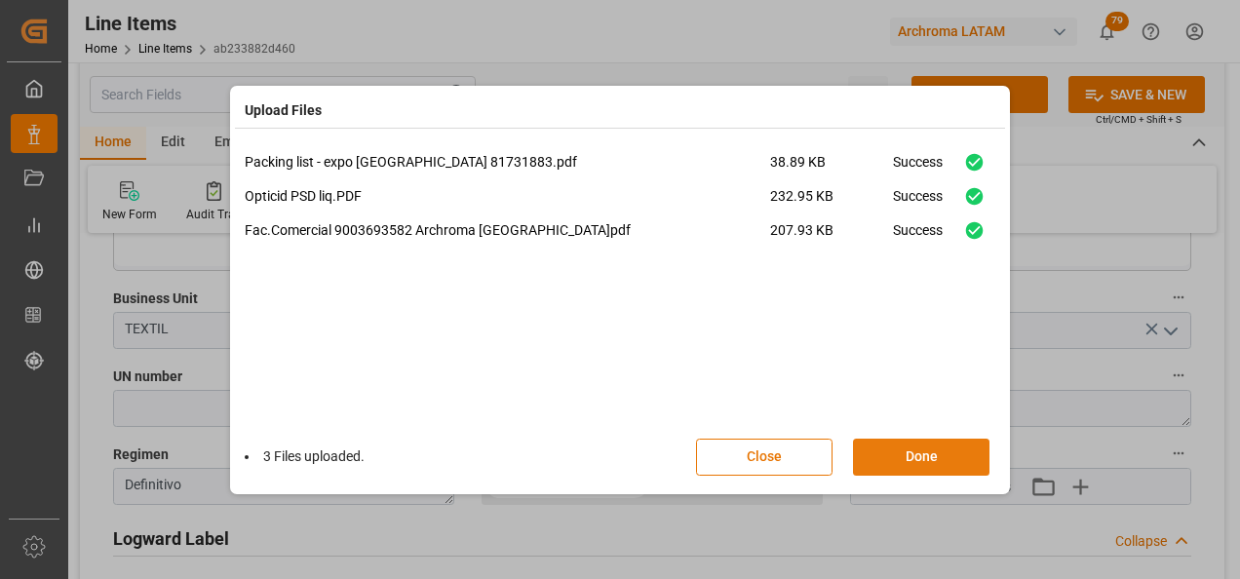
click at [920, 451] on button "Done" at bounding box center [921, 457] width 136 height 37
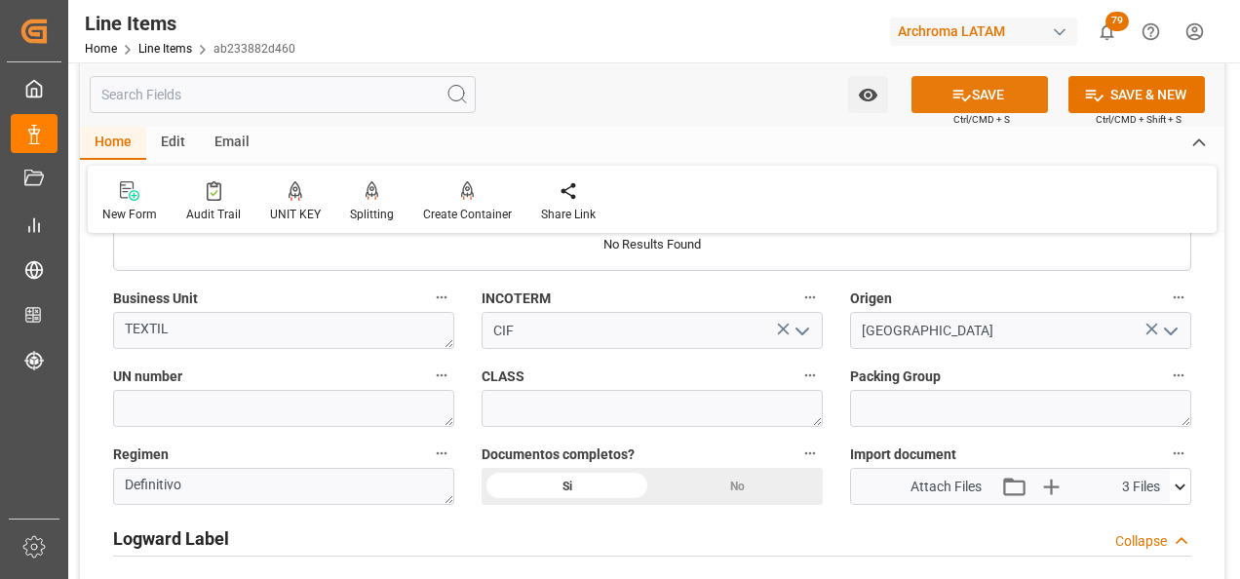
click at [951, 96] on icon at bounding box center [961, 95] width 20 height 20
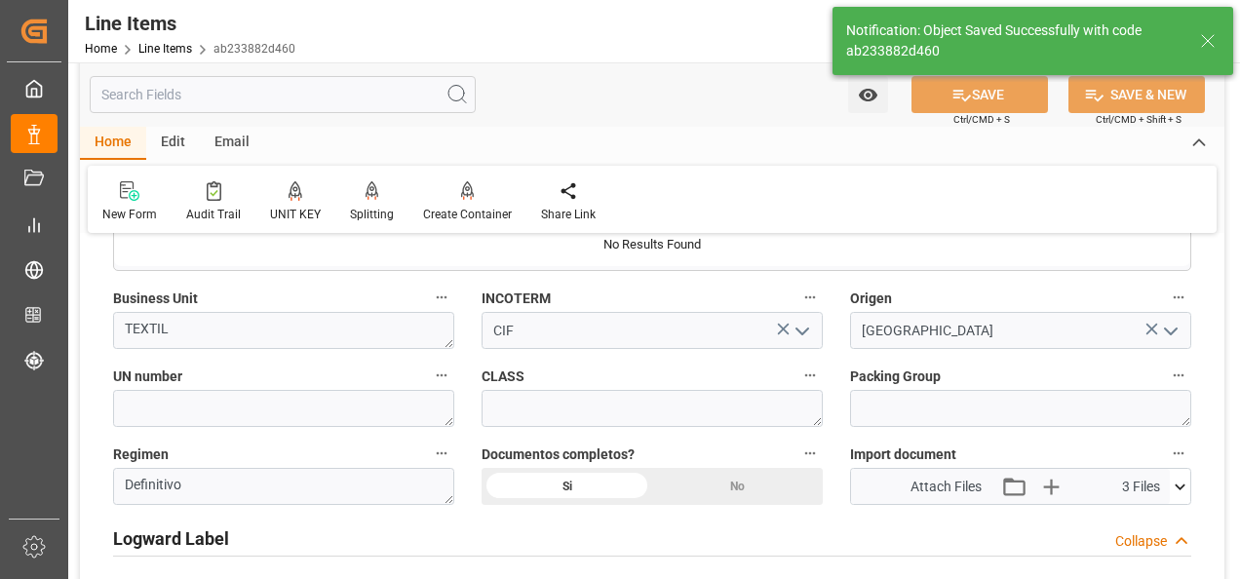
type textarea "15 PIEZAS"
type input "[DATE] 20:51"
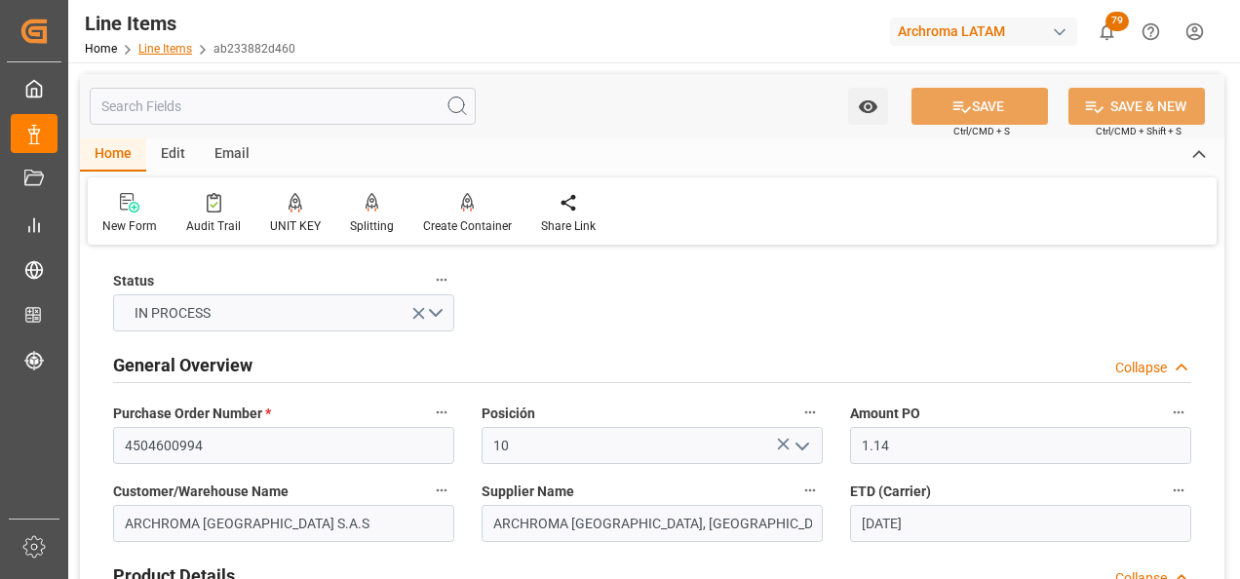
click at [171, 48] on link "Line Items" at bounding box center [165, 49] width 54 height 14
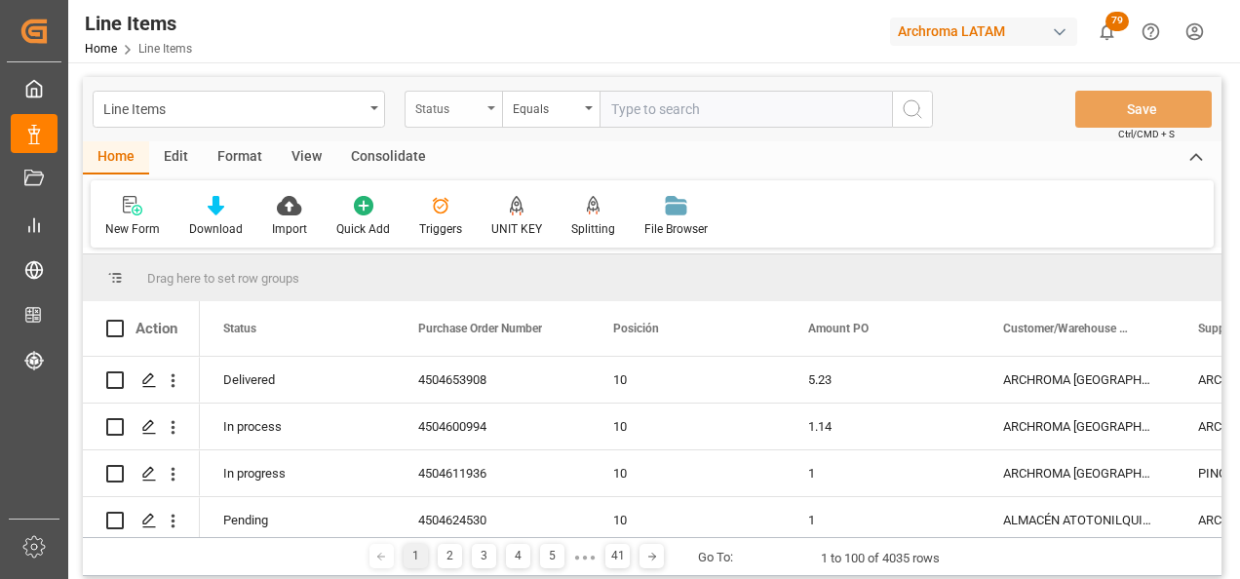
click at [489, 115] on div "Status" at bounding box center [452, 109] width 97 height 37
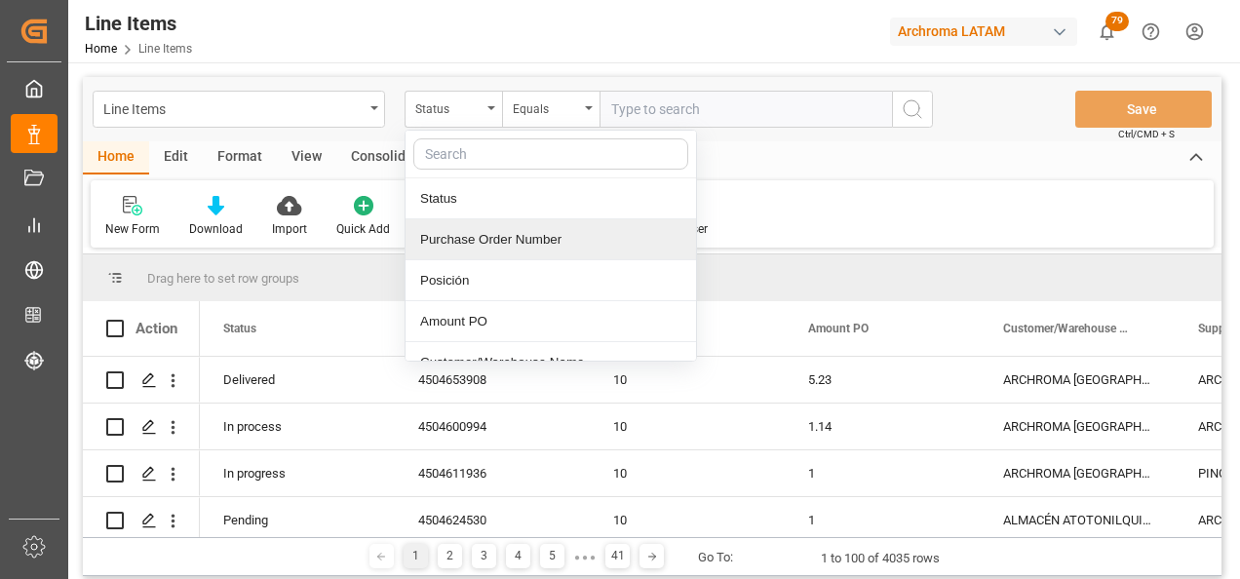
click at [469, 237] on div "Purchase Order Number" at bounding box center [550, 239] width 290 height 41
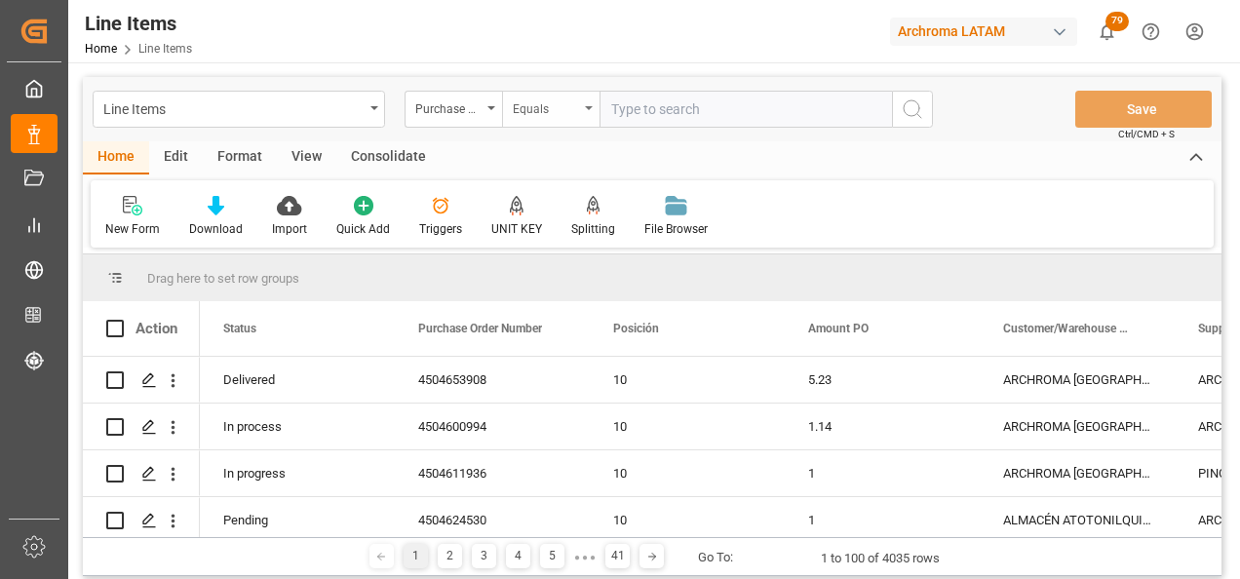
click at [555, 105] on div "Equals" at bounding box center [546, 106] width 66 height 22
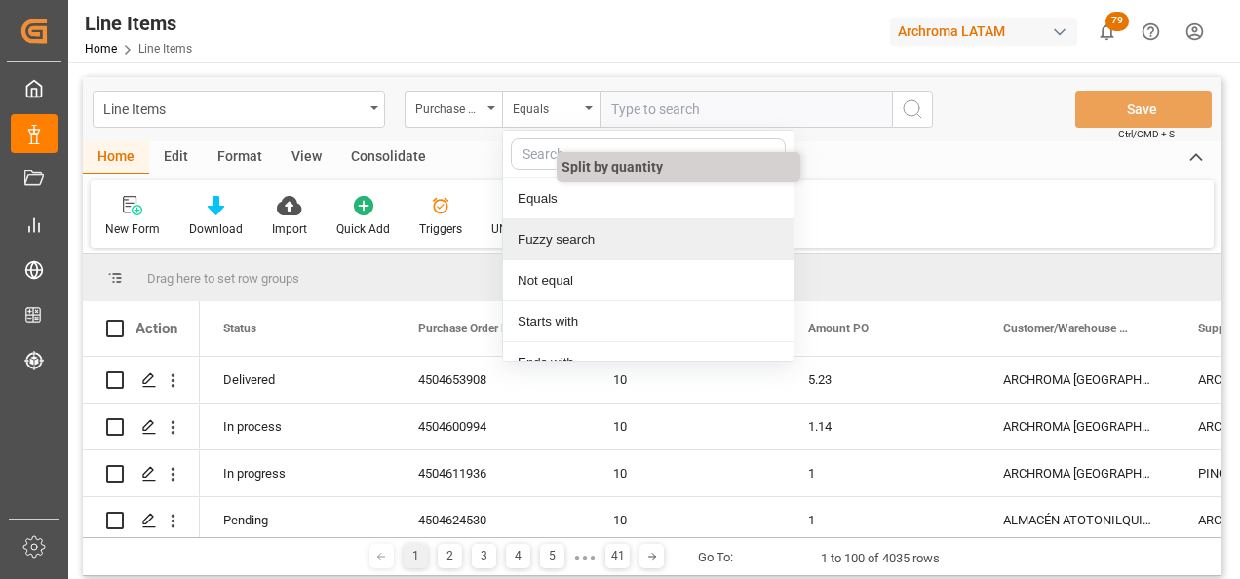
click at [568, 236] on div "Fuzzy search" at bounding box center [648, 239] width 290 height 41
paste input "4504621578"
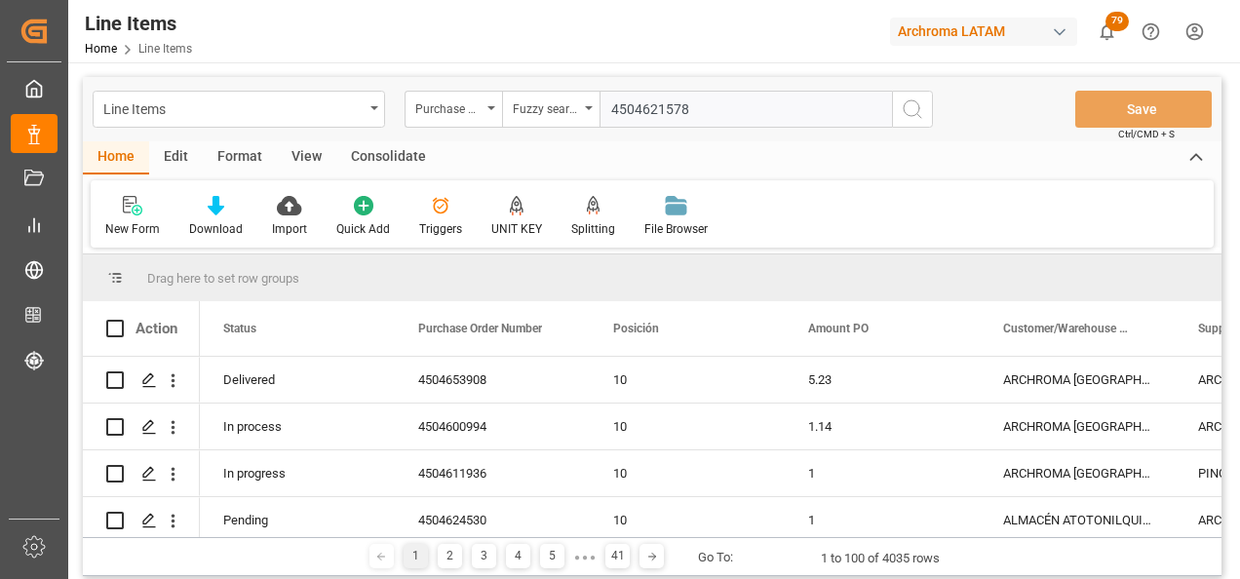
type input "4504621578"
click at [905, 108] on icon "search button" at bounding box center [911, 108] width 23 height 23
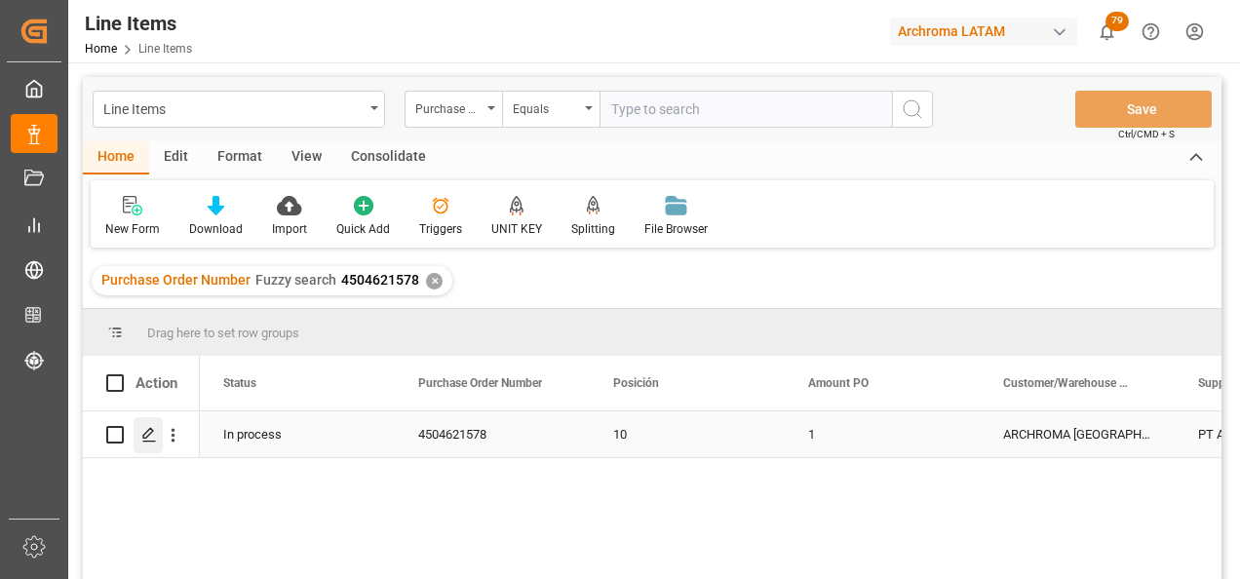
click at [149, 439] on icon "Press SPACE to select this row." at bounding box center [149, 435] width 16 height 16
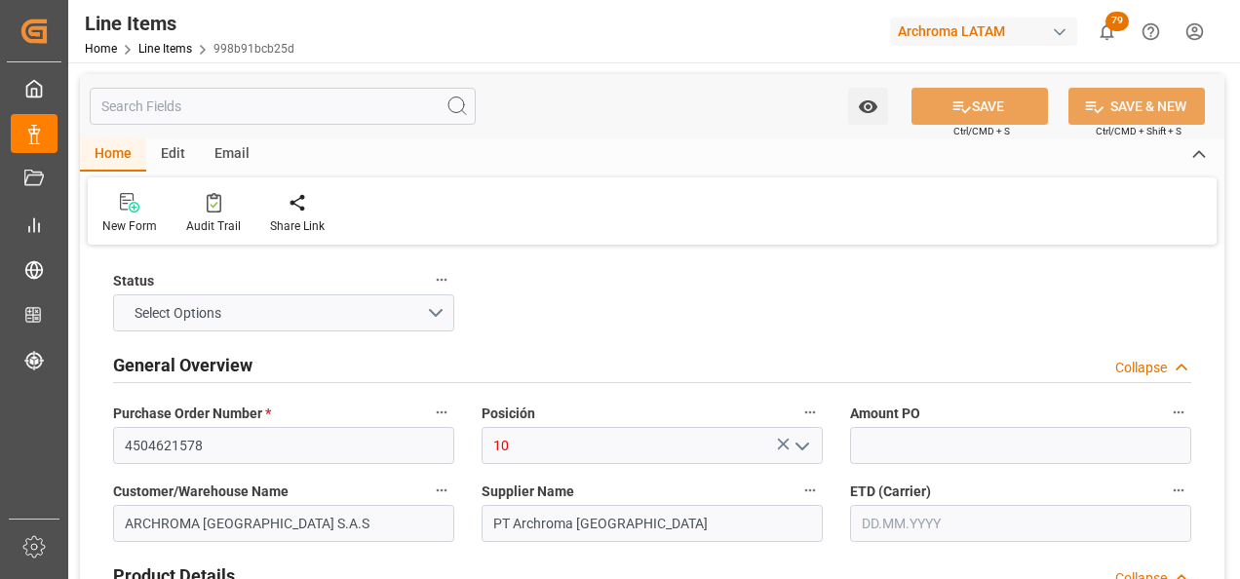
type input "4504621578"
type input "10"
type input "ARCHROMA [GEOGRAPHIC_DATA] S.A.S"
type input "PT Archroma [GEOGRAPHIC_DATA]"
type input "10127830138"
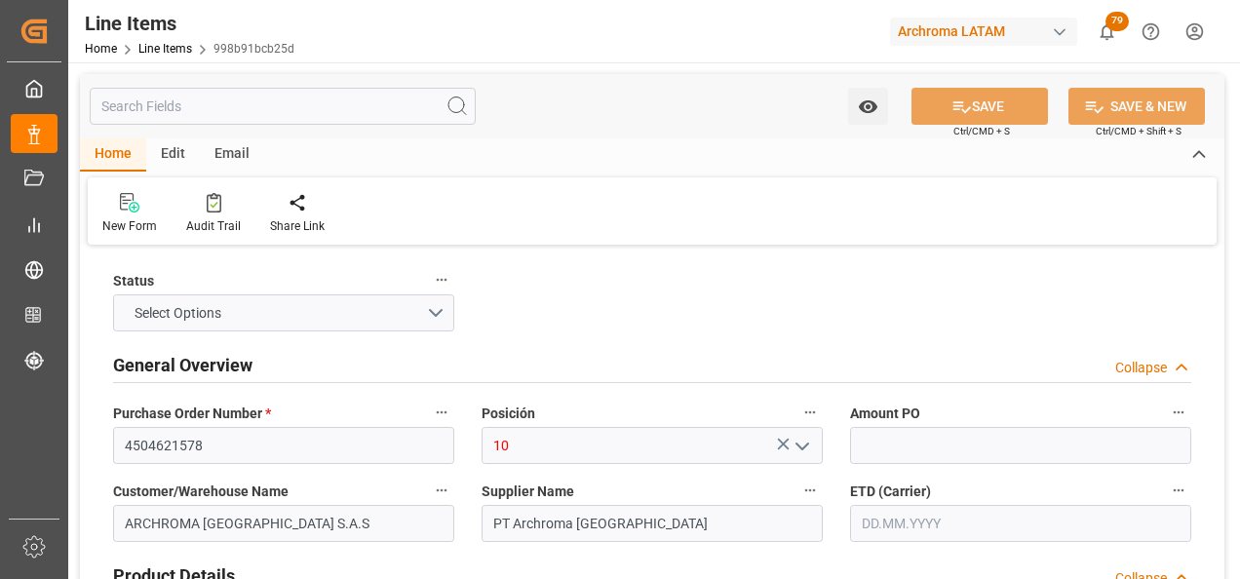
type textarea "Opticid VS liq c 0140"
type textarea "3265"
type textarea "1H2"
type input "KGM"
type input "KG"
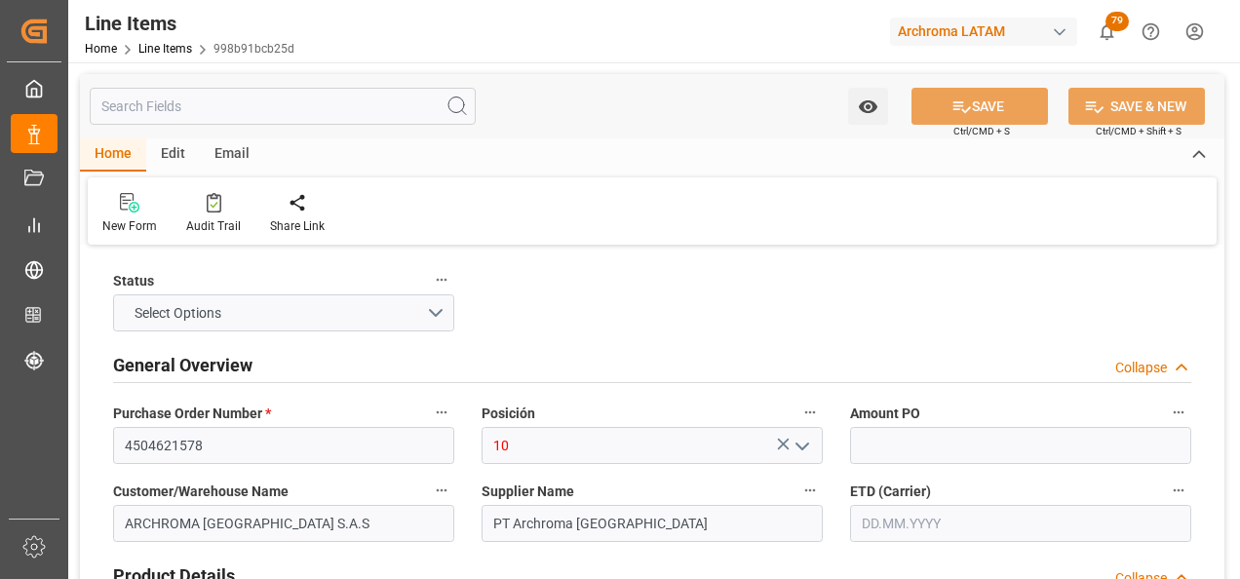
type textarea "BUENAVENTURA"
type input "2003"
type input "CIF"
type input "0"
type textarea "Definitivo"
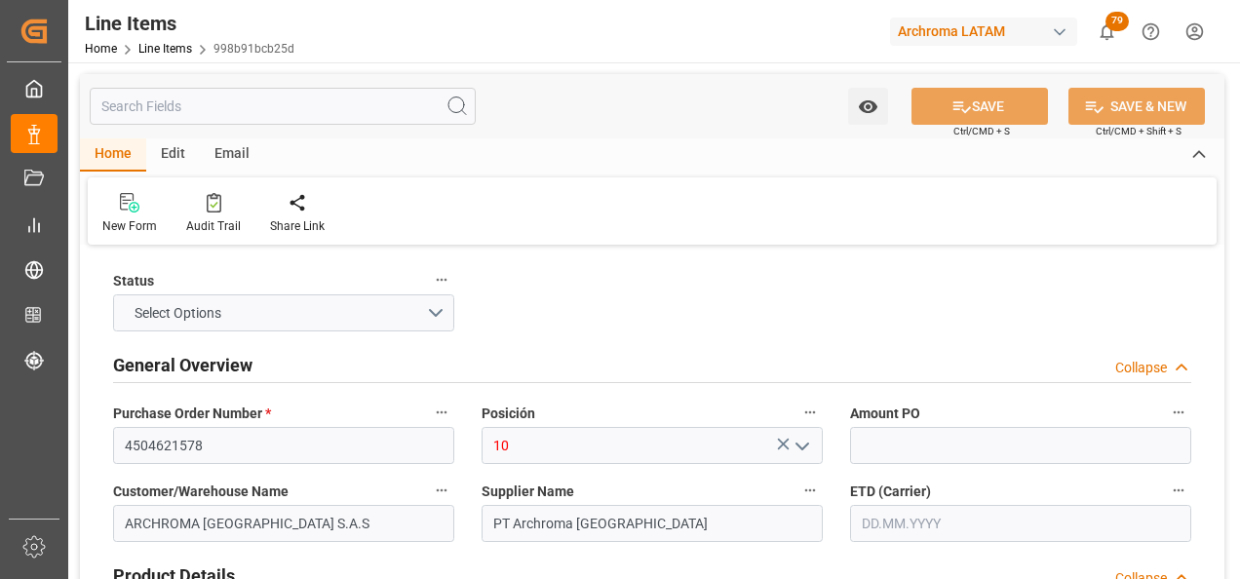
type input "1"
type input "12352301"
type input "1820"
type input "3809919900"
type input "[DATE] 15:32"
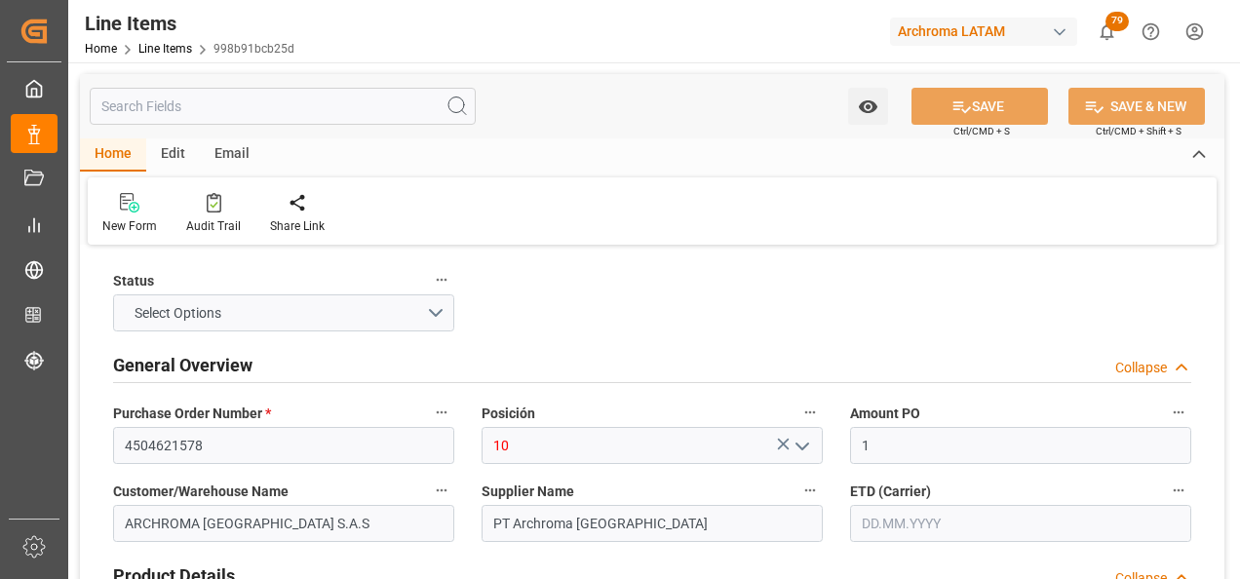
type input "[DATE] 16:59"
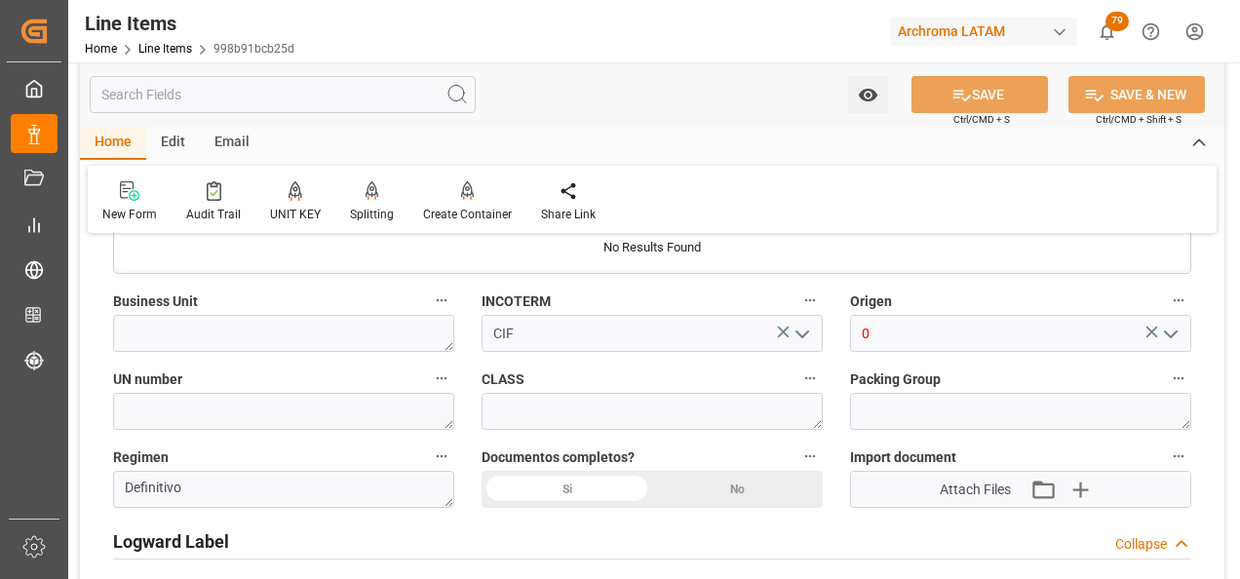
scroll to position [1364, 0]
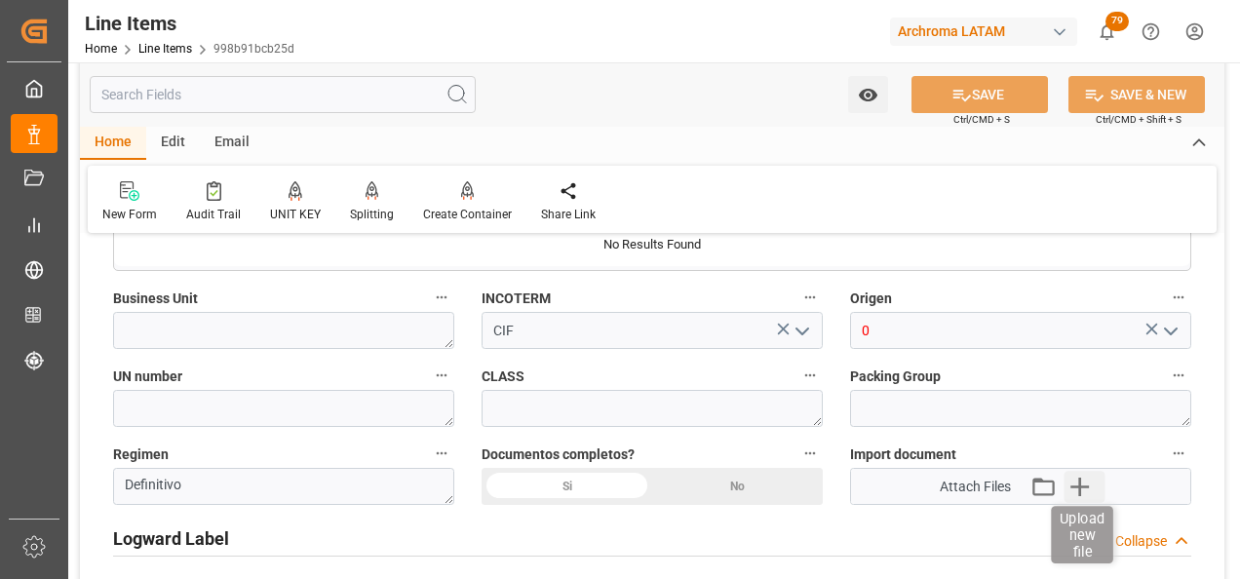
click at [1080, 486] on icon "button" at bounding box center [1079, 486] width 19 height 19
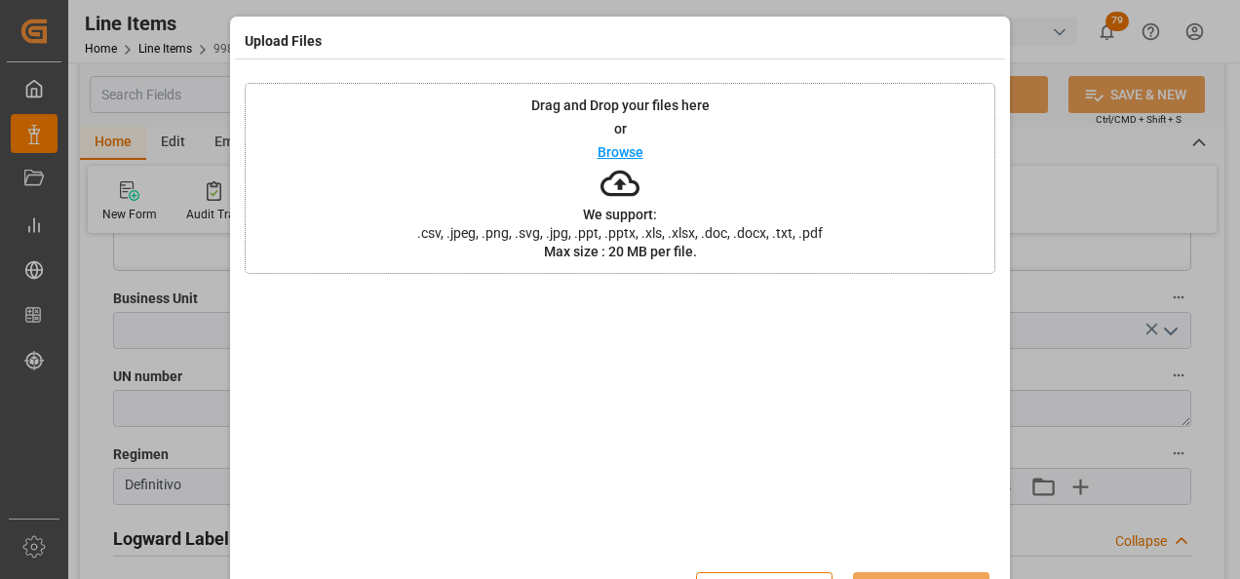
click at [753, 251] on div "Drag and Drop your files here or Browse We support: .csv, .jpeg, .png, .svg, .j…" at bounding box center [620, 178] width 750 height 191
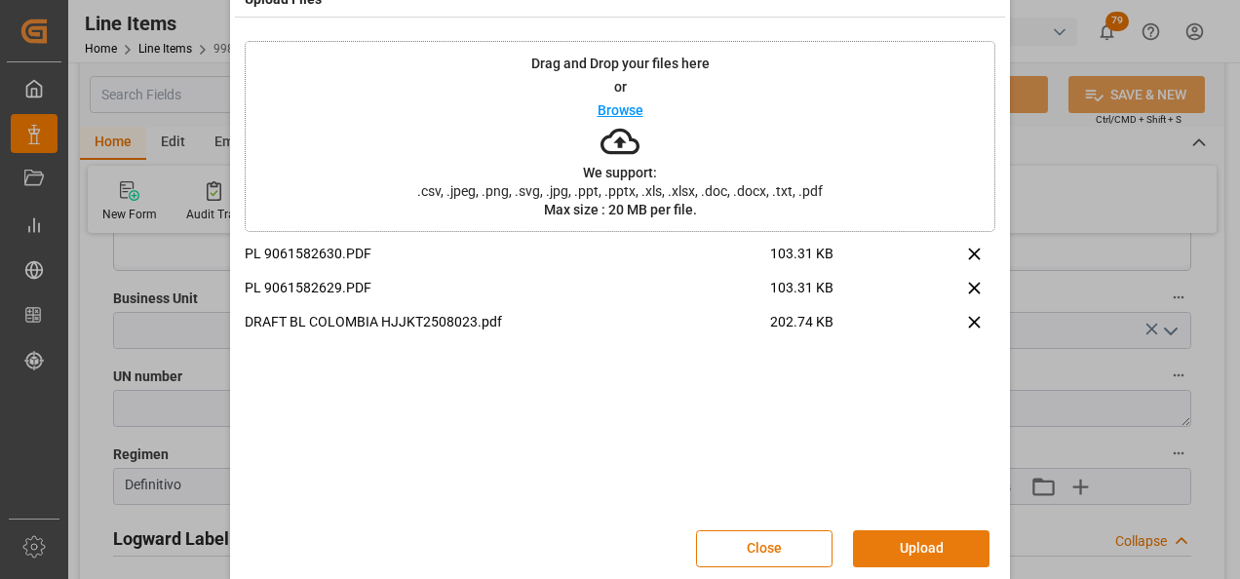
scroll to position [64, 0]
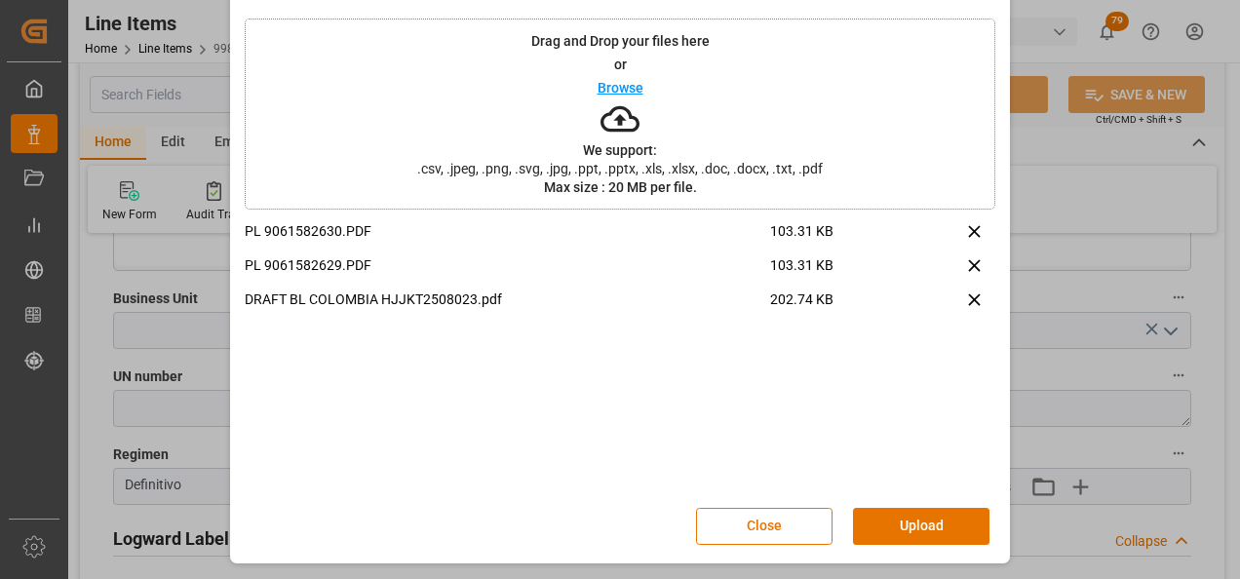
click at [921, 529] on button "Upload" at bounding box center [921, 526] width 136 height 37
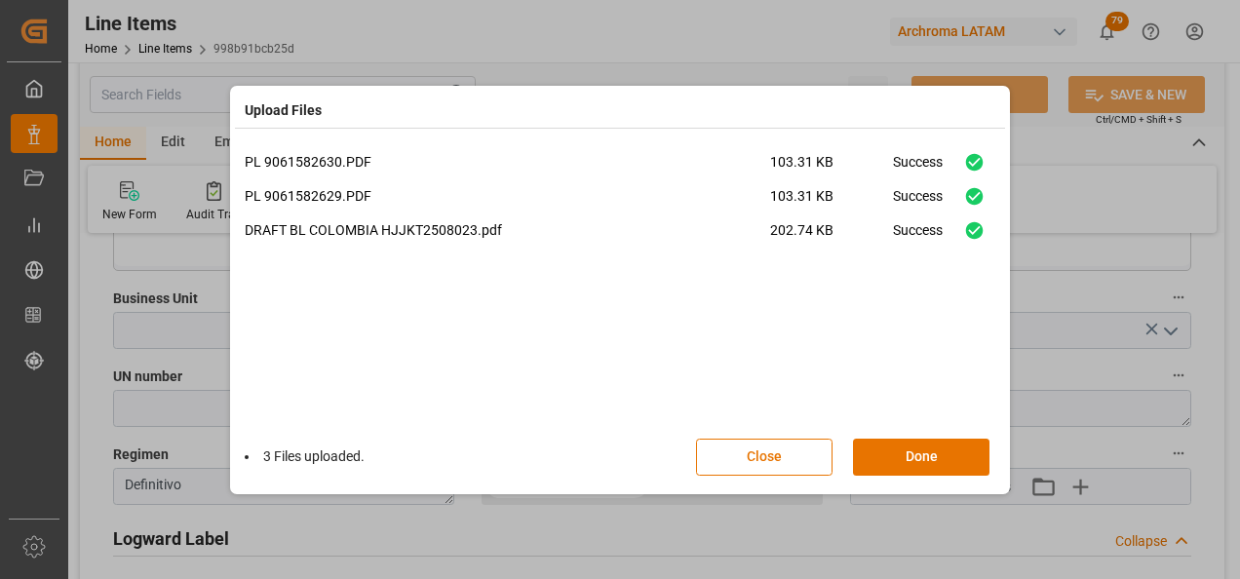
click at [930, 435] on div "3 Files uploaded. Close Done" at bounding box center [620, 457] width 750 height 64
click at [931, 451] on button "Done" at bounding box center [921, 457] width 136 height 37
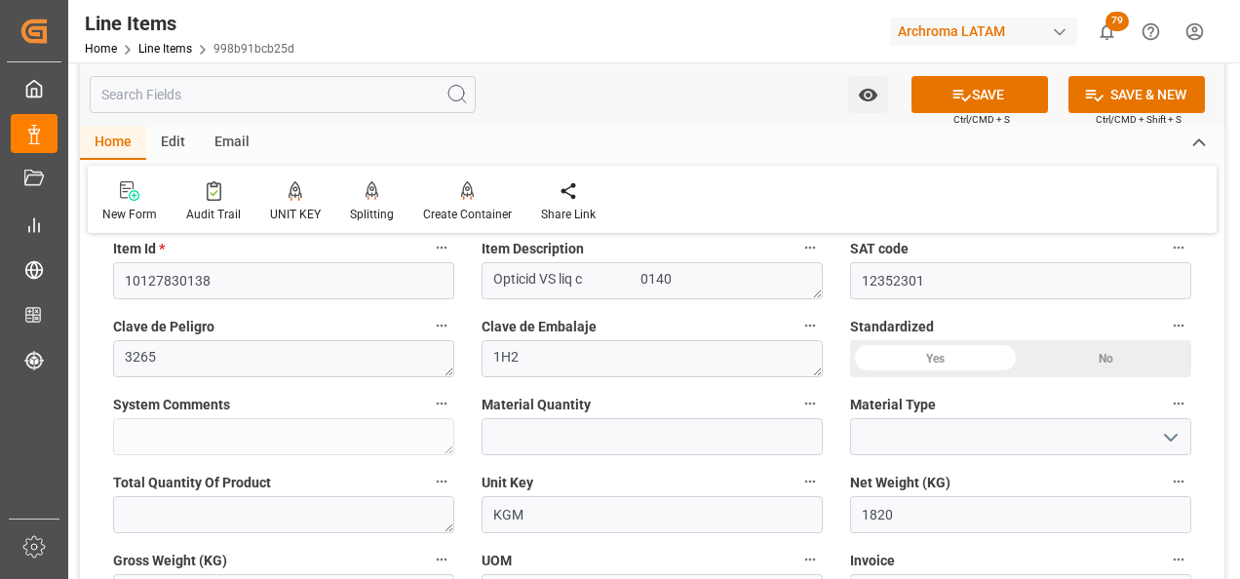
scroll to position [585, 0]
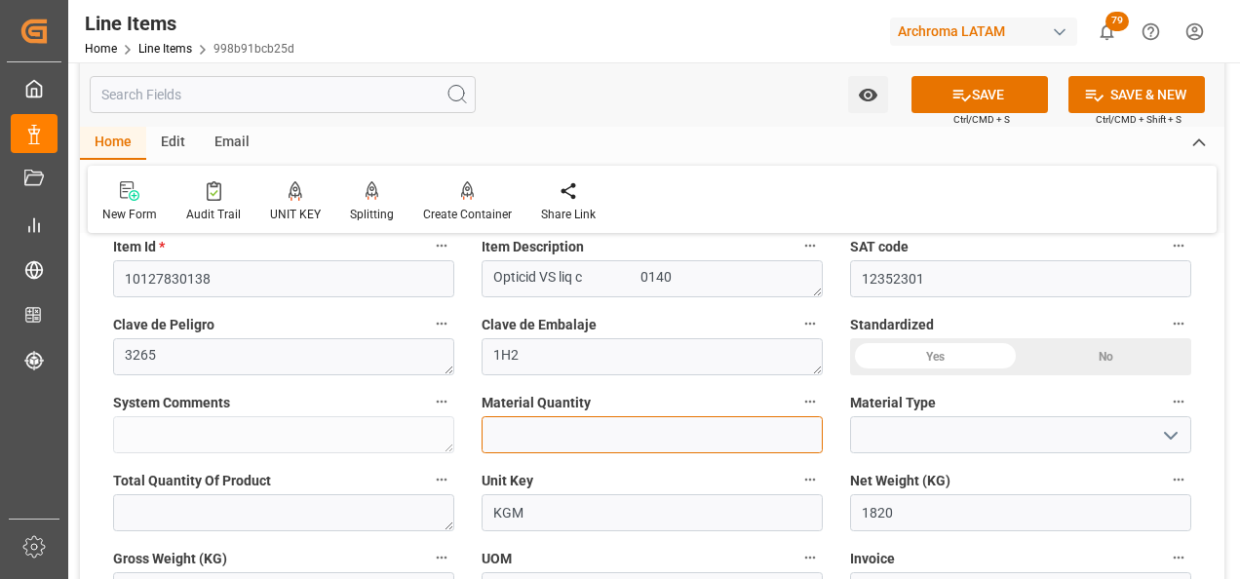
click at [533, 433] on input "text" at bounding box center [651, 434] width 341 height 37
type input "13"
click at [1168, 444] on icon "open menu" at bounding box center [1170, 435] width 23 height 23
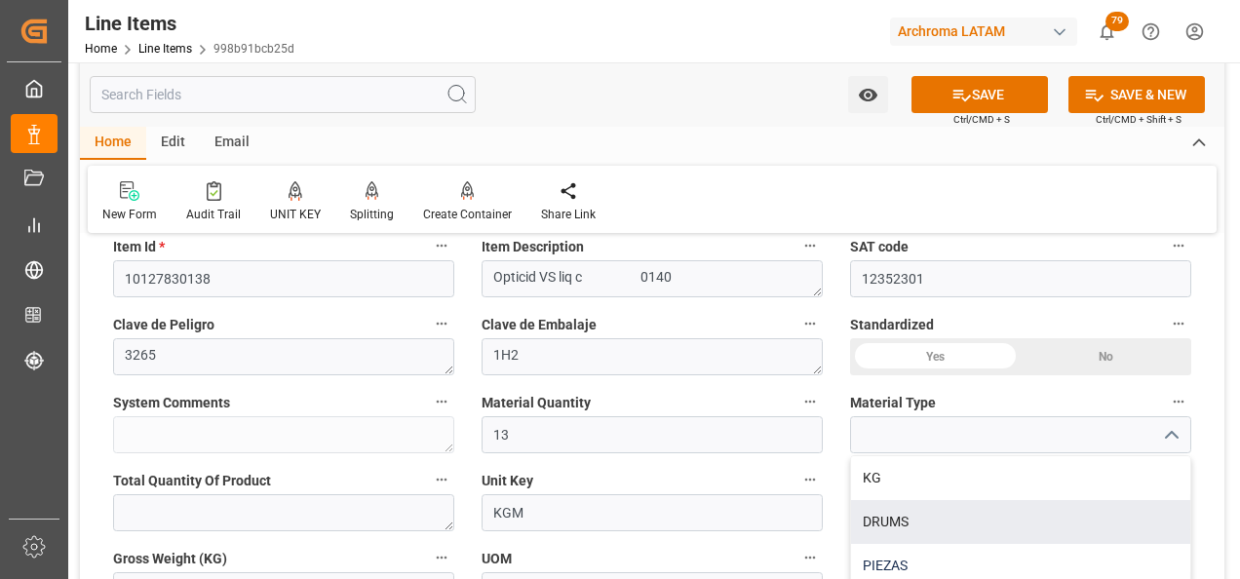
click at [1039, 563] on div "PIEZAS" at bounding box center [1020, 566] width 339 height 44
type input "PIEZAS"
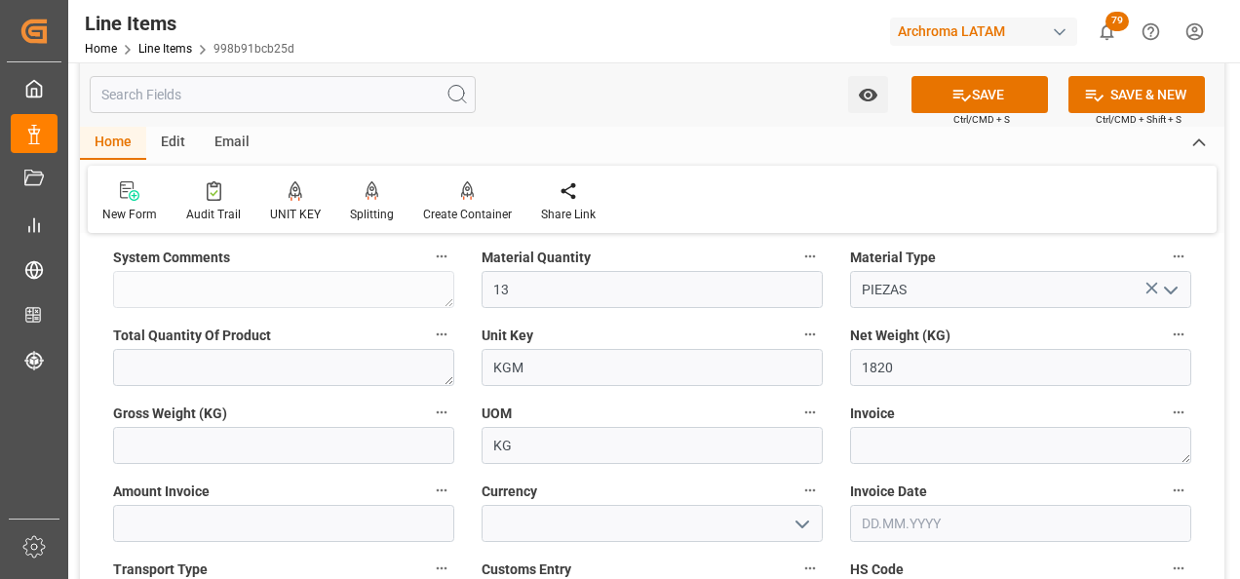
scroll to position [780, 0]
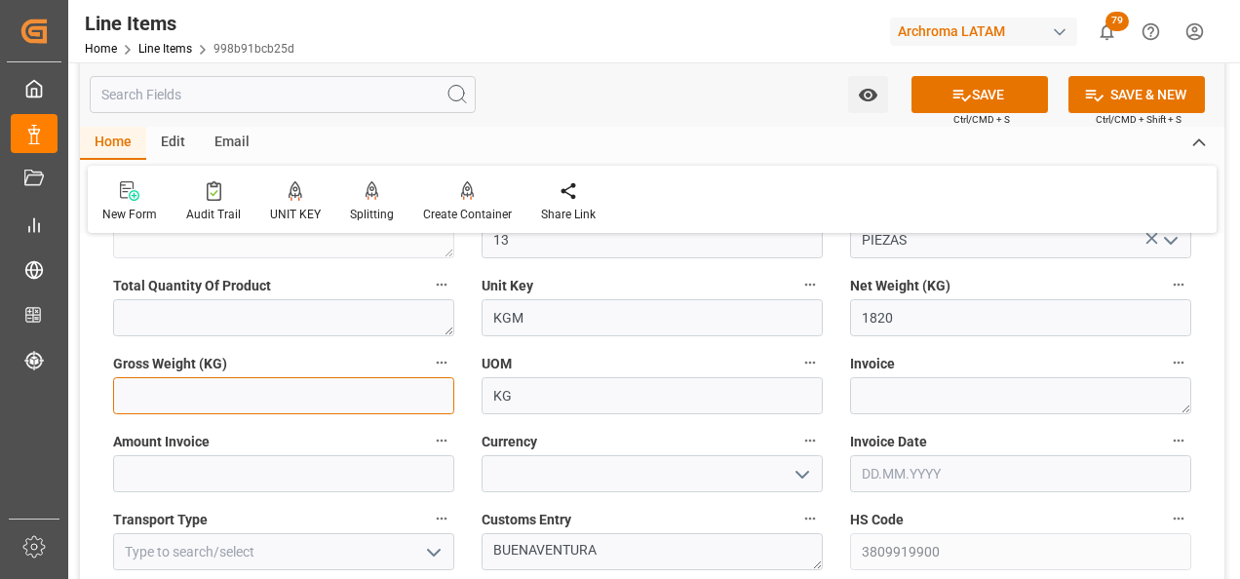
click at [320, 400] on input "text" at bounding box center [283, 395] width 341 height 37
type input "1903.72"
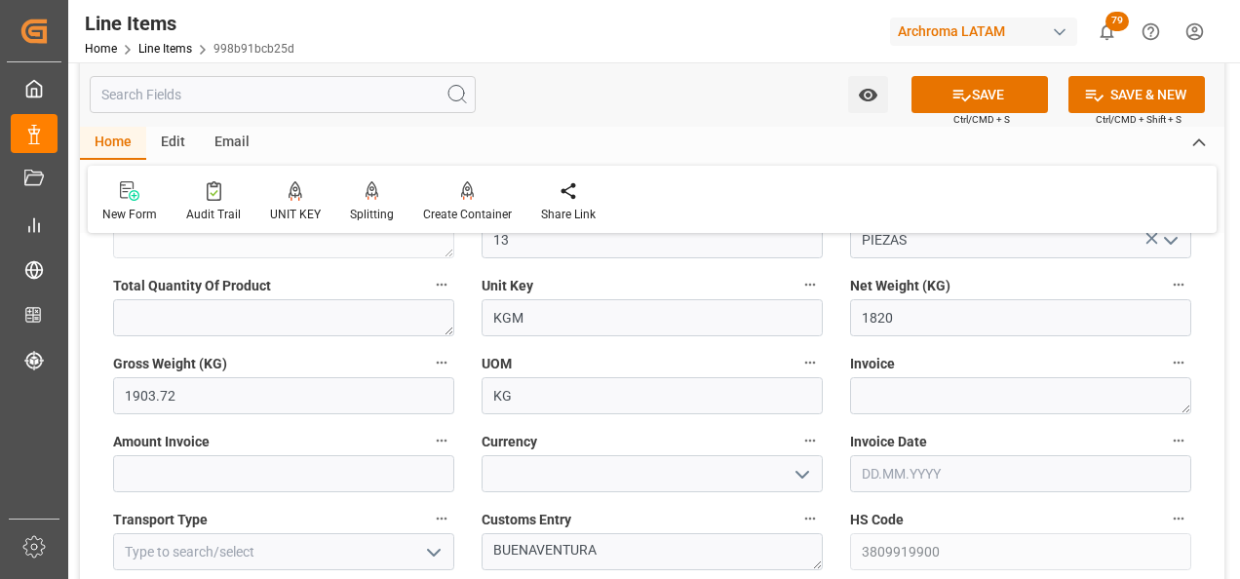
click at [993, 376] on label "Invoice" at bounding box center [1020, 363] width 341 height 27
click at [1165, 375] on button "Invoice" at bounding box center [1177, 362] width 25 height 25
click at [973, 389] on div at bounding box center [620, 289] width 1240 height 579
click at [912, 396] on textarea at bounding box center [1020, 395] width 341 height 37
paste textarea "9061582630"
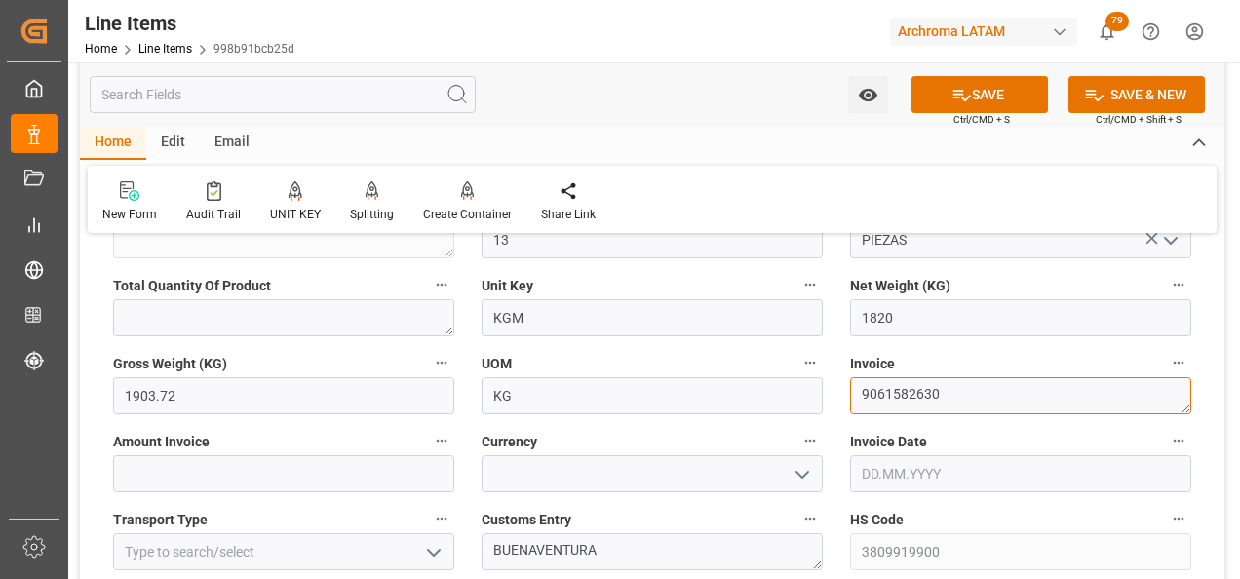
type textarea "9061582630"
click at [913, 476] on input "text" at bounding box center [1020, 473] width 341 height 37
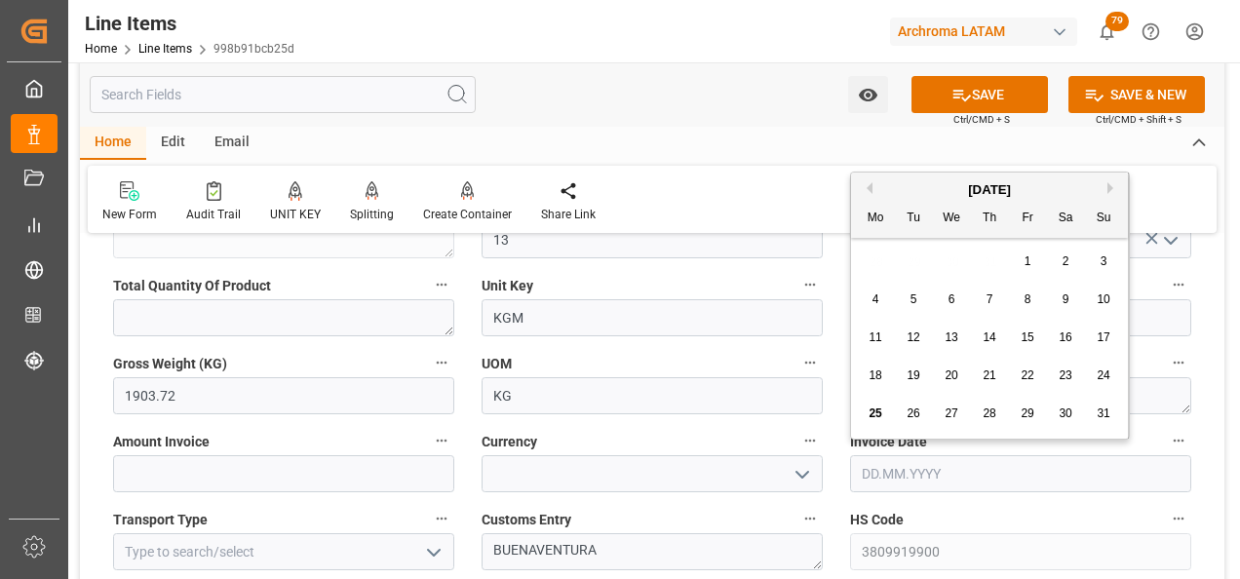
click at [873, 255] on div "28 29 30 31 1 2 3" at bounding box center [990, 262] width 266 height 38
click at [994, 368] on span "21" at bounding box center [988, 375] width 13 height 14
type input "[DATE]"
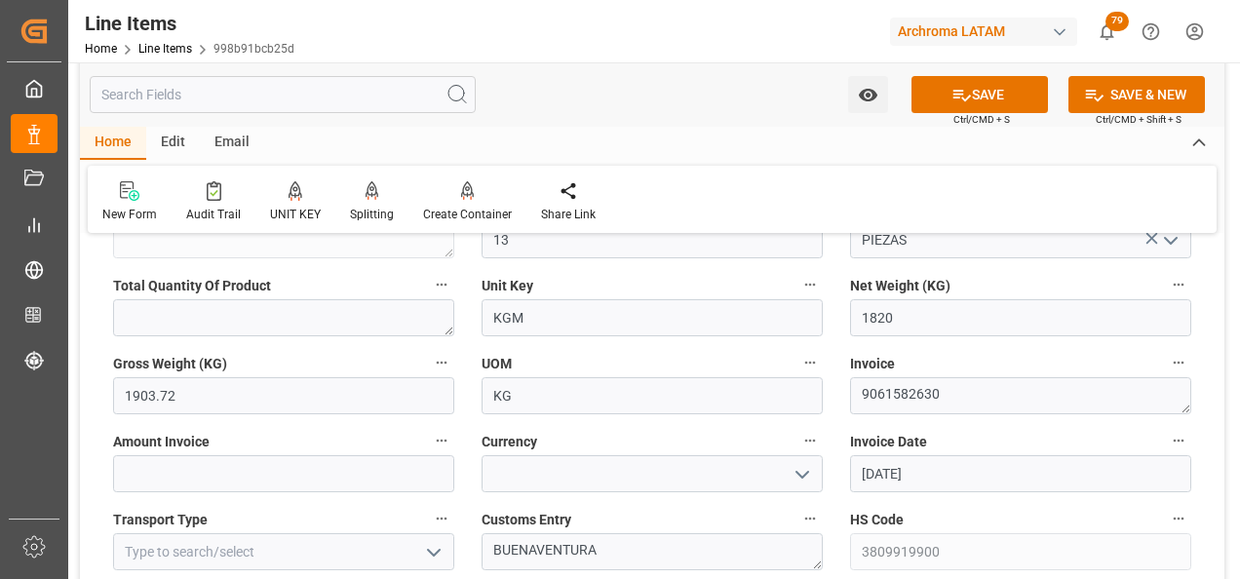
click at [795, 474] on icon "open menu" at bounding box center [801, 474] width 23 height 23
click at [755, 512] on div "USD" at bounding box center [651, 517] width 339 height 44
type input "USD"
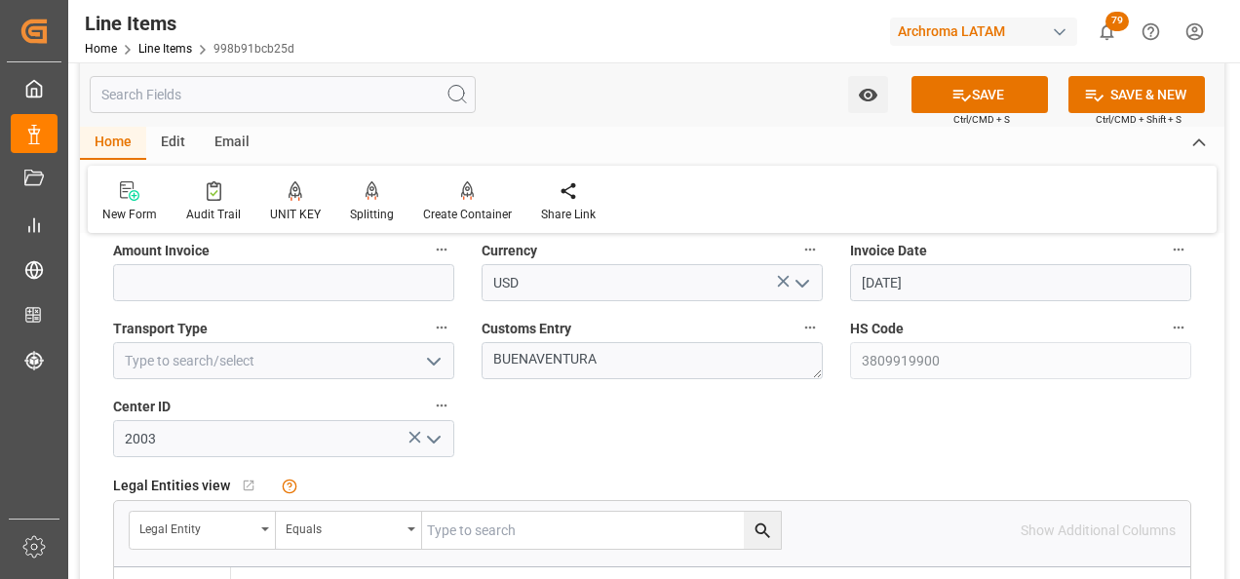
scroll to position [974, 0]
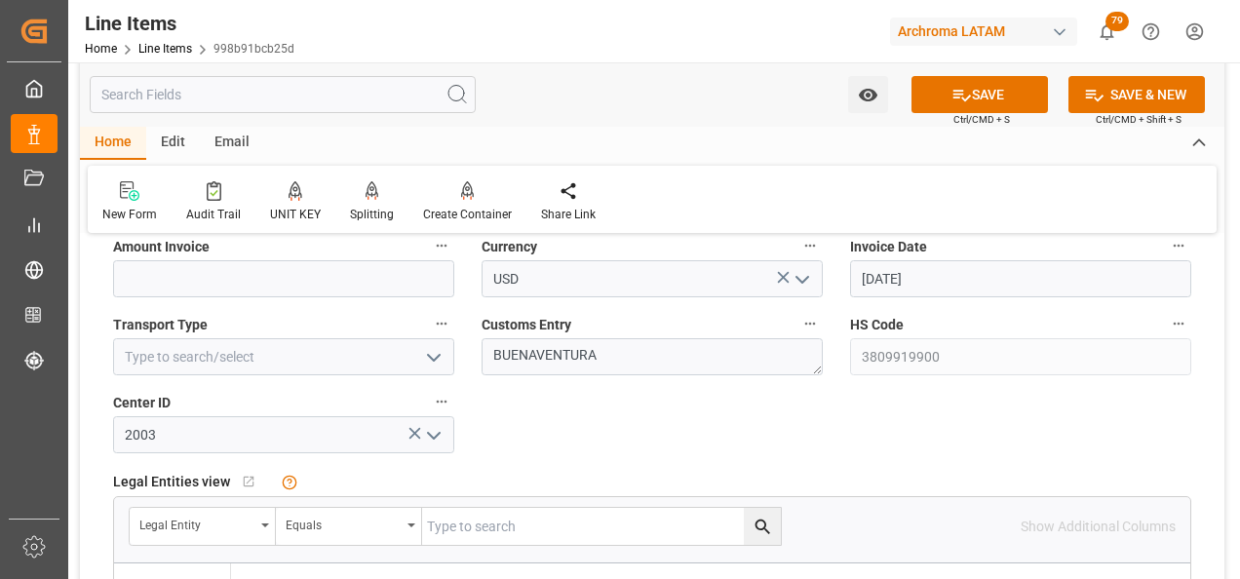
click at [439, 360] on icon "open menu" at bounding box center [433, 357] width 23 height 23
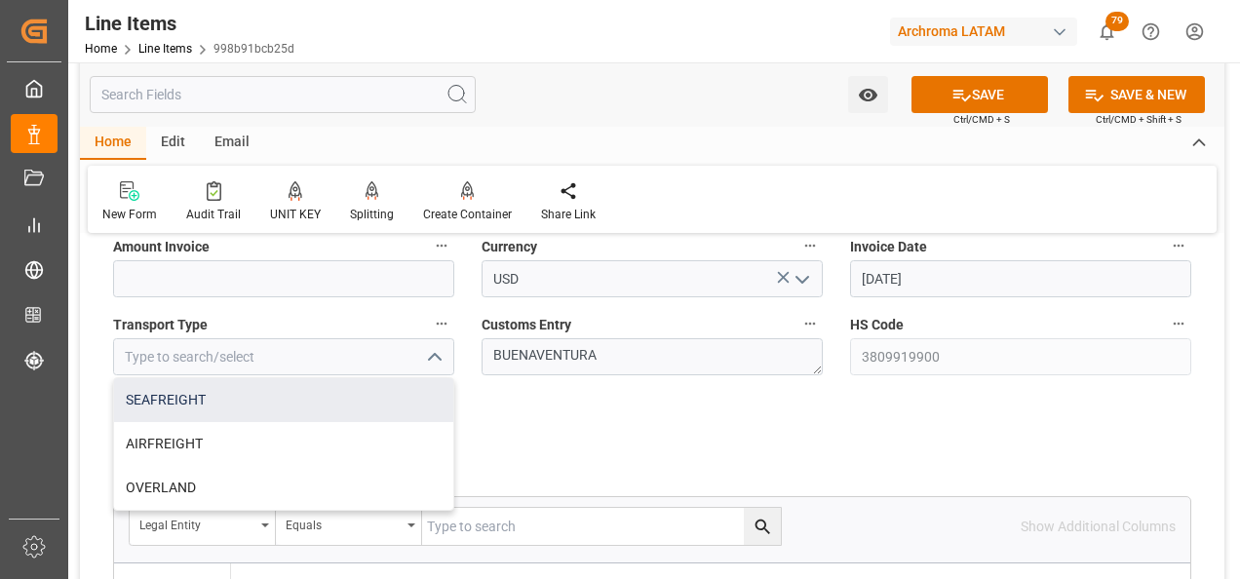
click at [394, 394] on div "SEAFREIGHT" at bounding box center [283, 400] width 339 height 44
type input "SEAFREIGHT"
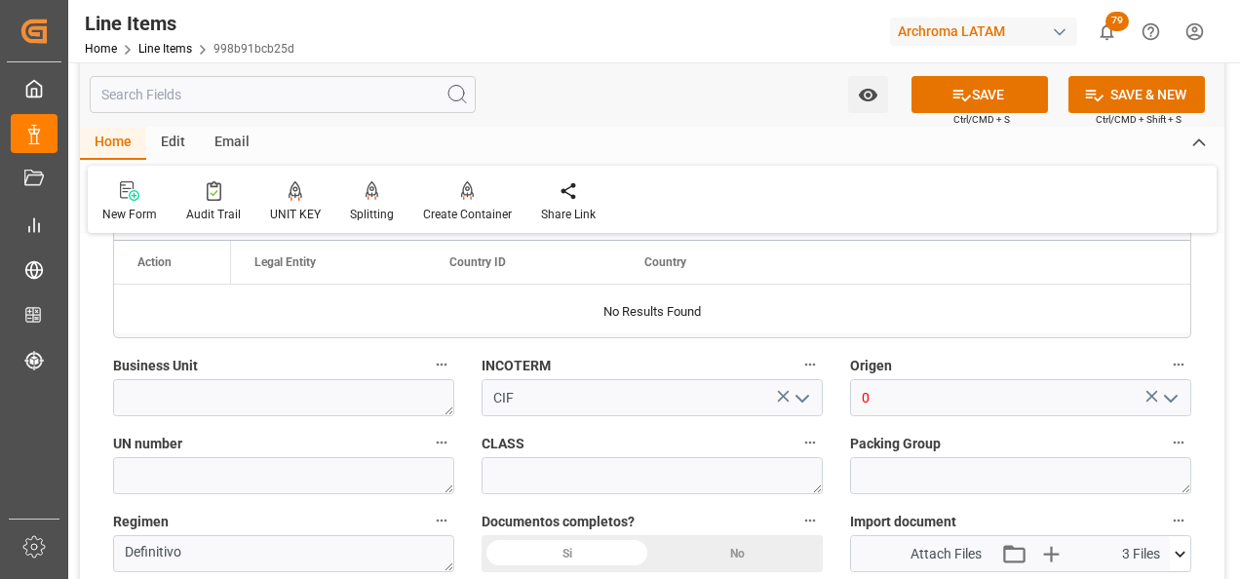
scroll to position [1364, 0]
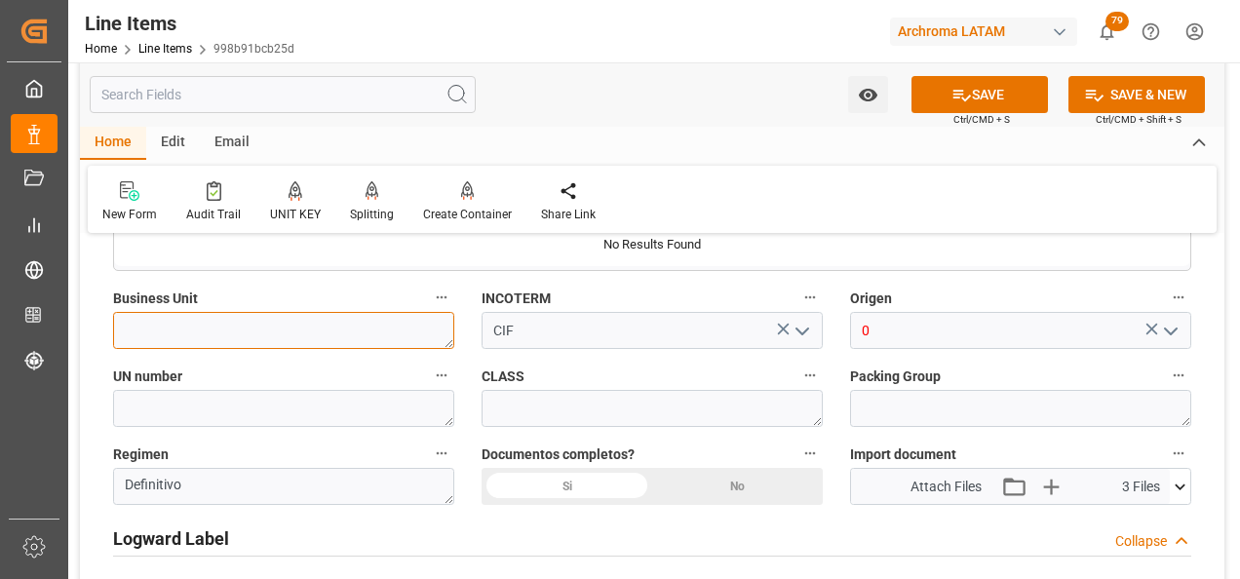
click at [429, 327] on textarea at bounding box center [283, 330] width 341 height 37
type textarea "t"
type textarea "TEXTIL"
click at [560, 489] on div "Si" at bounding box center [566, 486] width 171 height 37
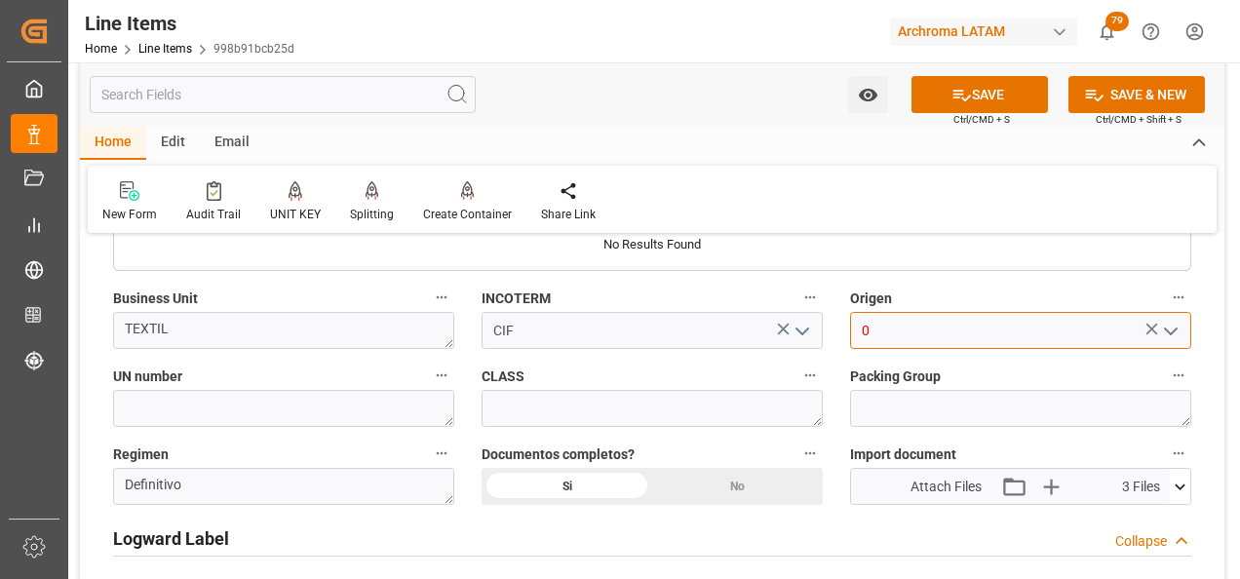
drag, startPoint x: 890, startPoint y: 331, endPoint x: 831, endPoint y: 329, distance: 58.5
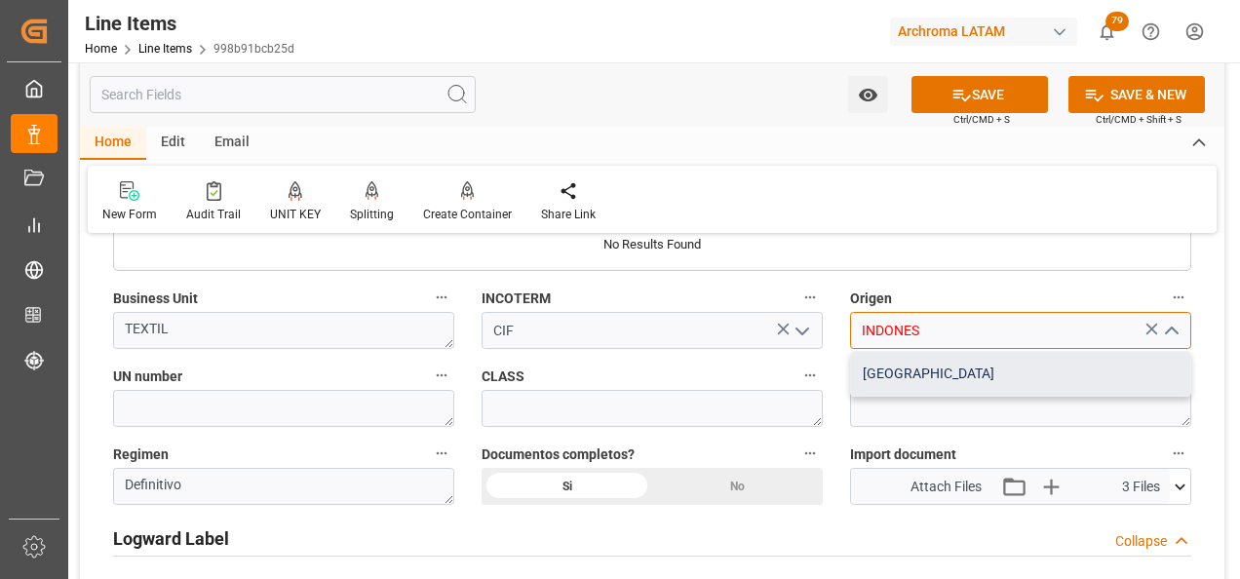
click at [999, 390] on div "[GEOGRAPHIC_DATA]" at bounding box center [1020, 374] width 339 height 44
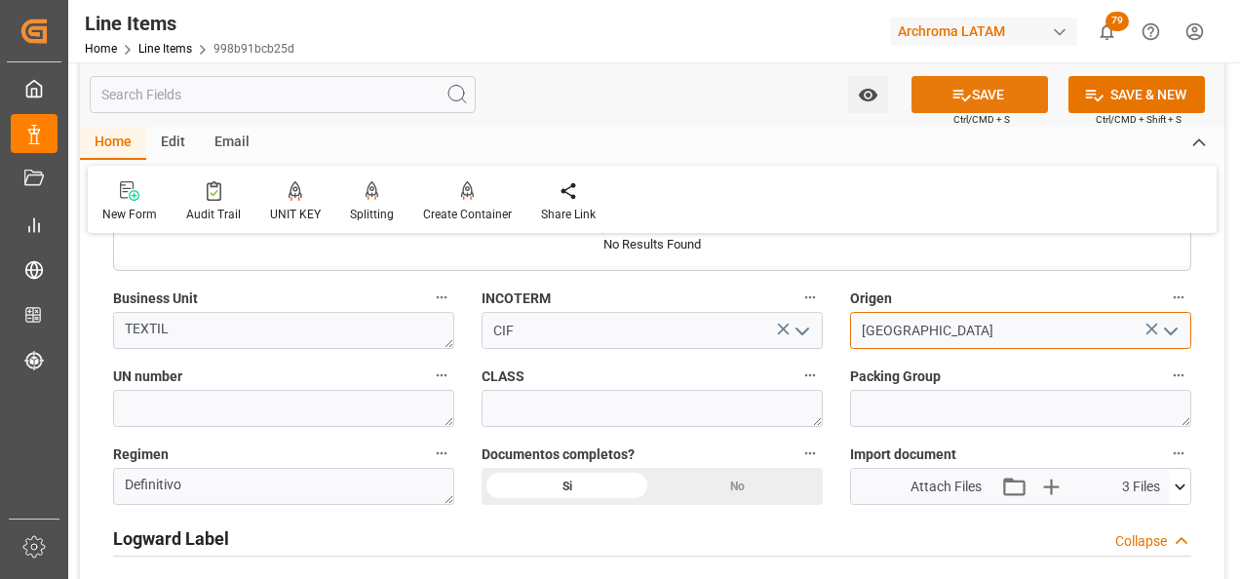
type input "[GEOGRAPHIC_DATA]"
click at [944, 100] on button "SAVE" at bounding box center [979, 94] width 136 height 37
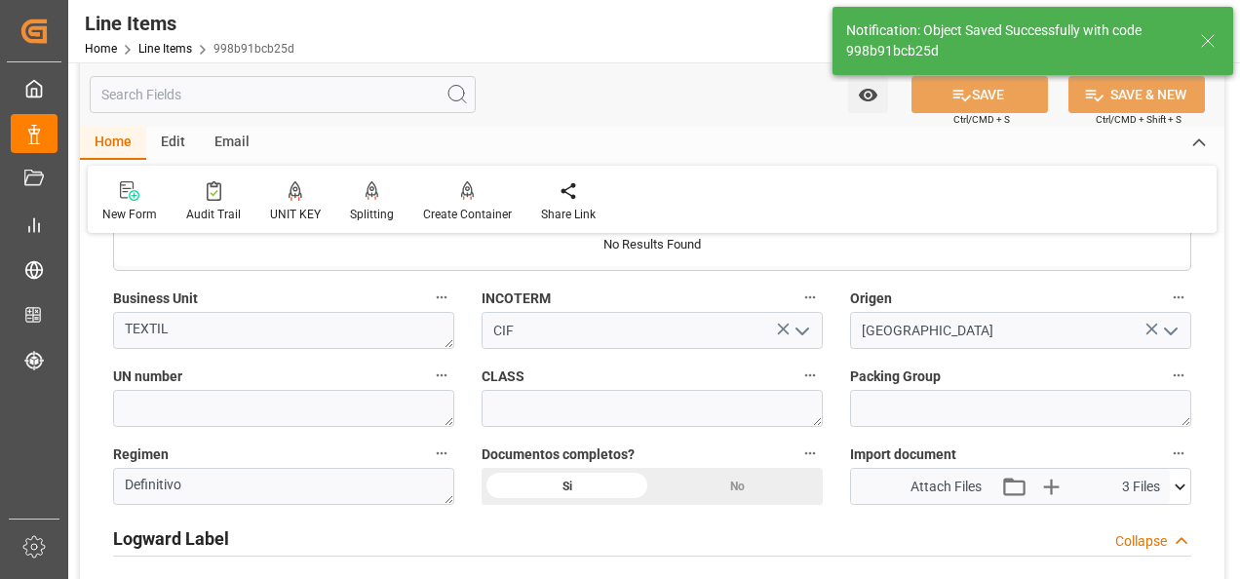
type textarea "13 PIEZAS"
type input "[DATE] 21:15"
